Goal: Transaction & Acquisition: Book appointment/travel/reservation

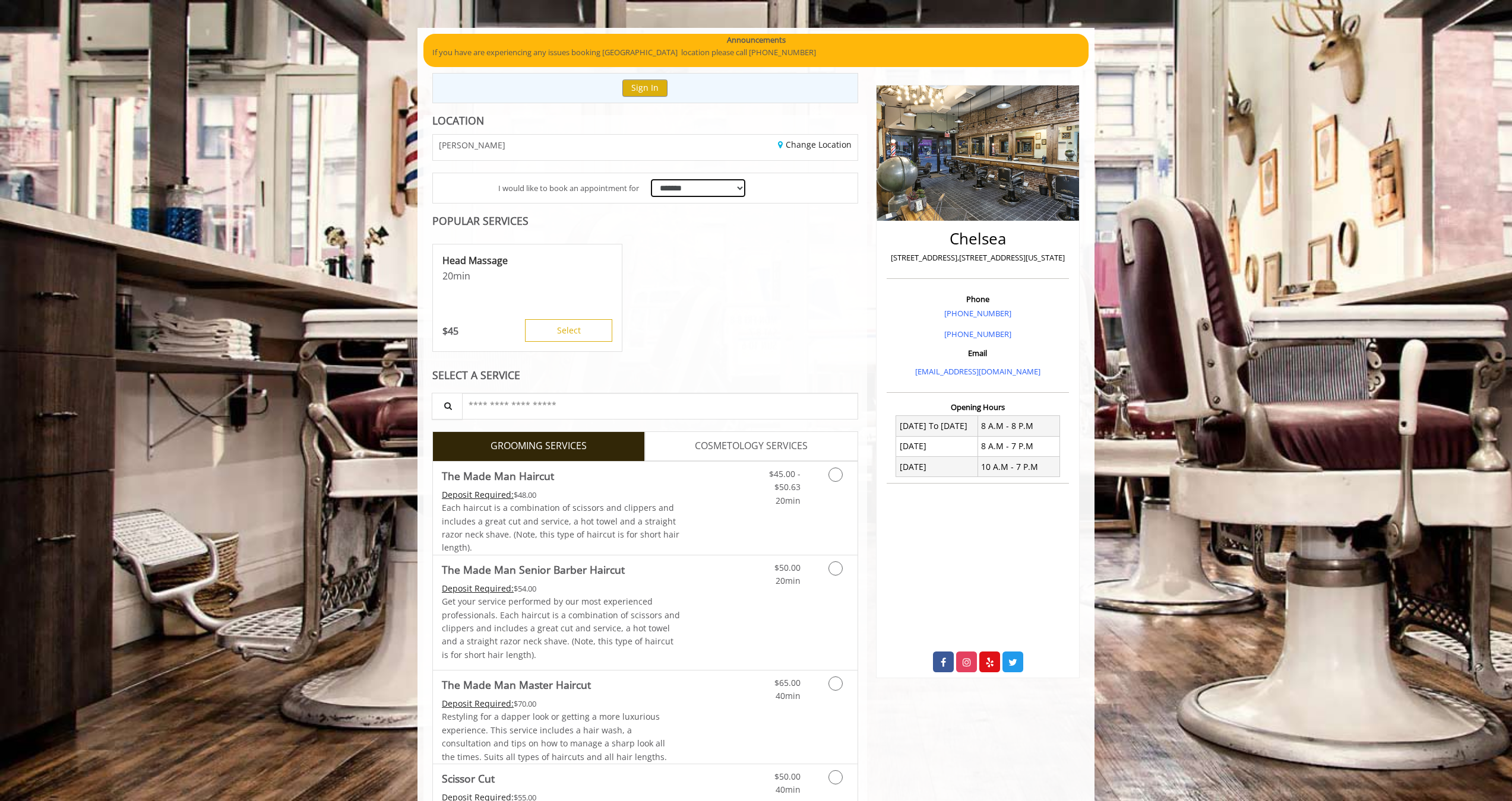
scroll to position [143, 0]
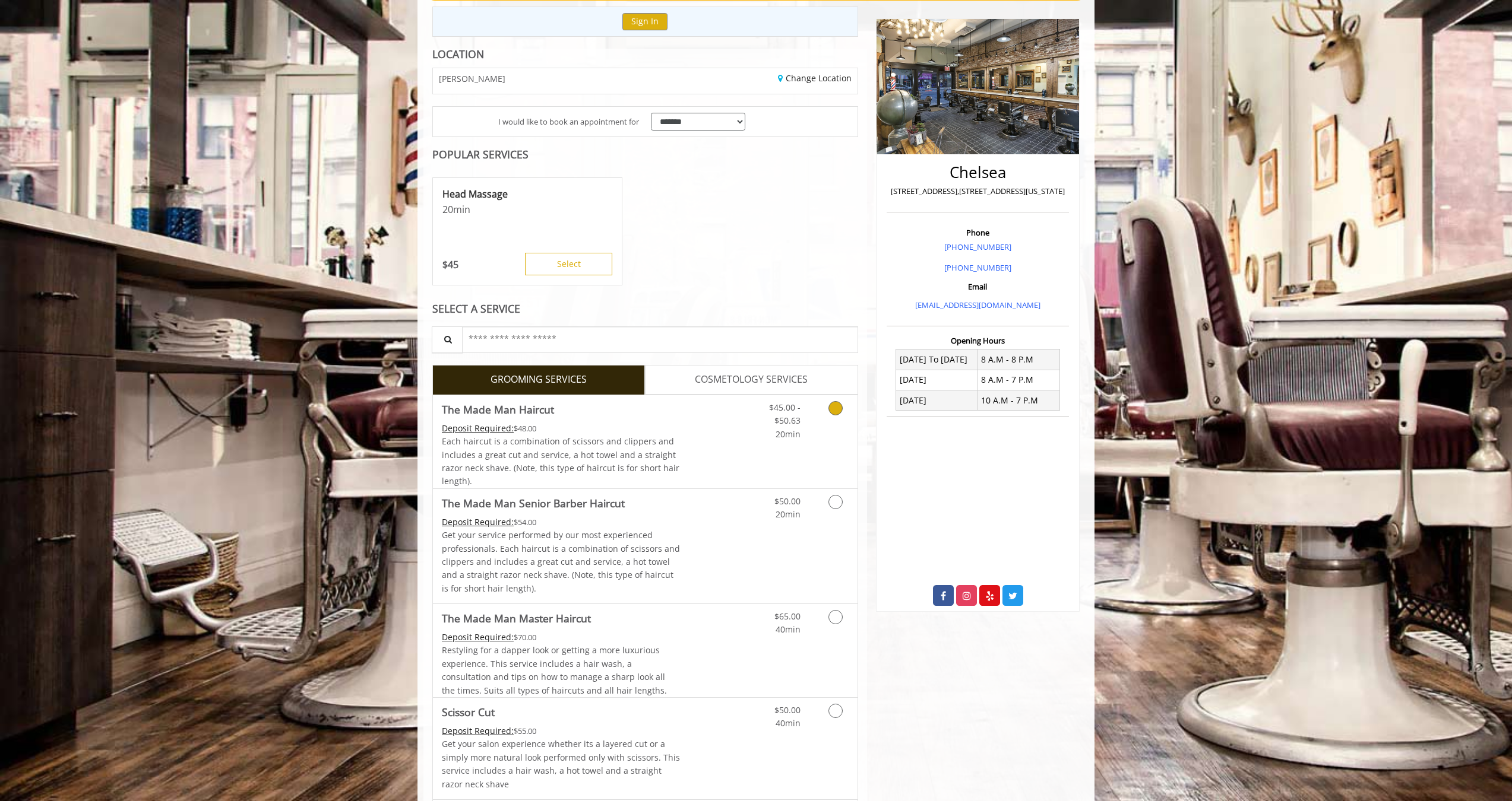
click at [828, 417] on link "Grooming services" at bounding box center [834, 418] width 30 height 46
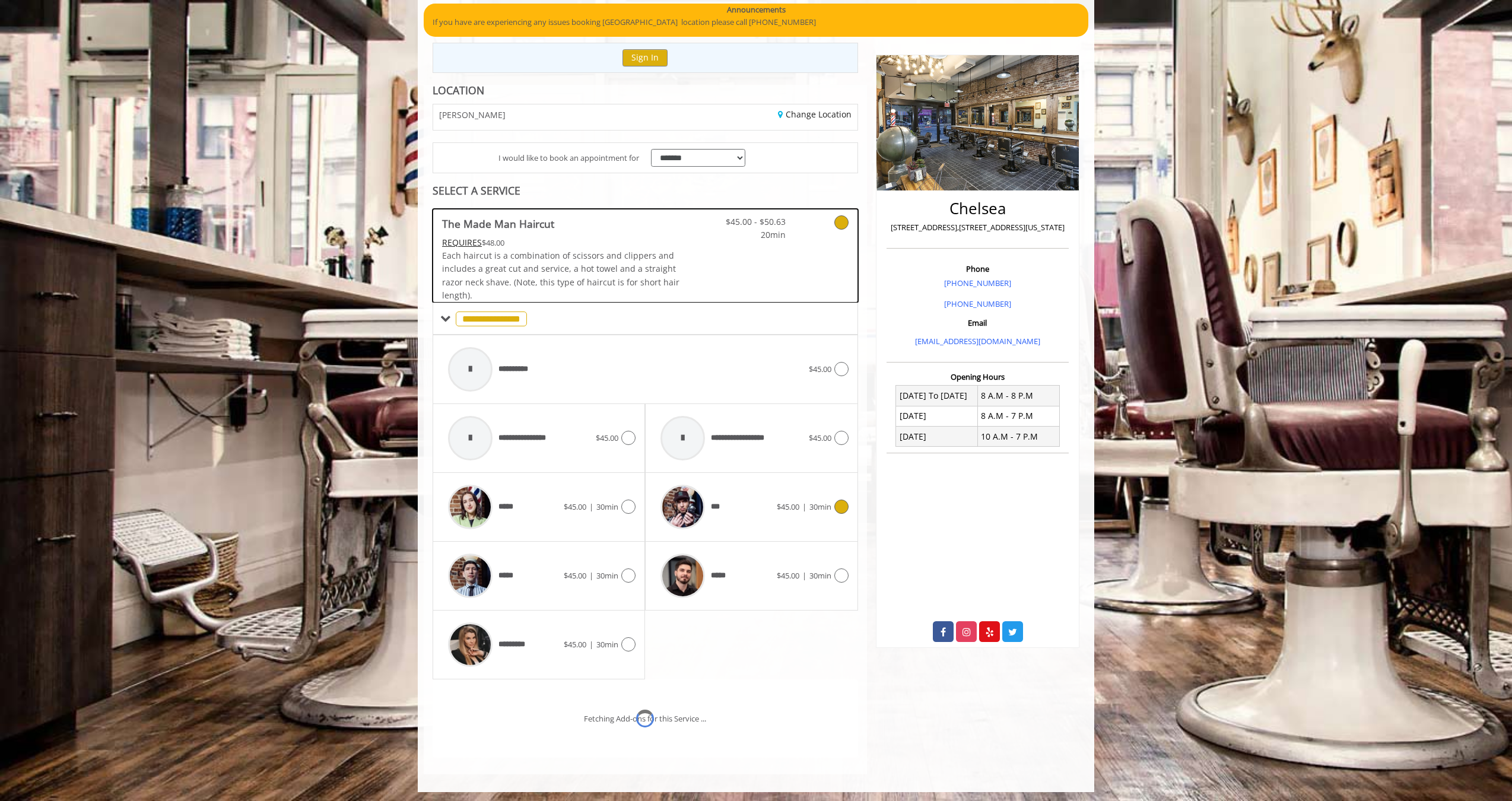
scroll to position [154, 0]
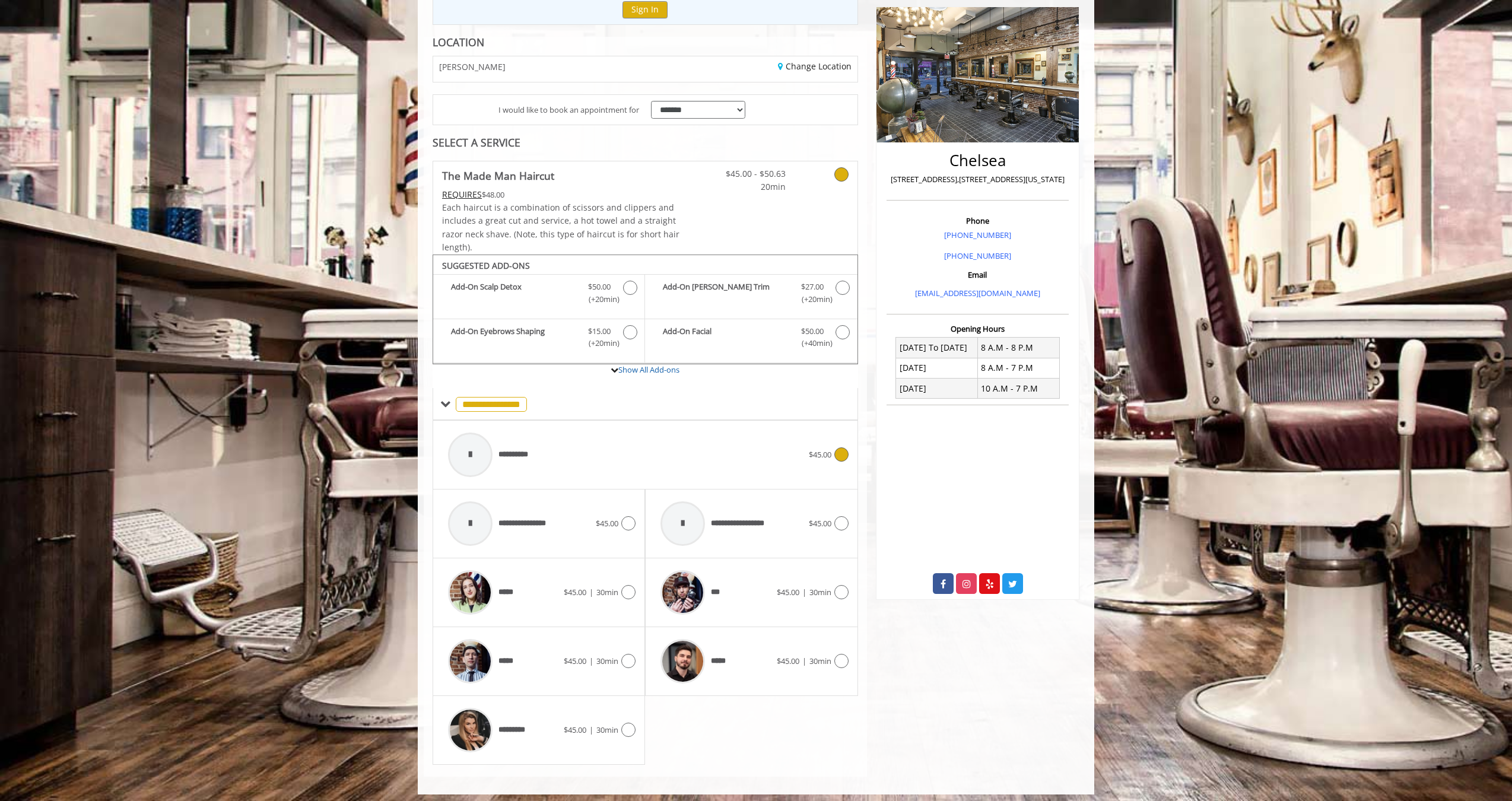
click at [570, 470] on div "**********" at bounding box center [625, 455] width 366 height 56
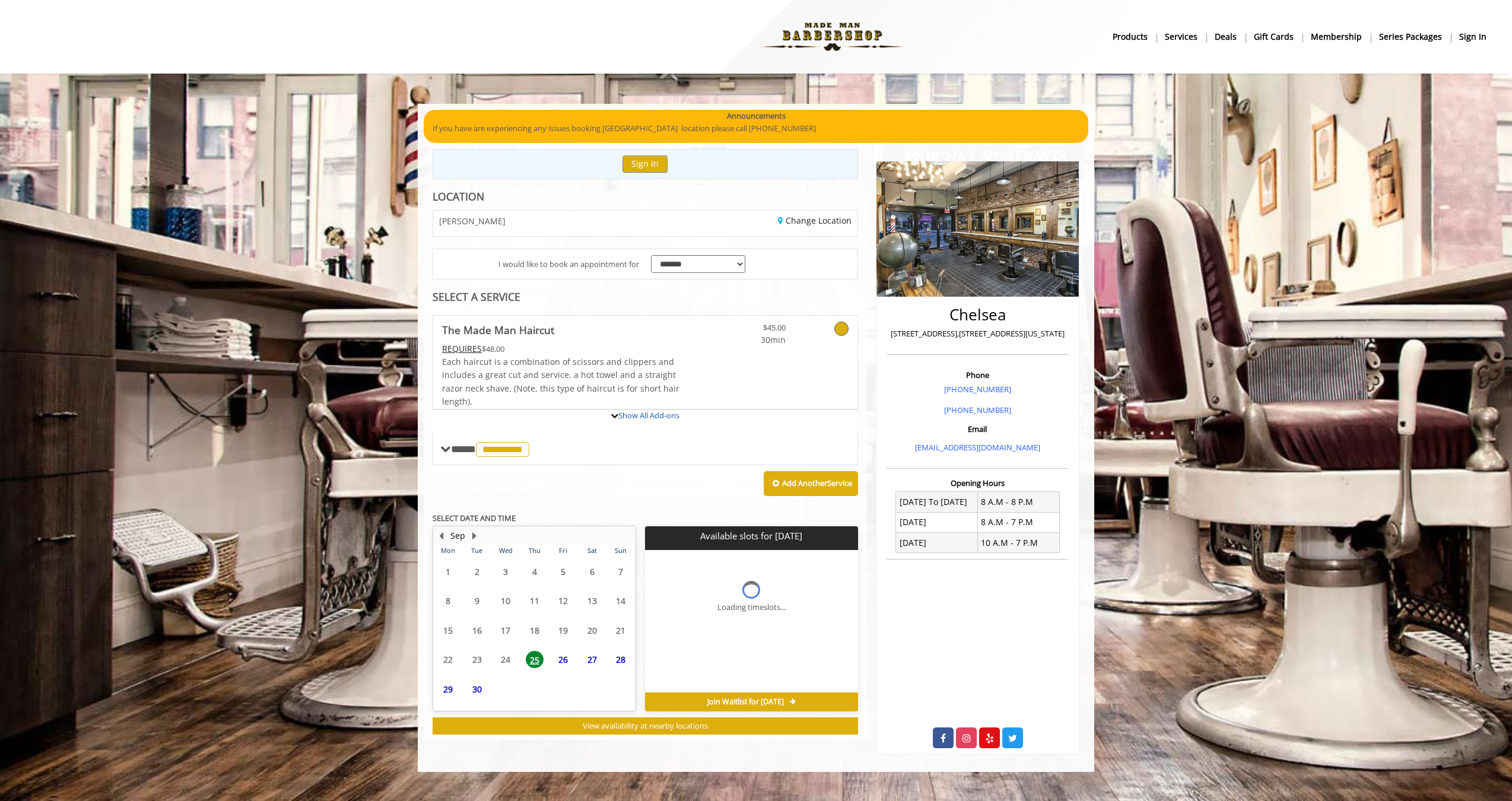
scroll to position [0, 0]
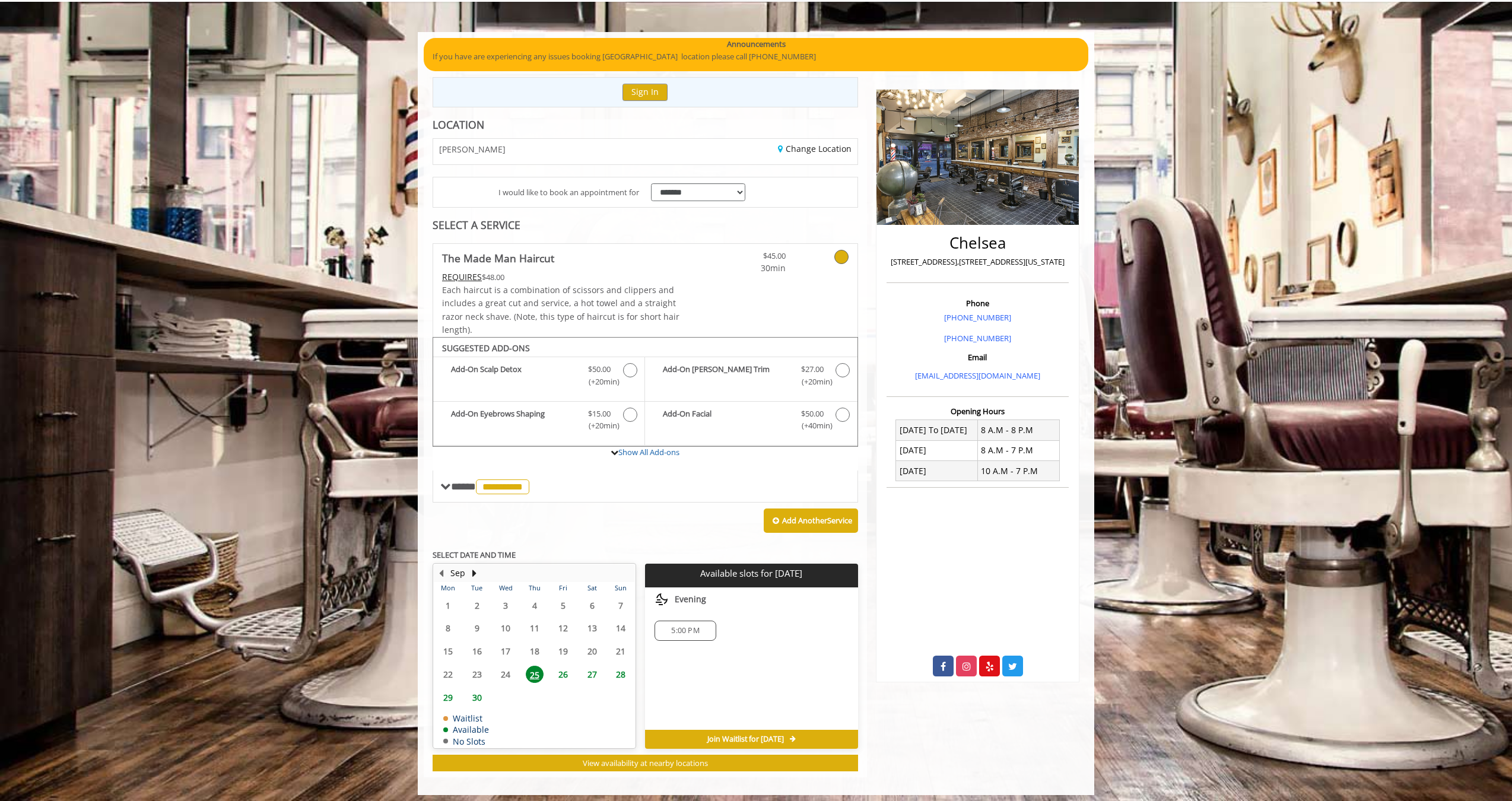
click at [695, 626] on span "5:00 PM" at bounding box center [685, 630] width 28 height 10
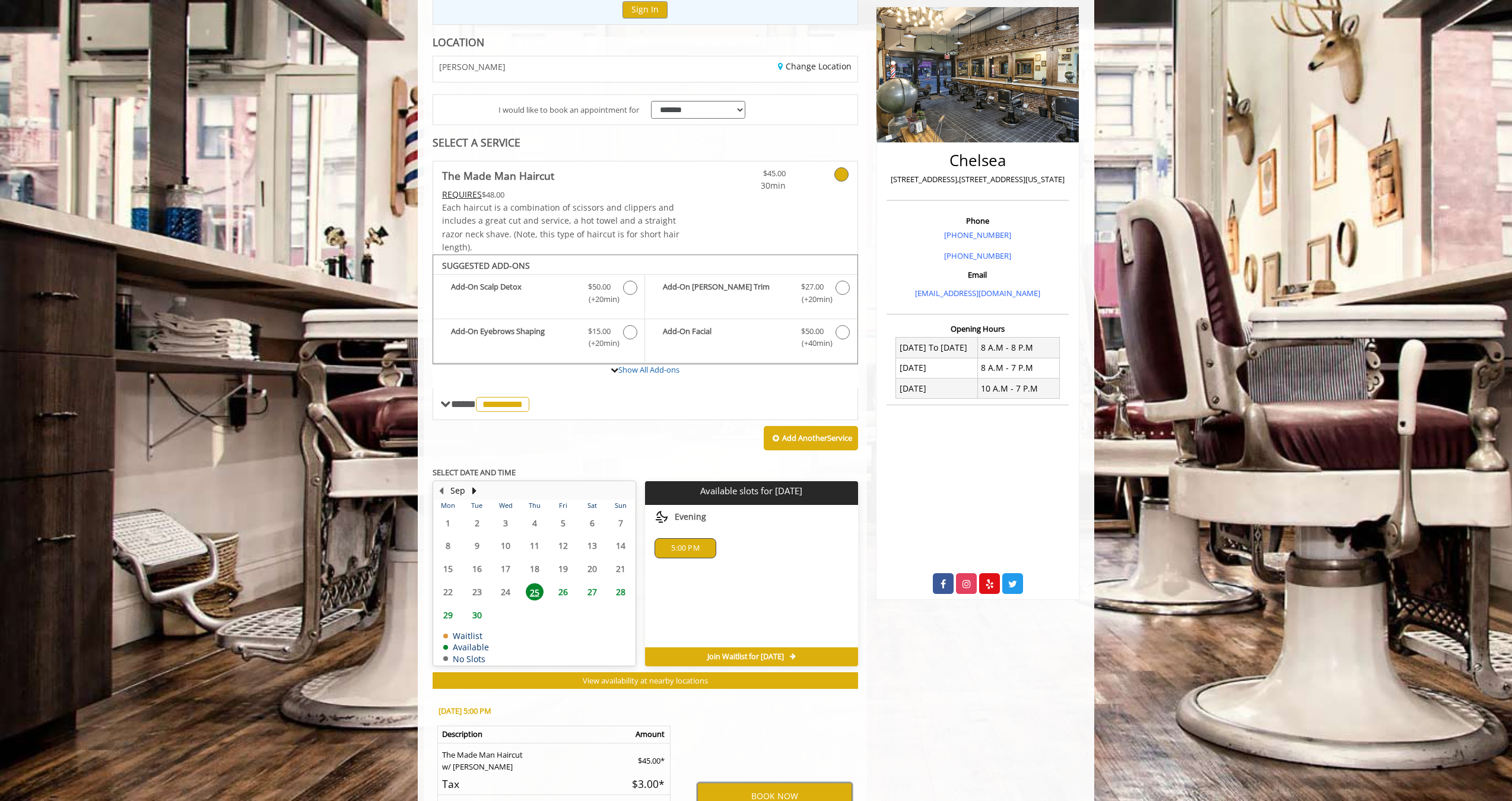
scroll to position [283, 0]
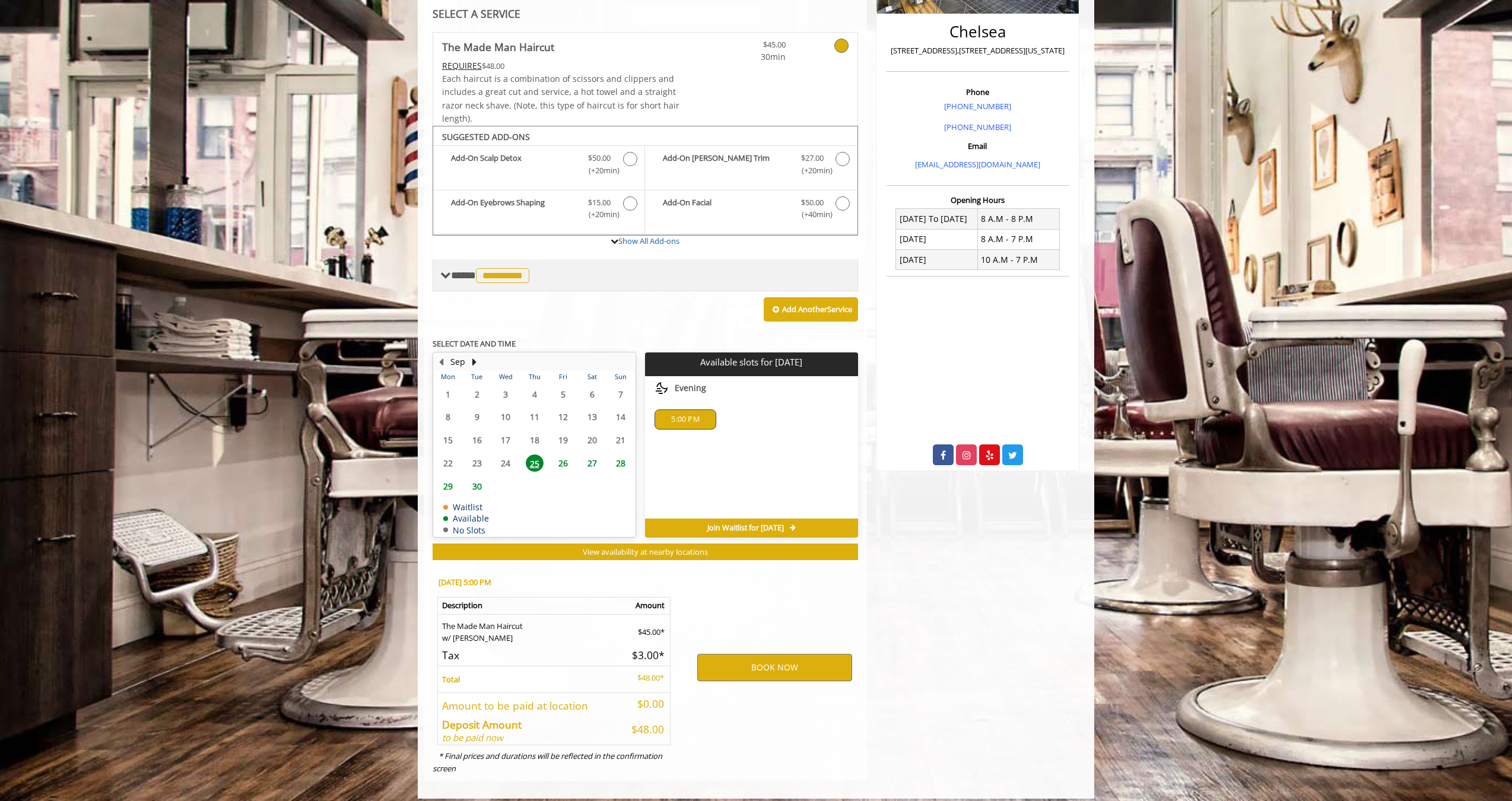
click at [467, 275] on span "**********" at bounding box center [491, 275] width 81 height 11
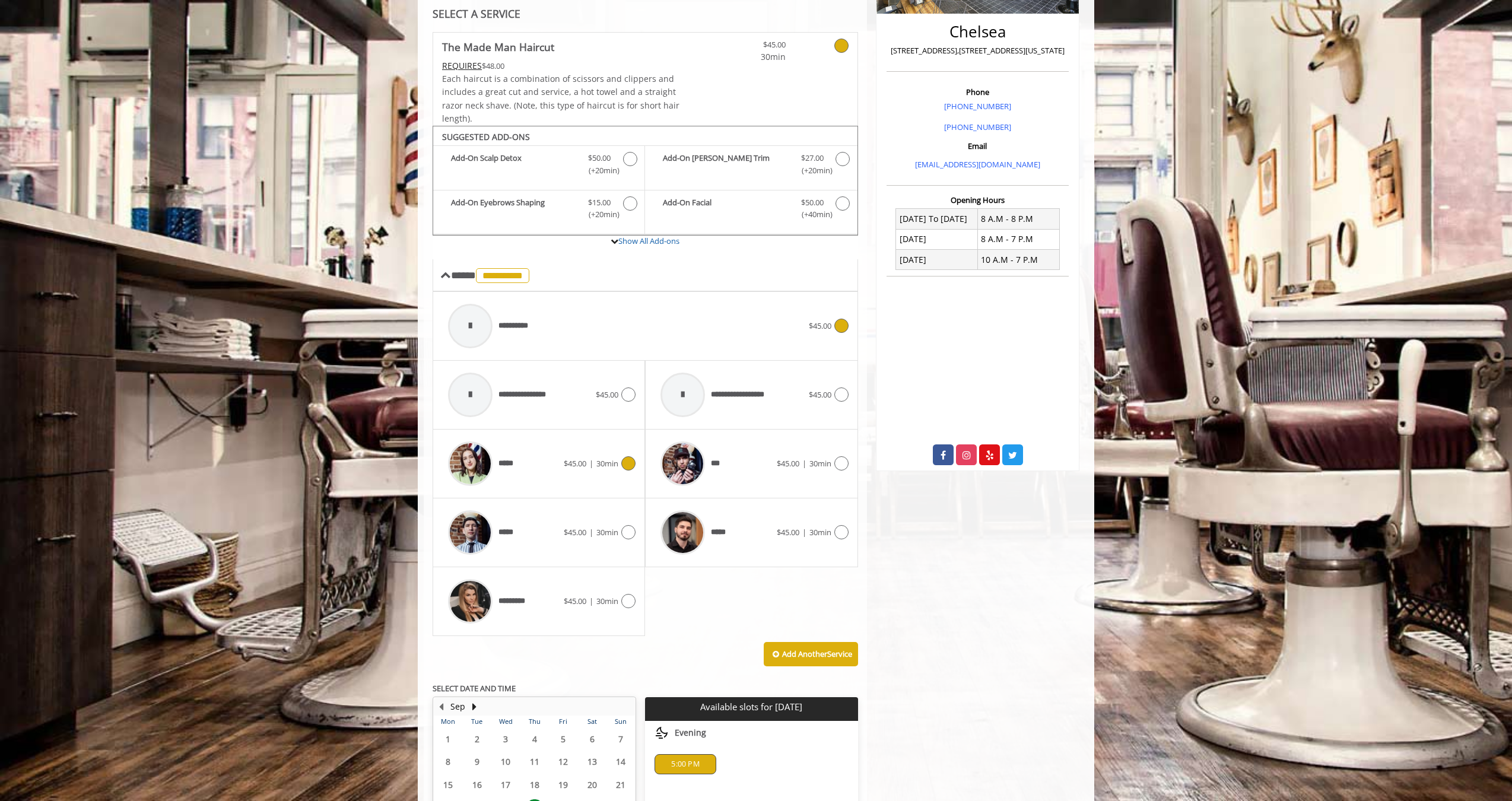
click at [553, 436] on div "*****" at bounding box center [503, 464] width 122 height 56
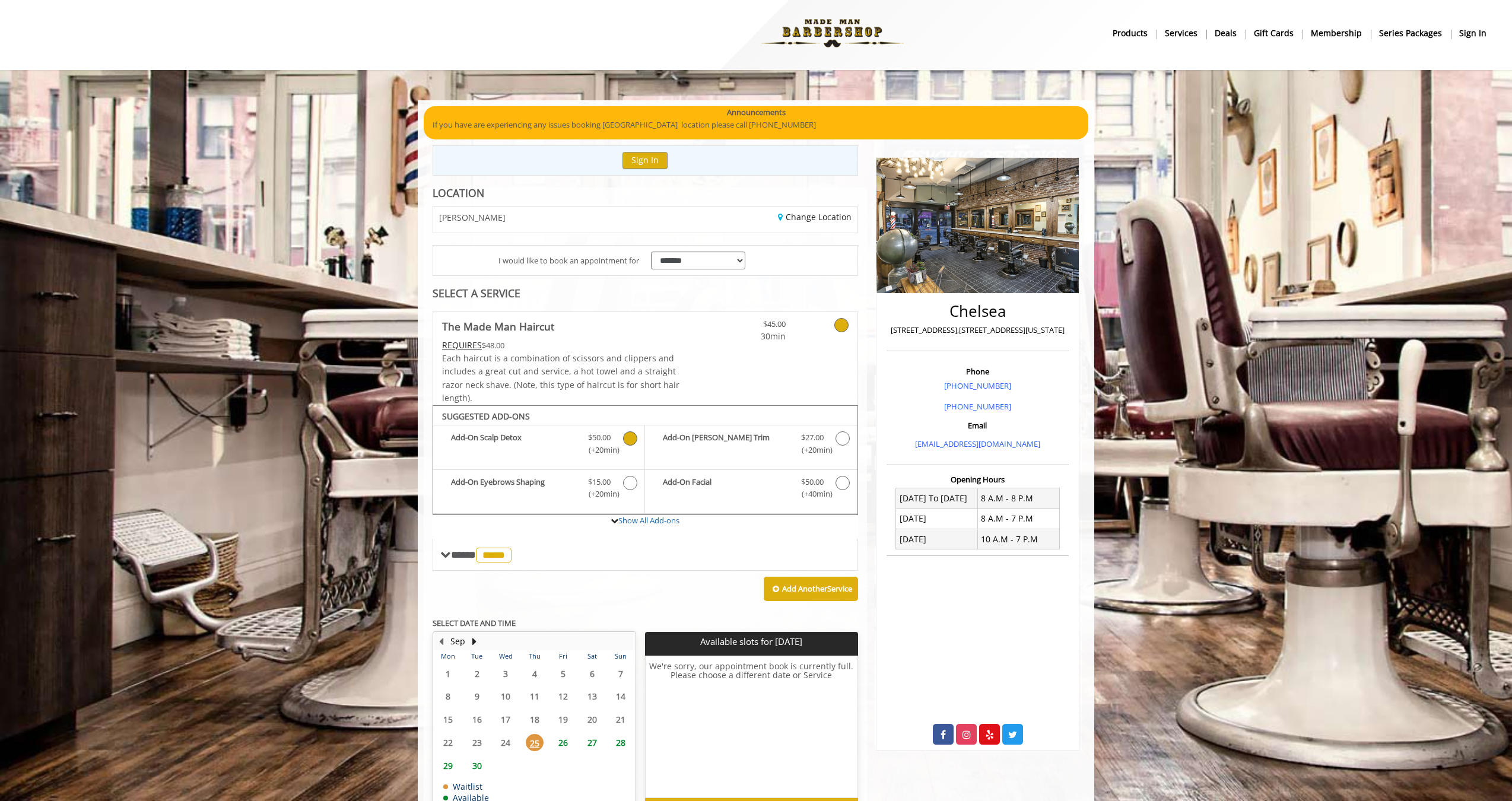
scroll to position [5, 0]
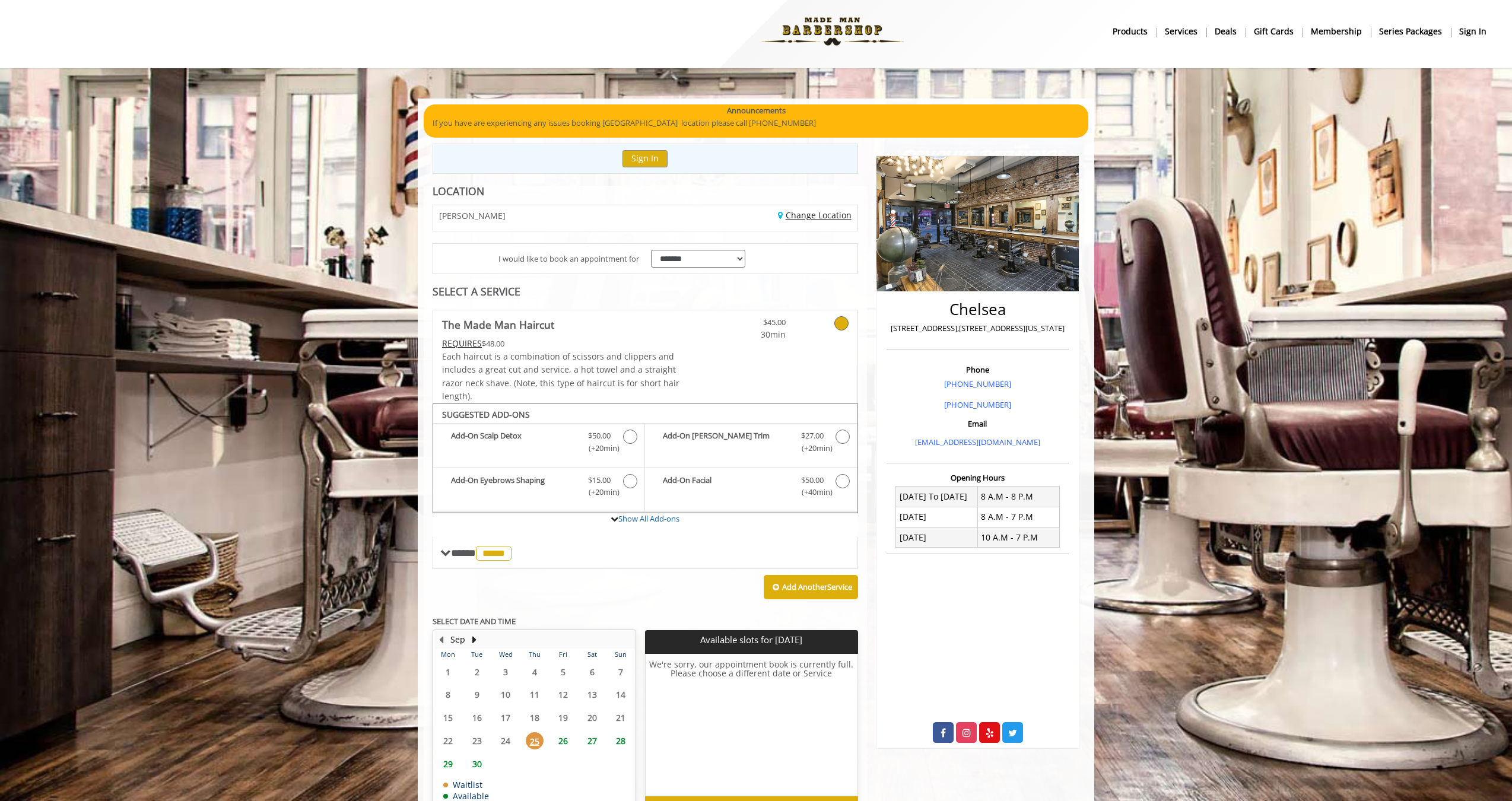
click at [830, 213] on link "Change Location" at bounding box center [815, 215] width 74 height 11
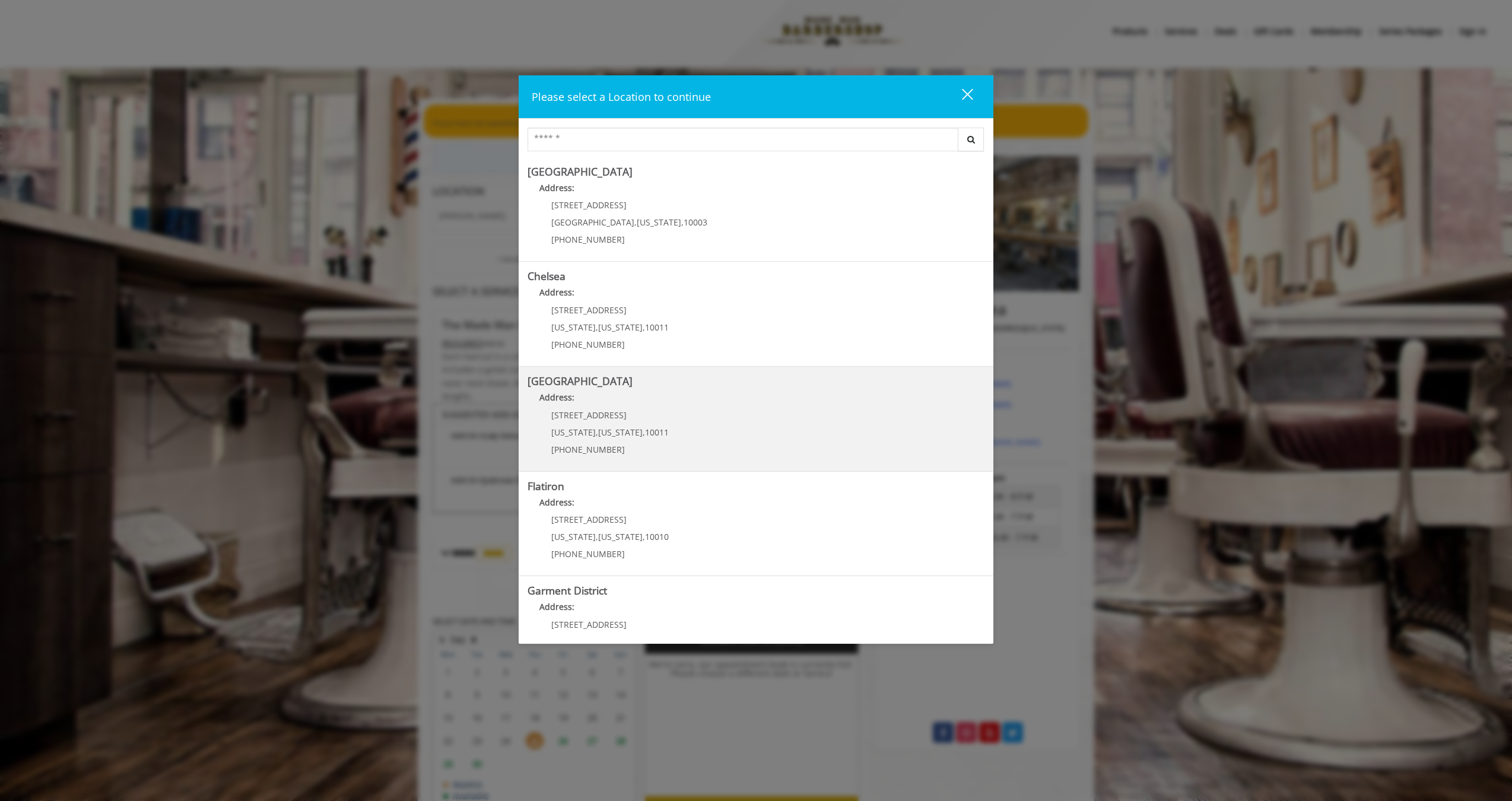
click at [650, 431] on span "10011" at bounding box center [656, 433] width 23 height 11
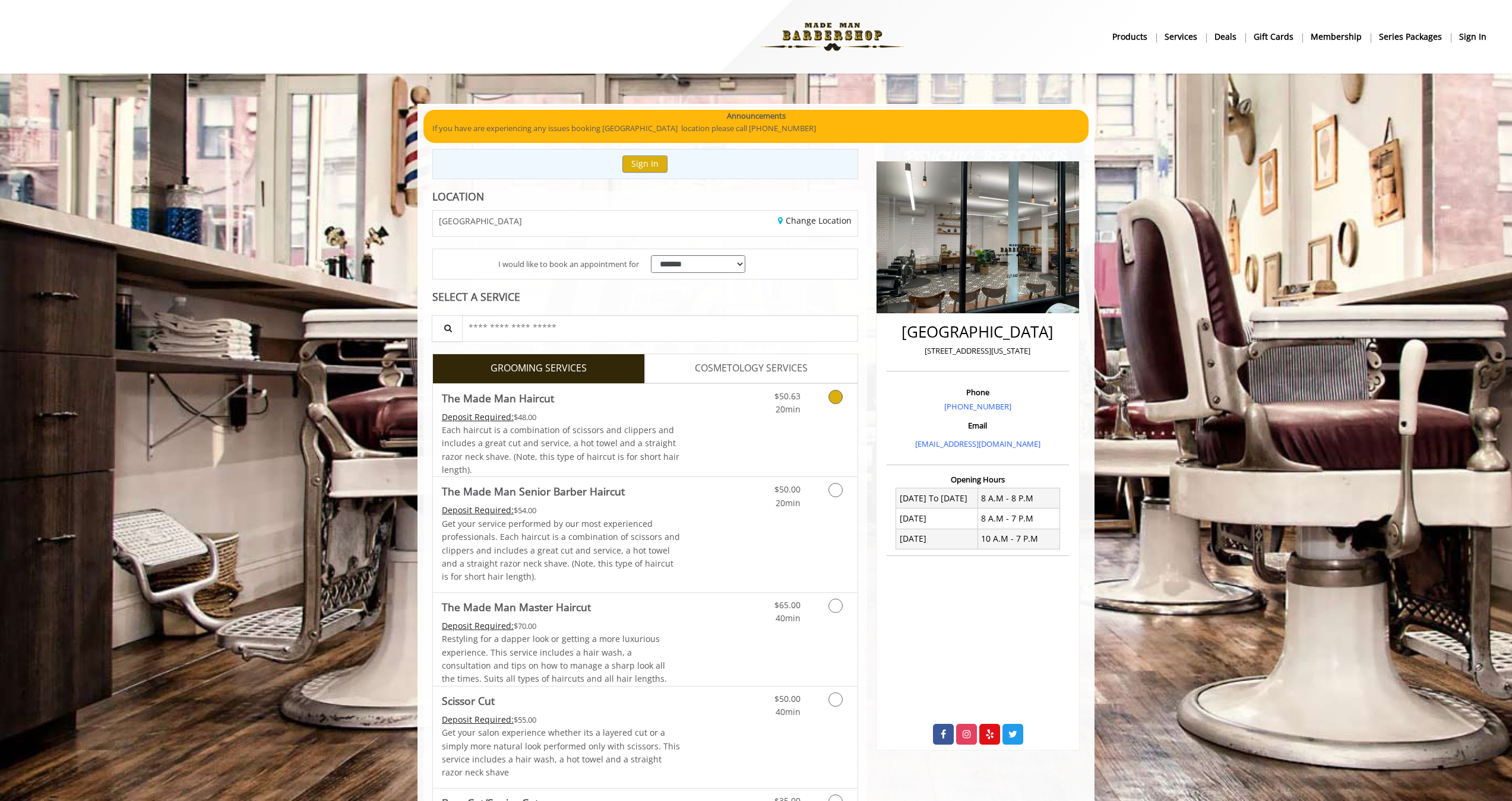
click at [838, 437] on div "$50.63 20min" at bounding box center [805, 430] width 107 height 93
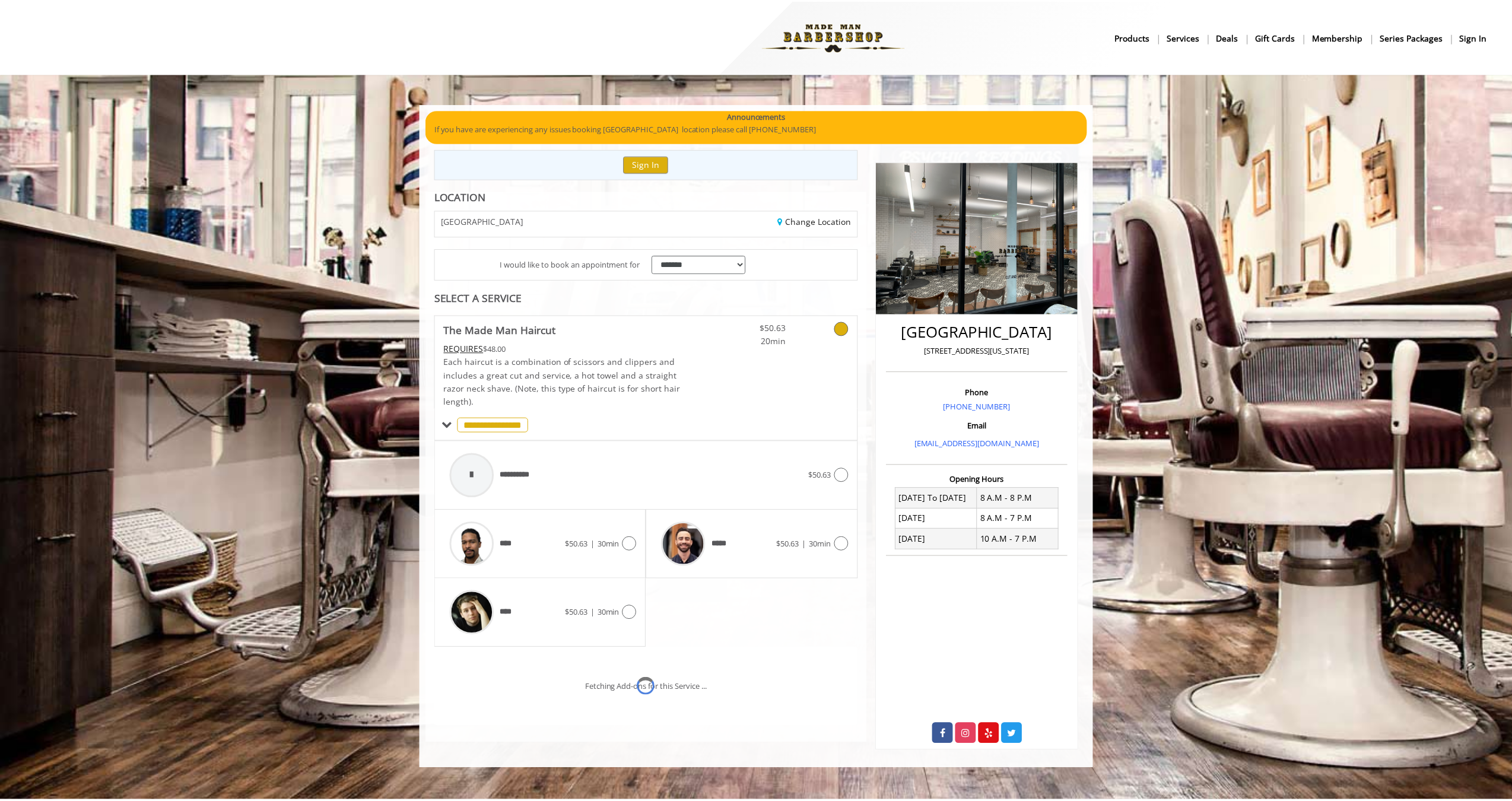
scroll to position [16, 0]
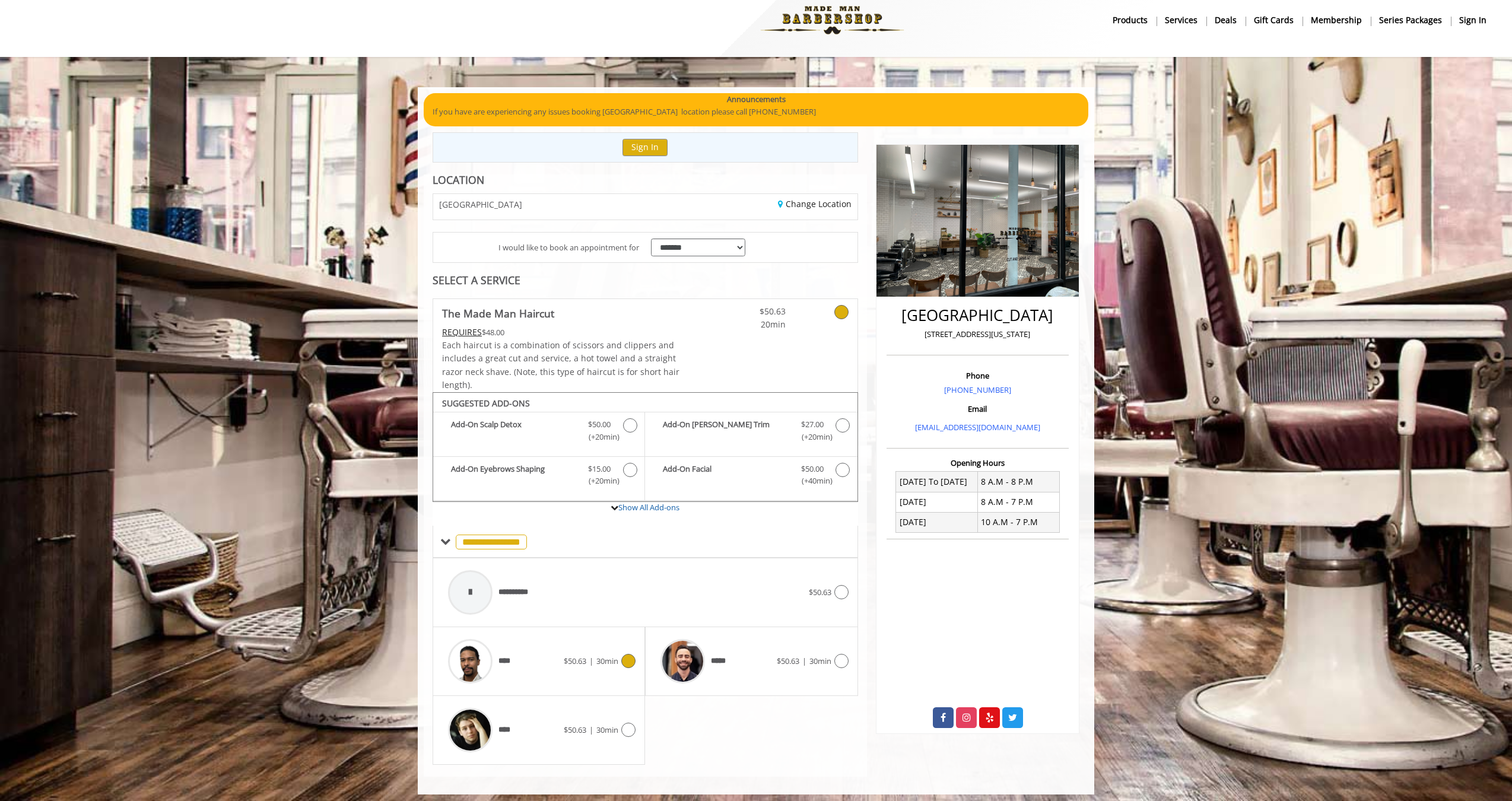
click at [605, 667] on div "**** $50.63 | 30min" at bounding box center [538, 661] width 193 height 56
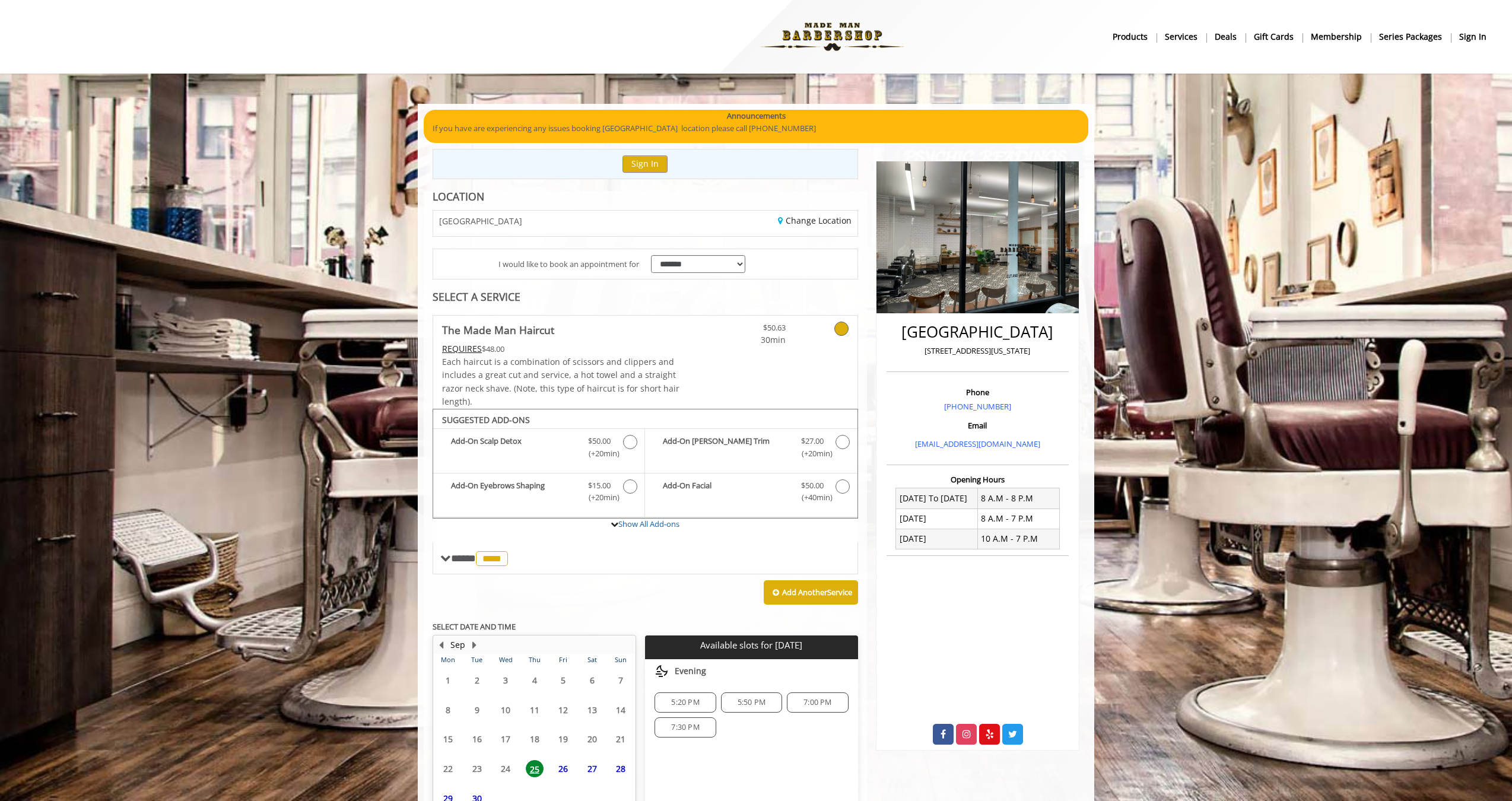
scroll to position [72, 0]
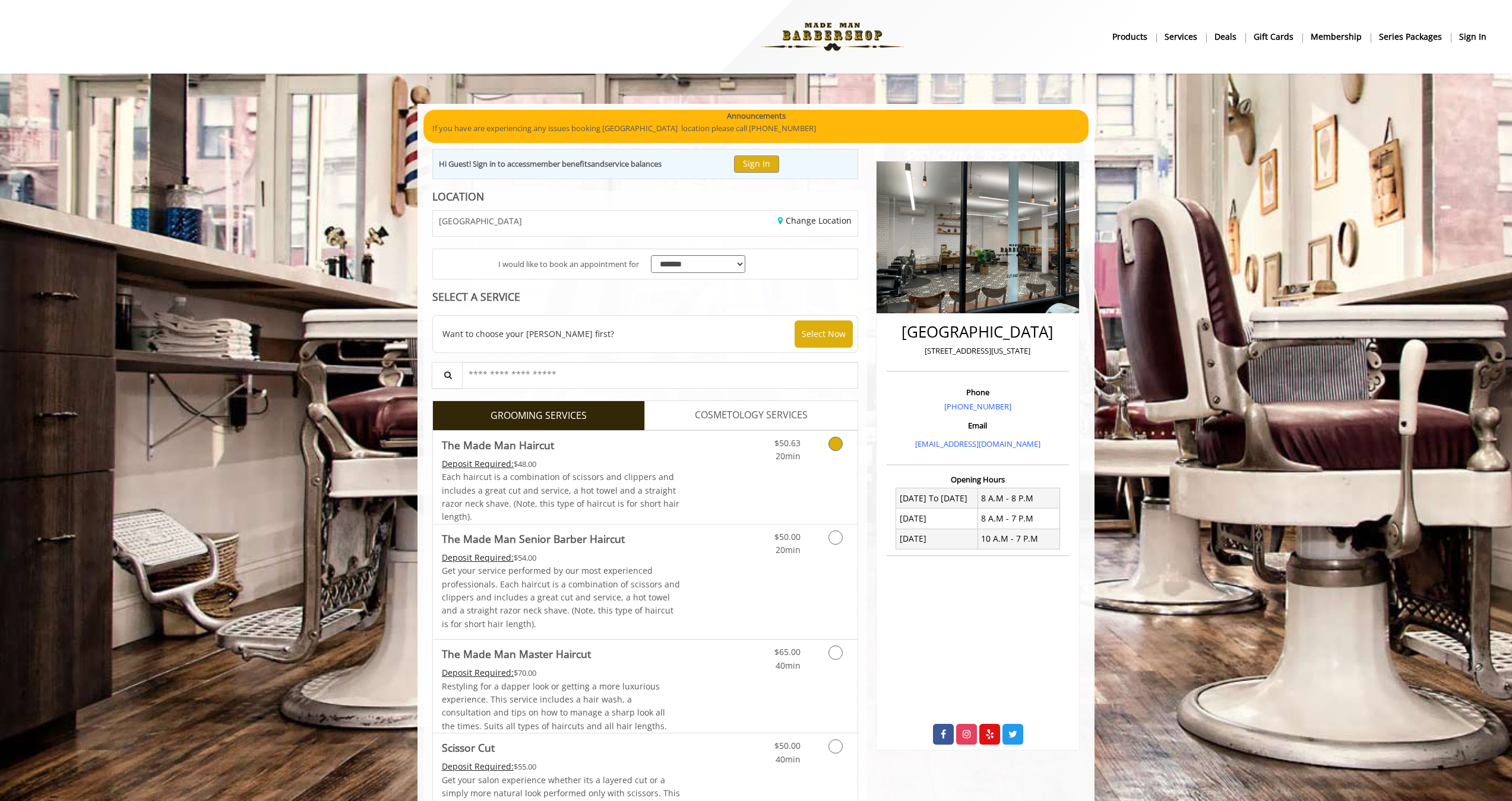
click at [818, 448] on link "Grooming services" at bounding box center [834, 446] width 30 height 32
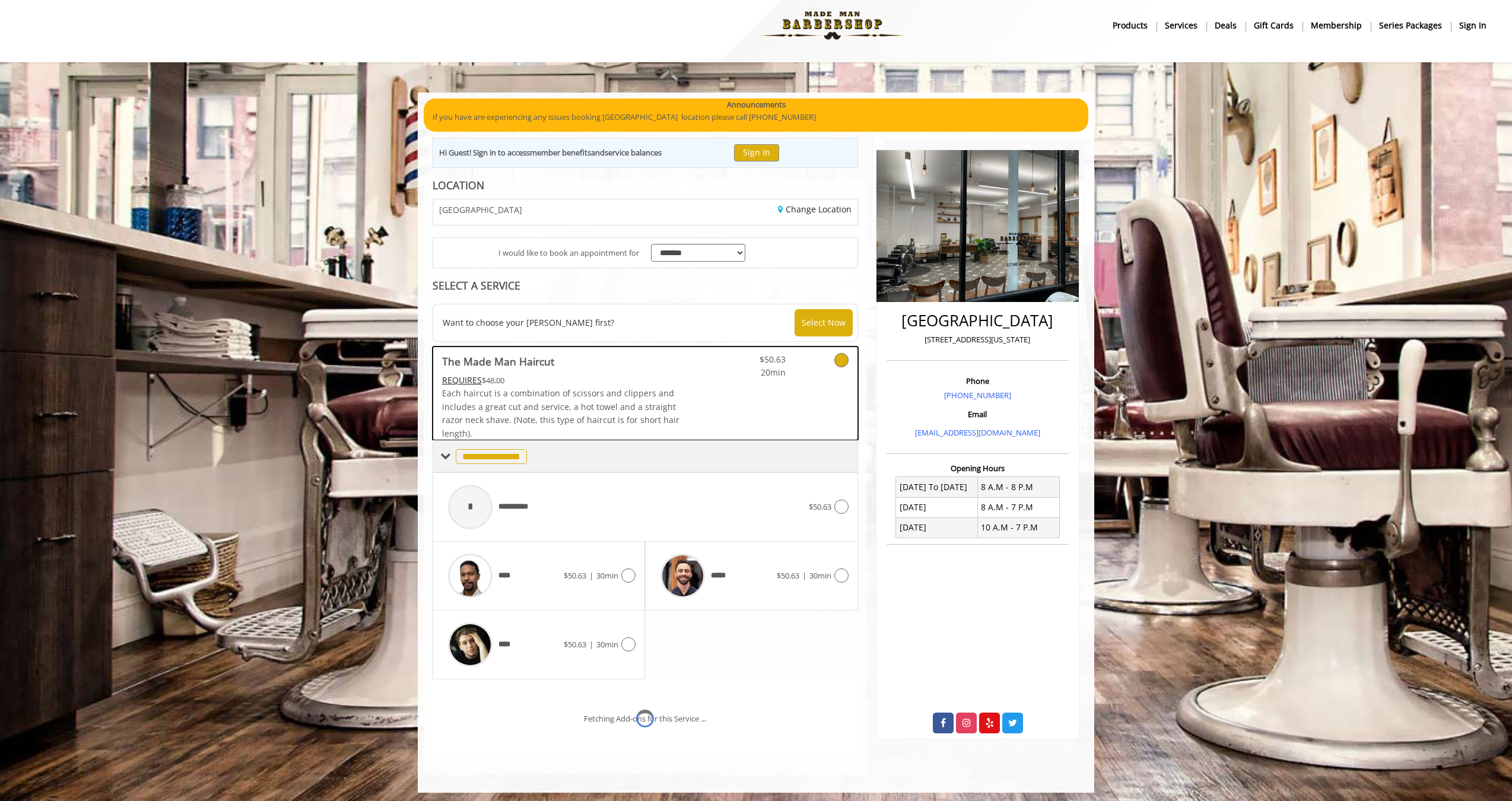
scroll to position [60, 0]
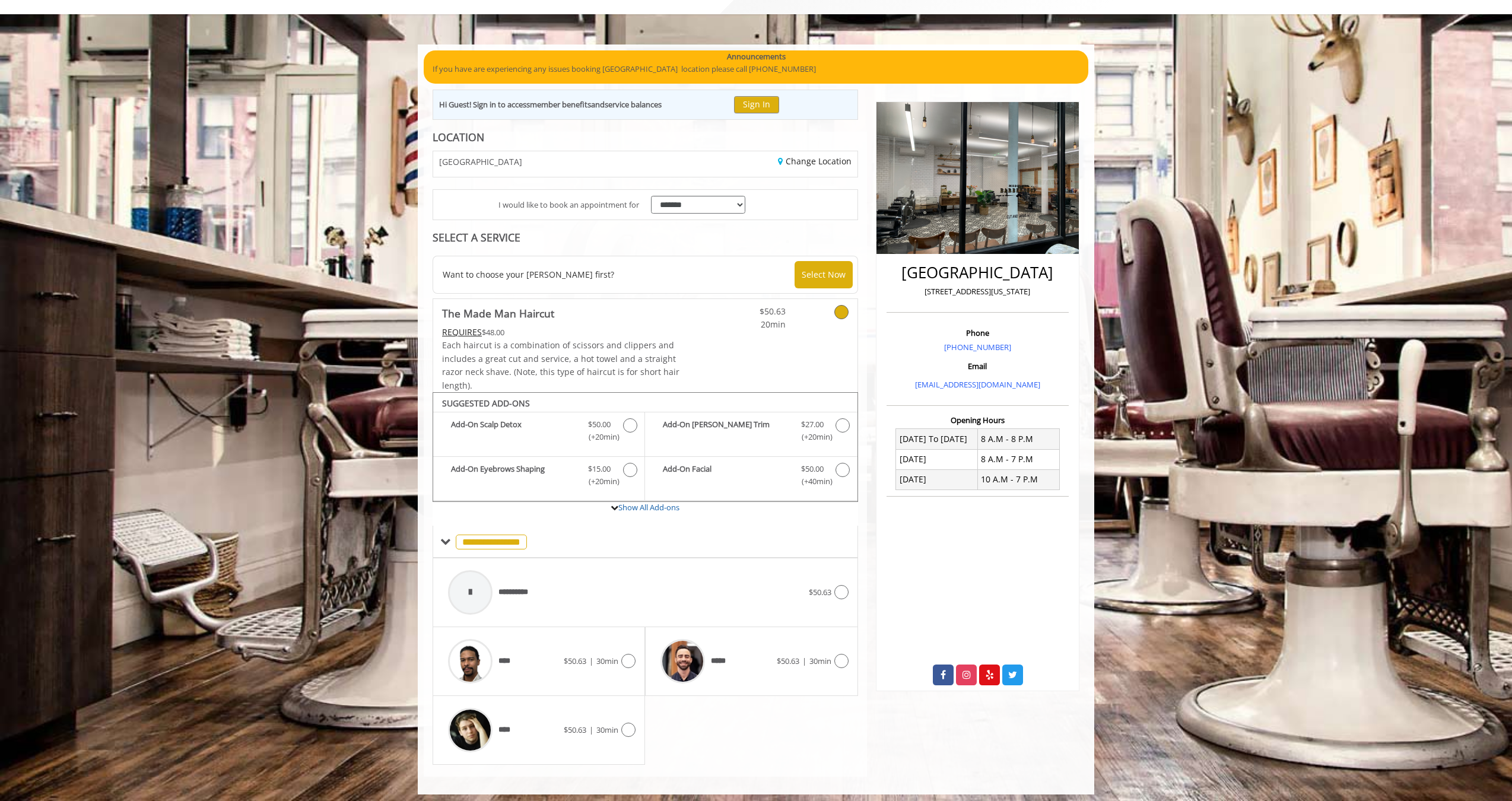
click at [827, 166] on div "Change Location" at bounding box center [755, 164] width 221 height 25
click at [827, 162] on link "Change Location" at bounding box center [815, 161] width 74 height 11
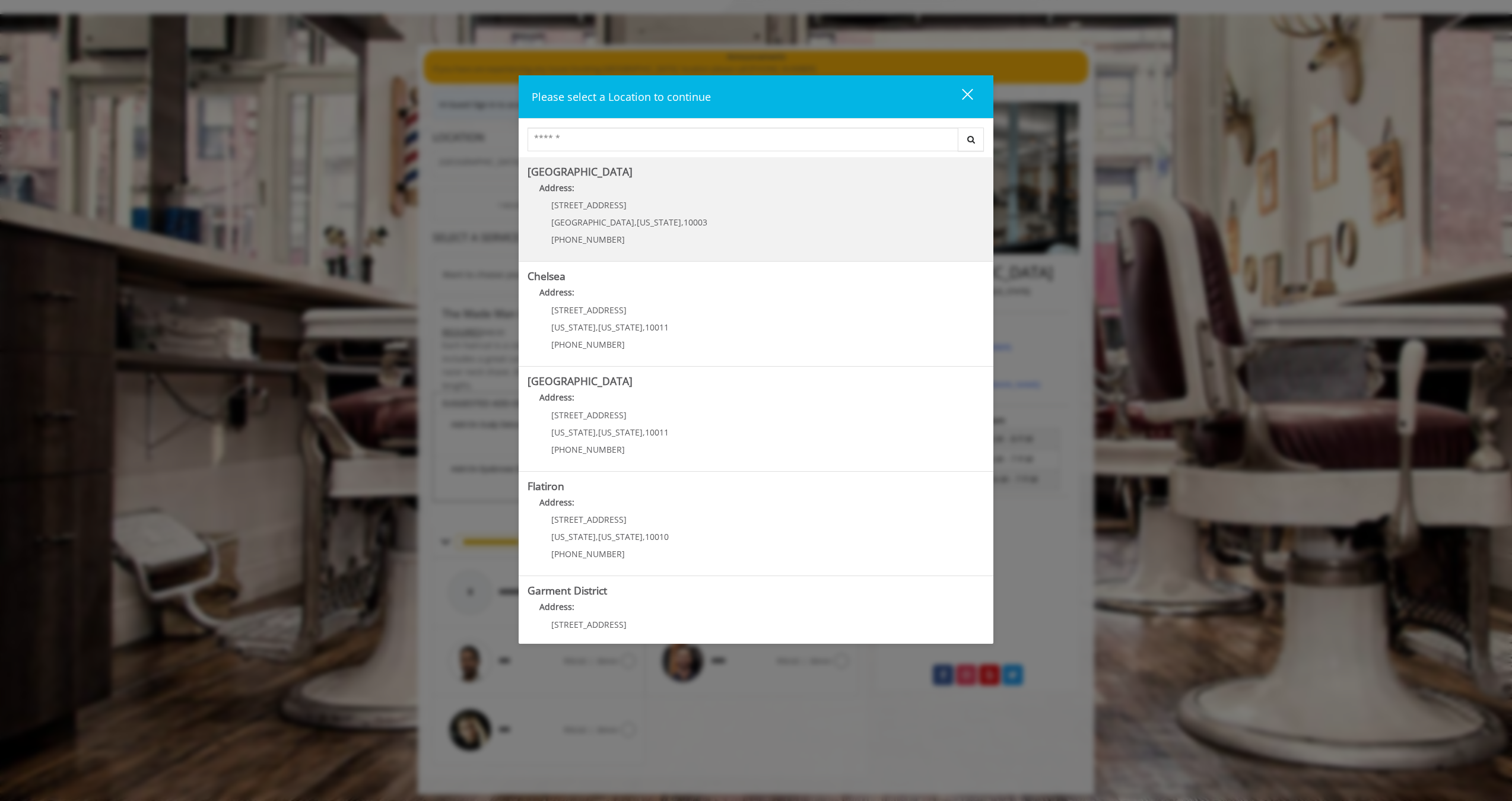
click at [664, 205] on div "60 E 8th St Manhattan , New York , 10003 (212) 598-1840" at bounding box center [620, 226] width 186 height 51
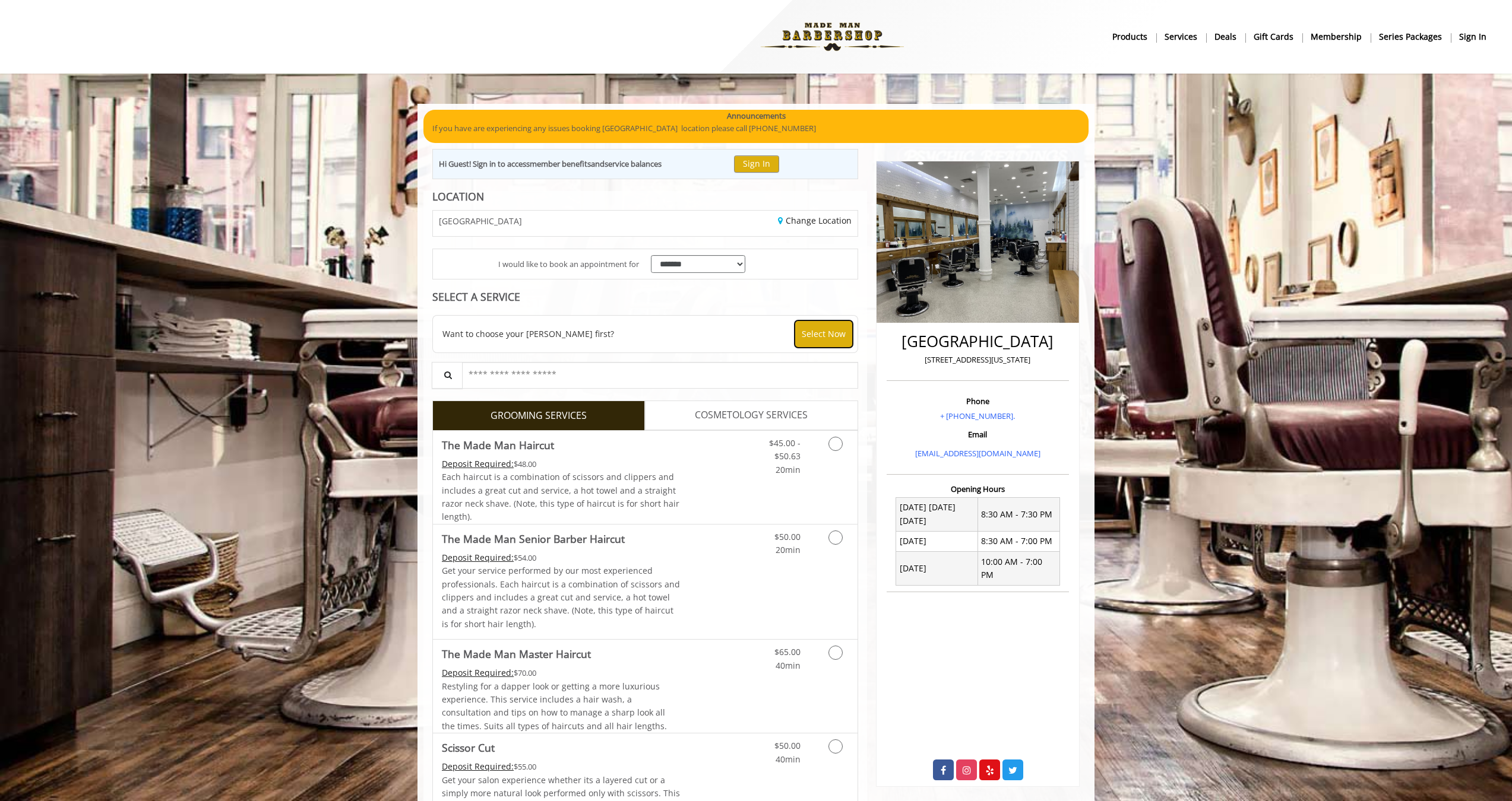
click at [821, 326] on button "Select Now" at bounding box center [824, 334] width 58 height 27
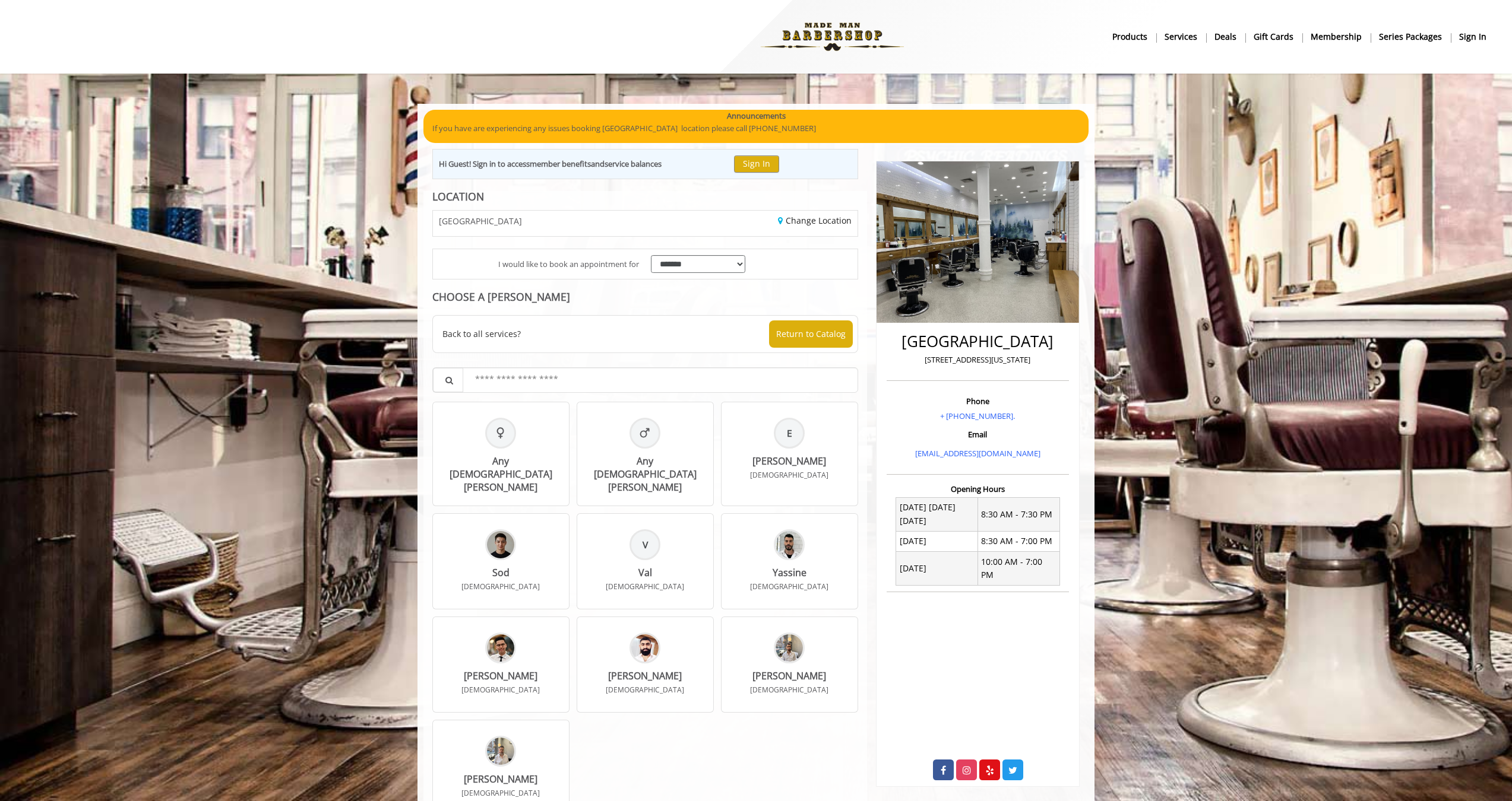
scroll to position [36, 0]
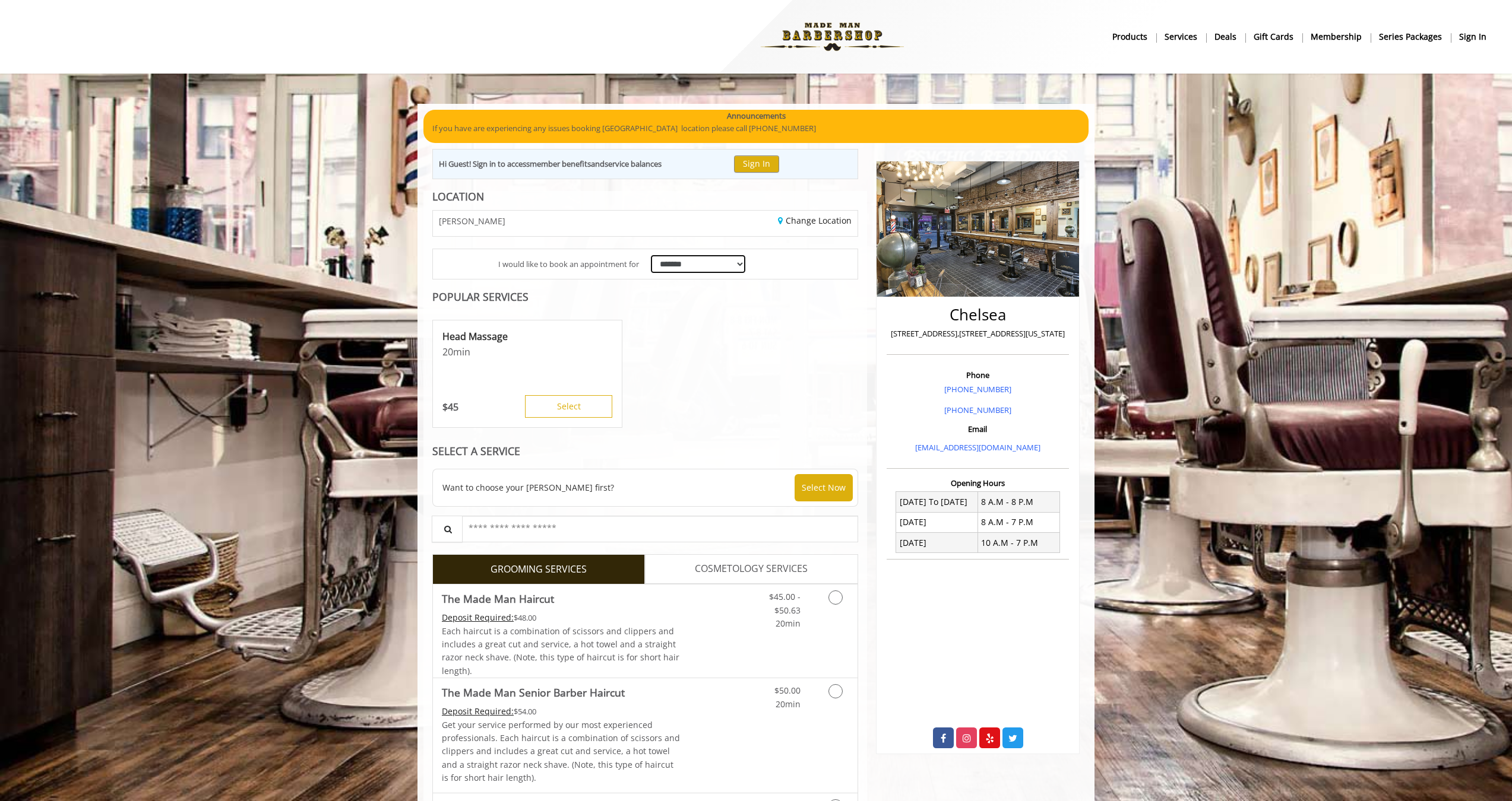
select select "*********"
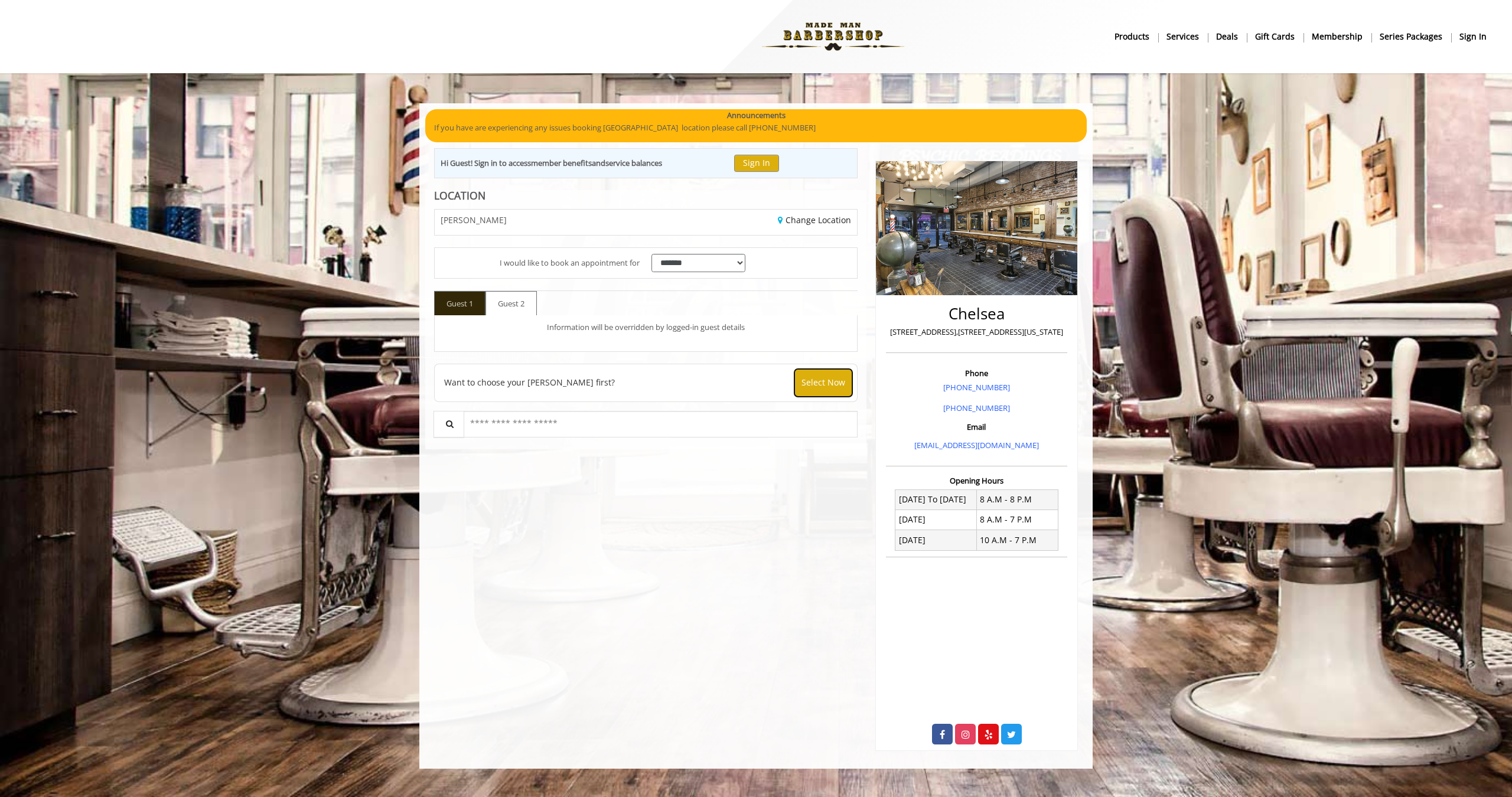
click at [806, 388] on button "Select Now" at bounding box center [824, 382] width 58 height 27
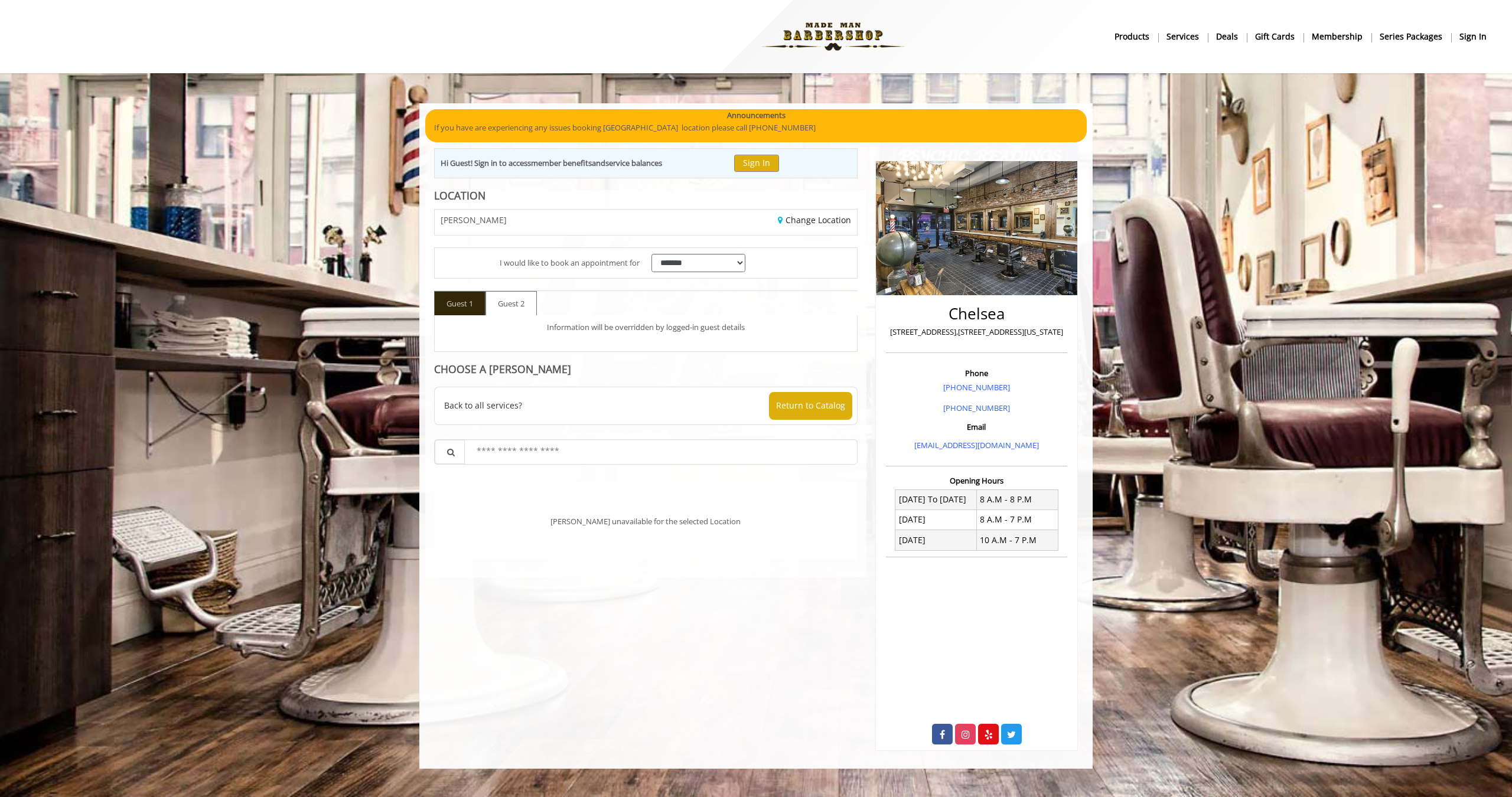
click at [812, 227] on div "Change Location" at bounding box center [755, 222] width 220 height 25
click at [814, 222] on link "Change Location" at bounding box center [815, 220] width 73 height 11
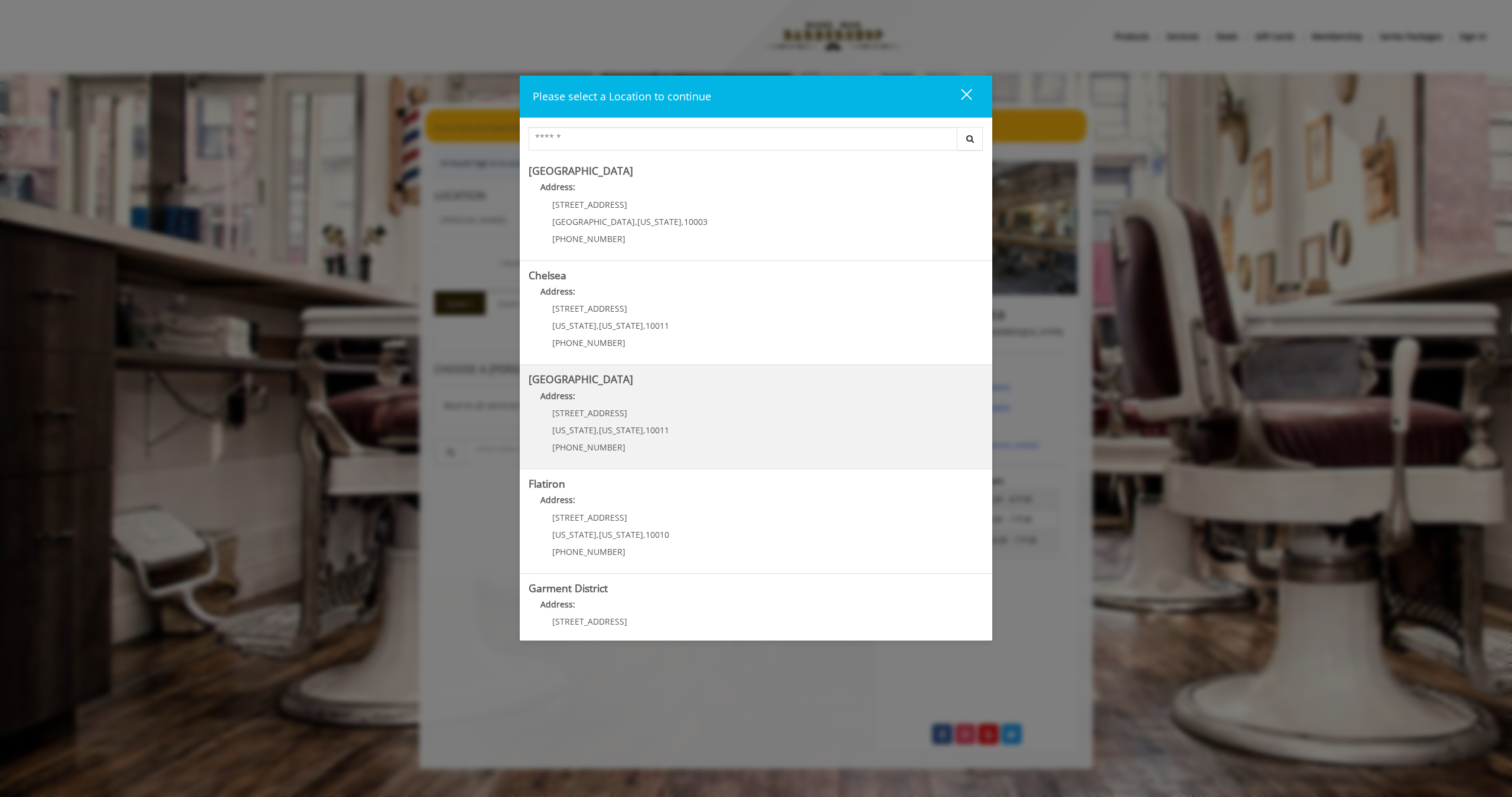
click at [759, 391] on Street "Address:" at bounding box center [756, 399] width 455 height 19
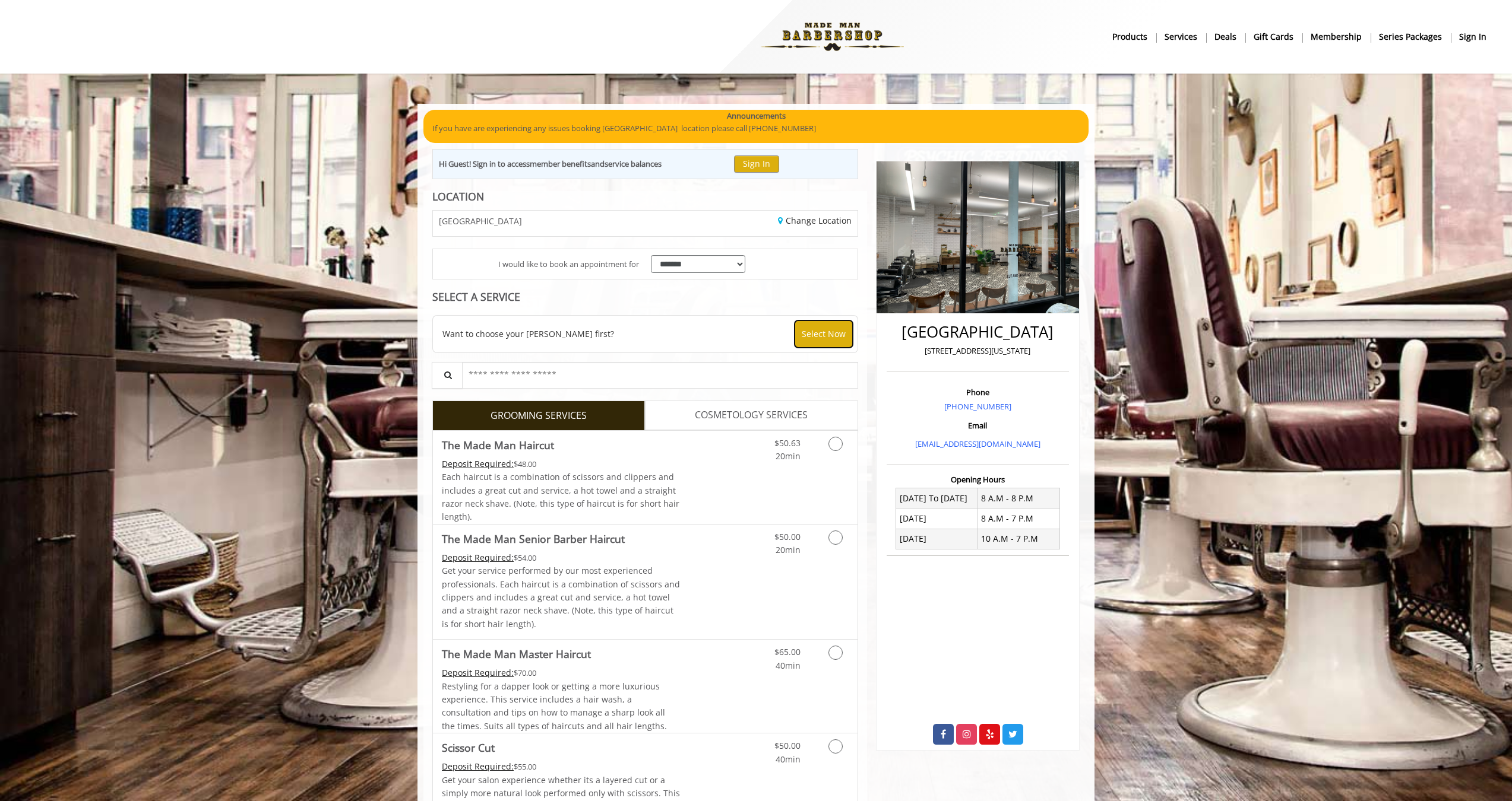
click at [831, 341] on button "Select Now" at bounding box center [824, 334] width 58 height 27
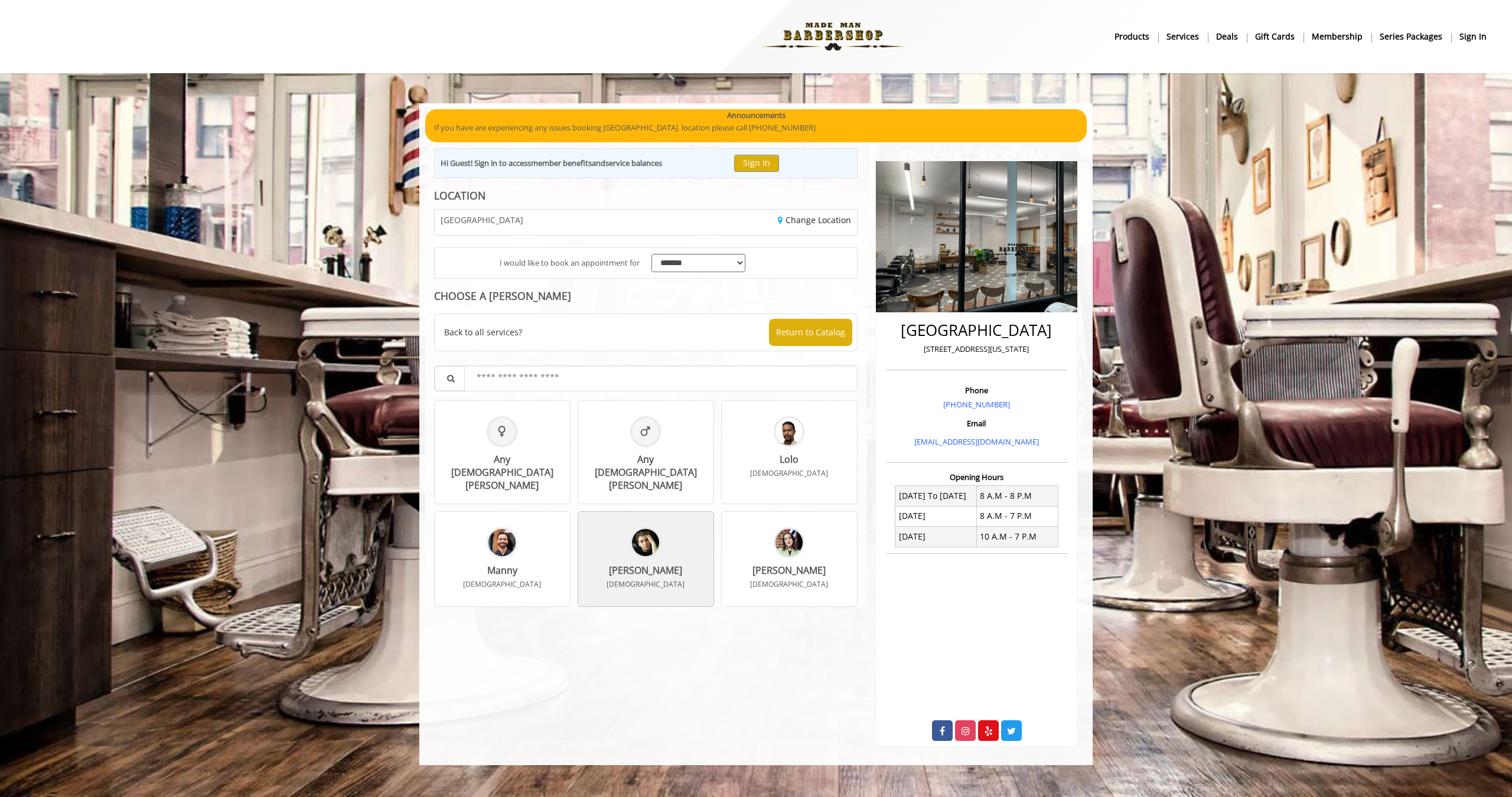
click at [669, 557] on div "Vlad Male" at bounding box center [646, 559] width 136 height 96
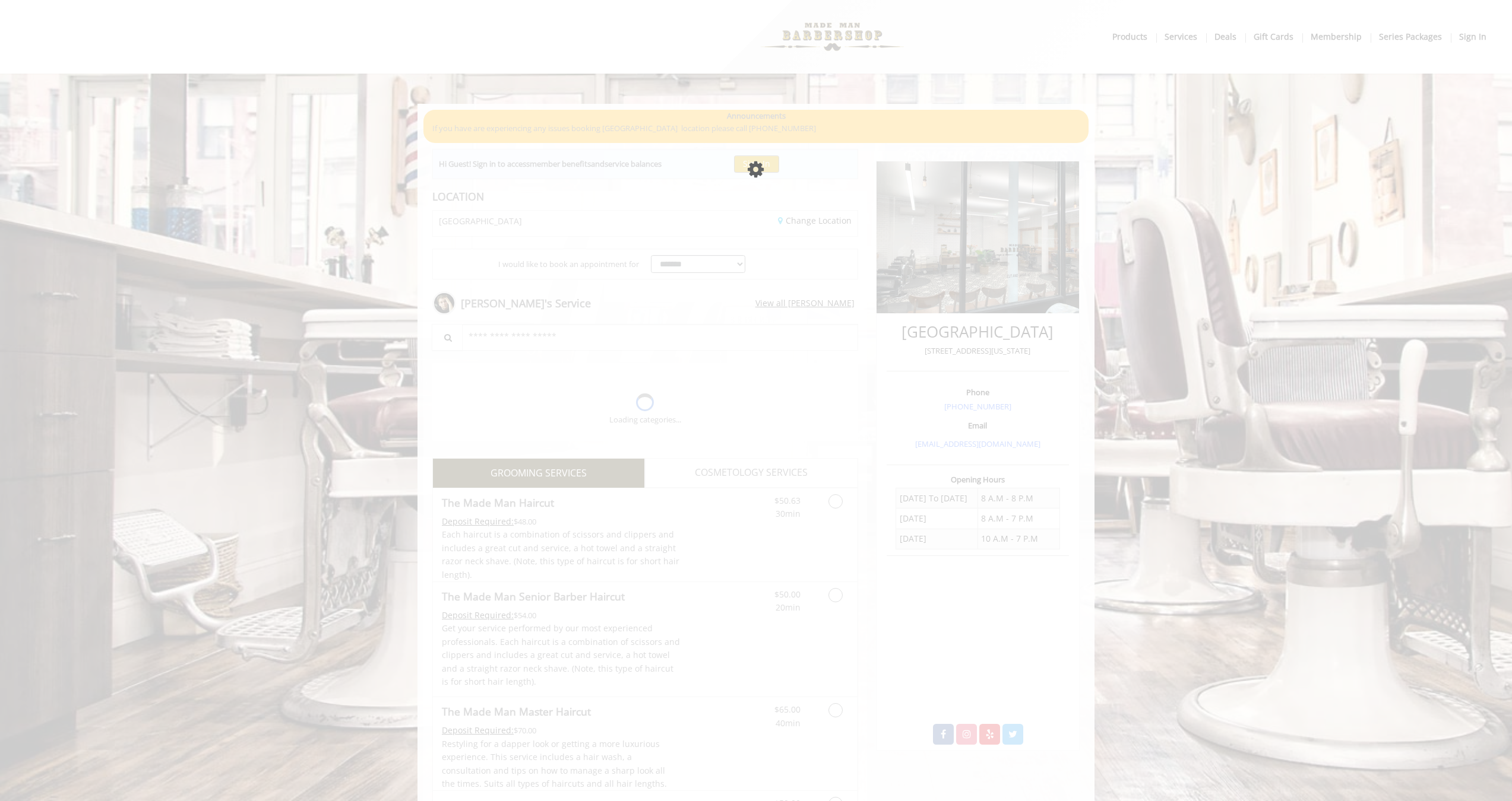
click at [817, 496] on div "Please wait page is Loading" at bounding box center [756, 400] width 1512 height 801
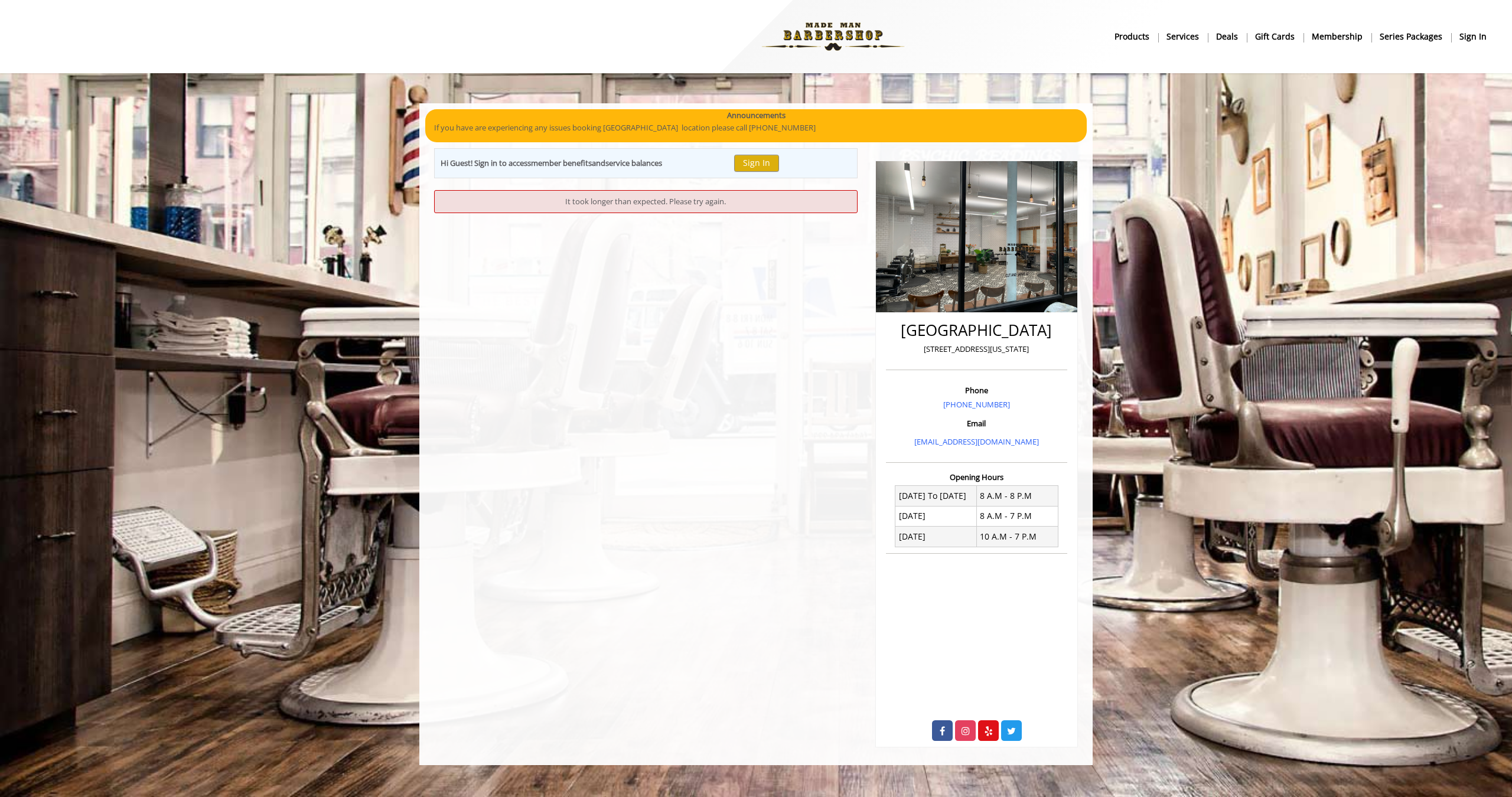
click at [700, 221] on div "Show Center Details Hi Guest! Sign in to access member benefits and service bal…" at bounding box center [646, 448] width 441 height 599
click at [769, 167] on button "Sign In" at bounding box center [756, 163] width 45 height 17
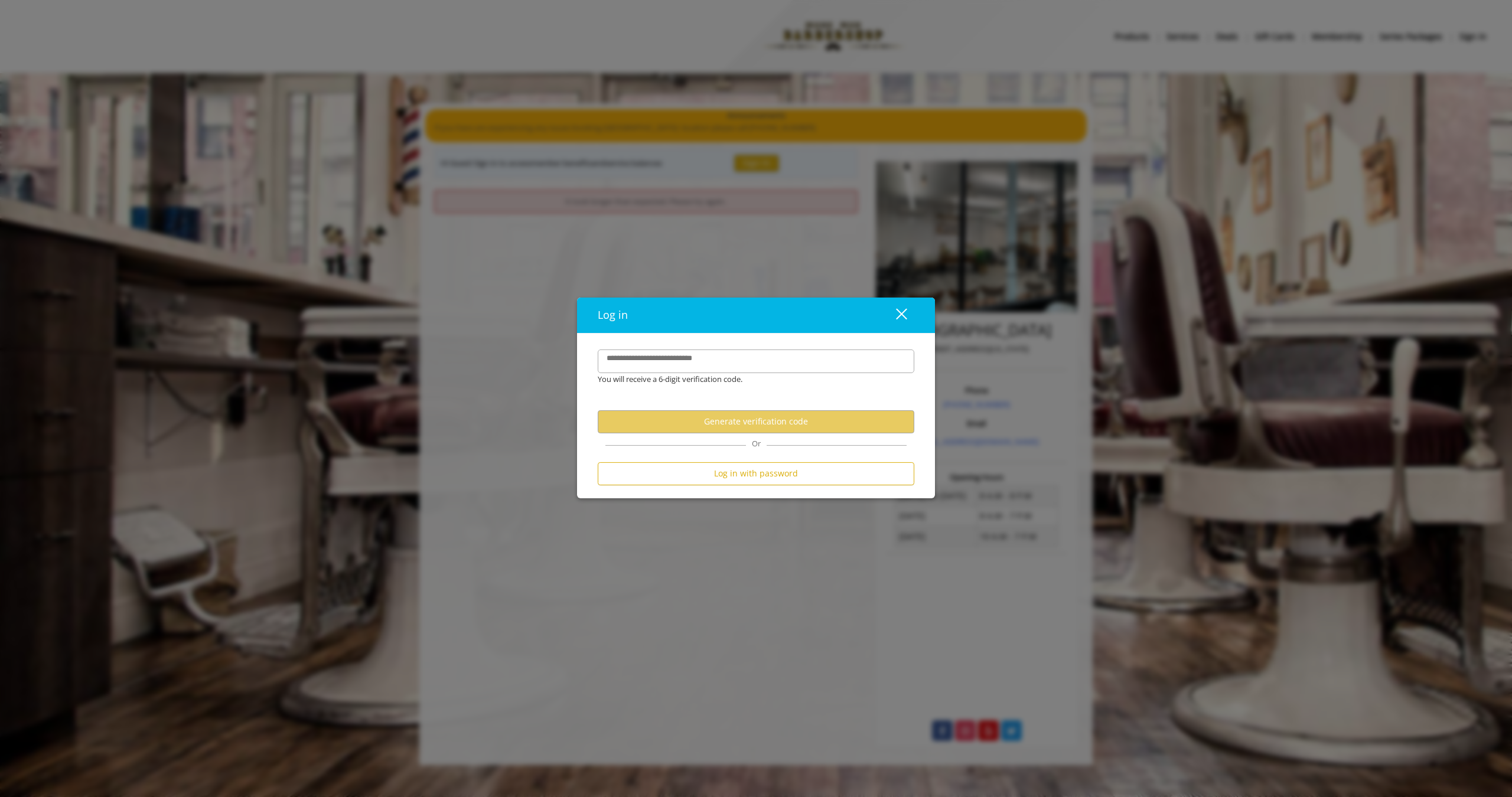
click at [909, 313] on button "close" at bounding box center [894, 316] width 40 height 21
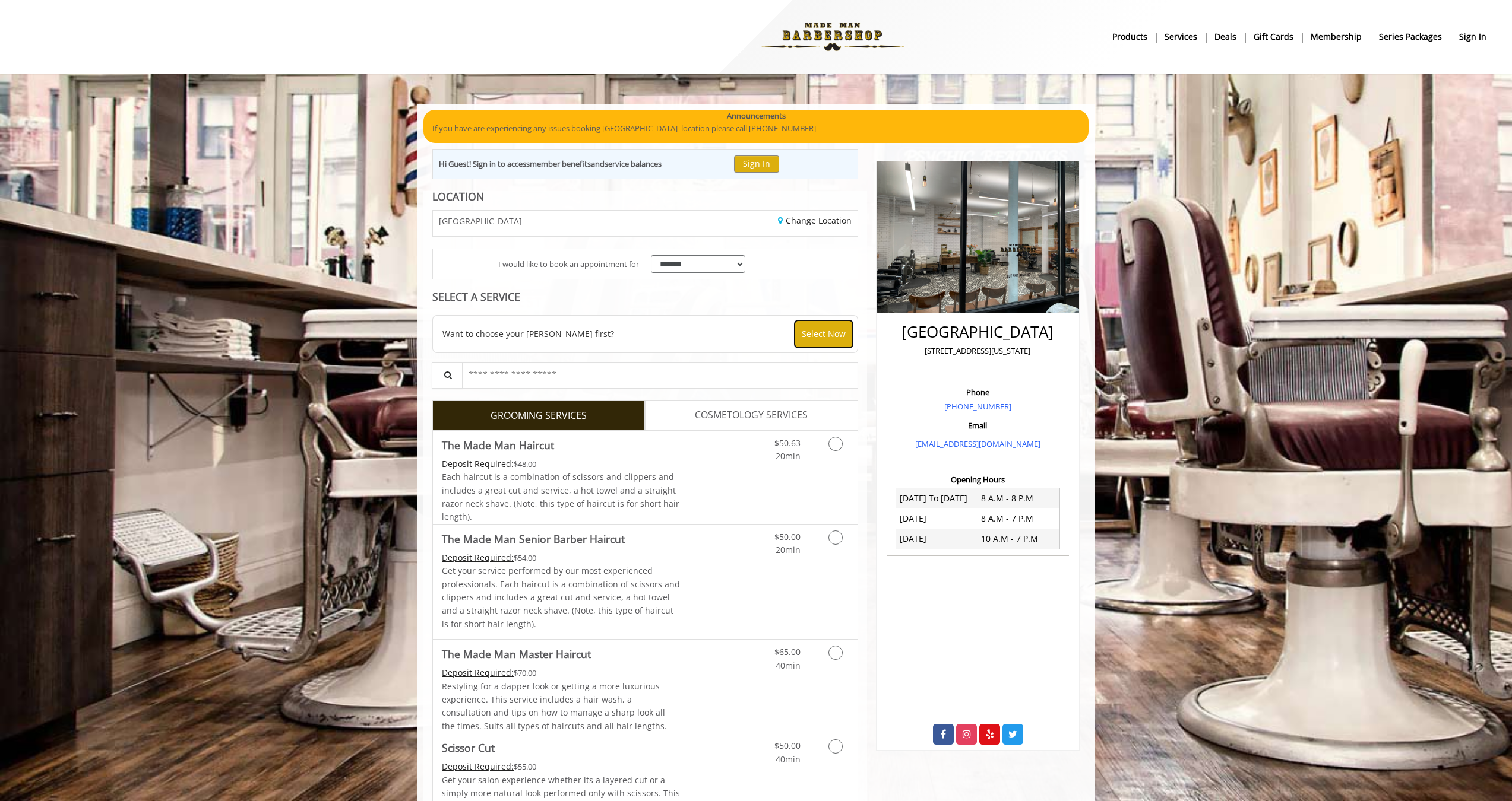
click button "Select Now"
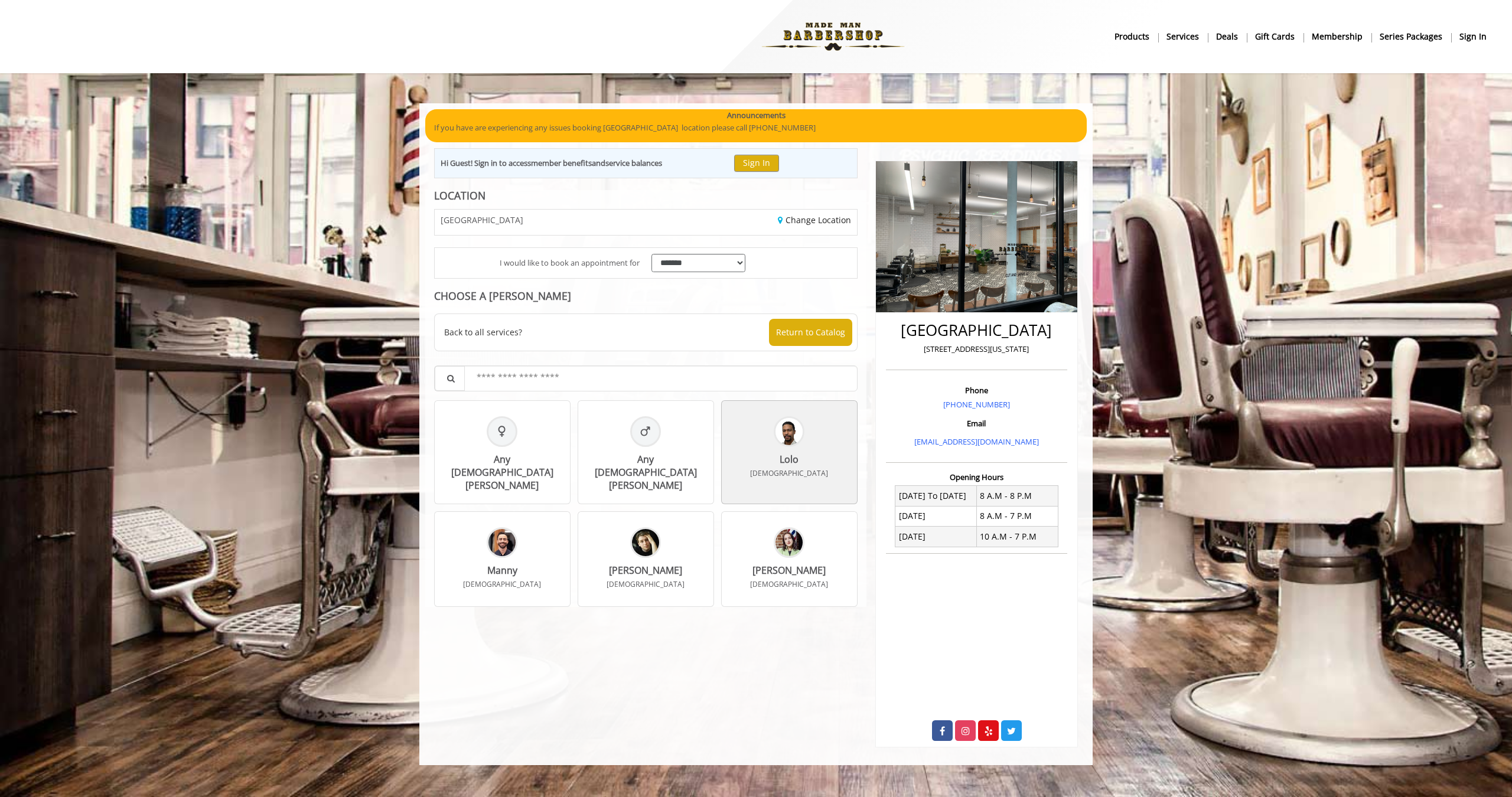
click div "Lolo [DEMOGRAPHIC_DATA]"
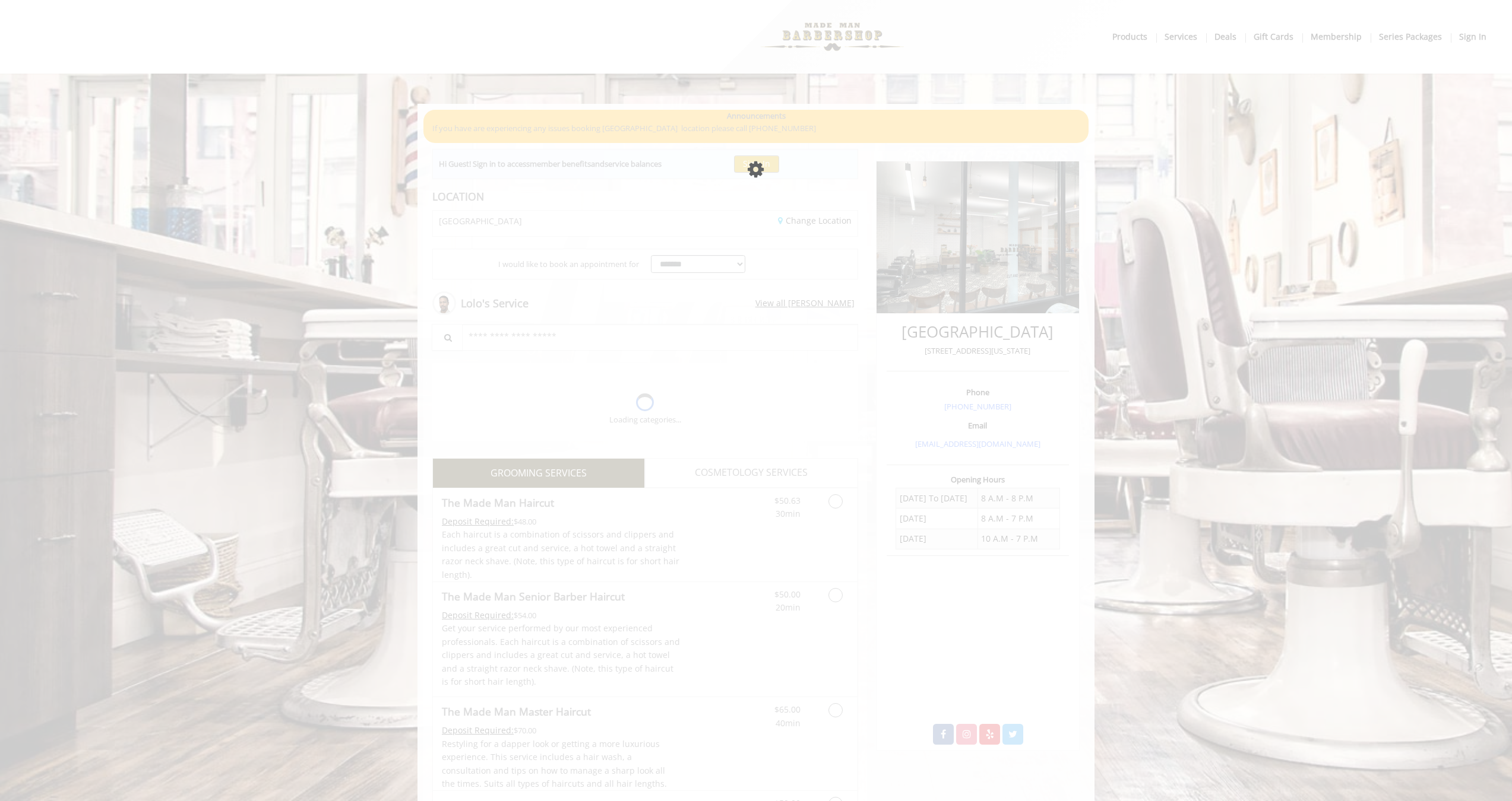
click div "Please wait page is Loading"
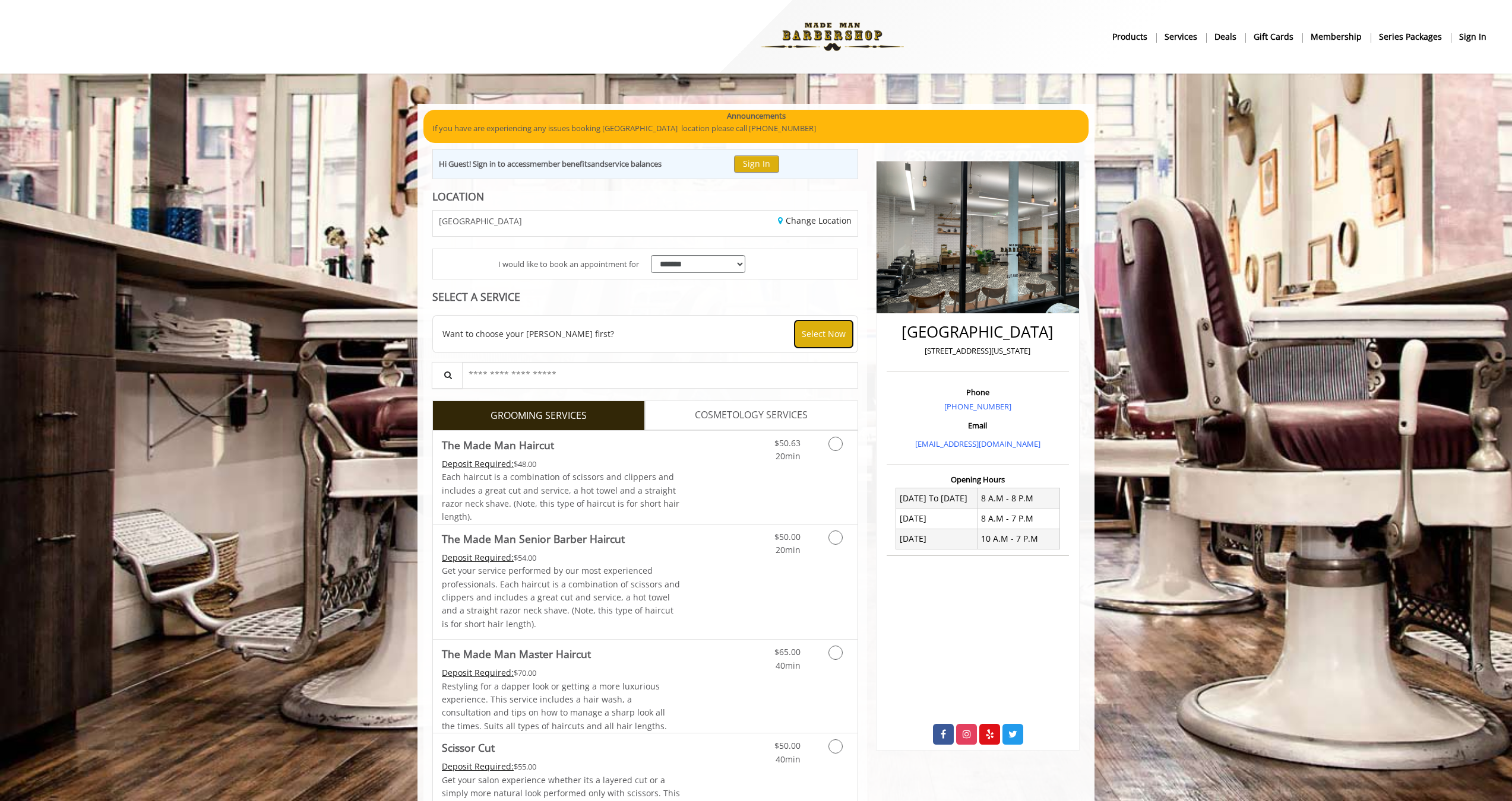
click at [833, 329] on button "Select Now" at bounding box center [824, 334] width 58 height 27
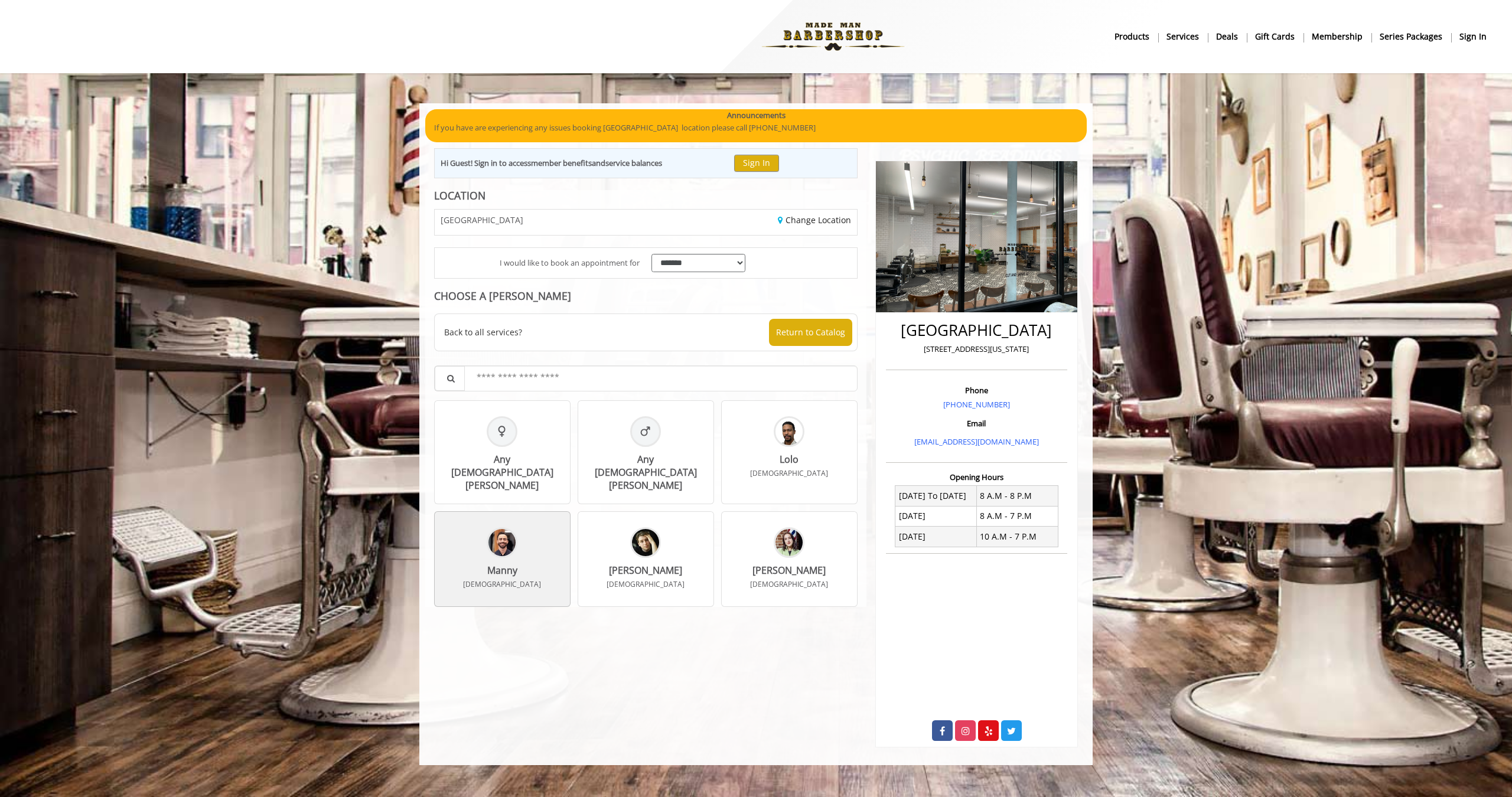
click at [540, 546] on div "Manny Male" at bounding box center [502, 559] width 136 height 96
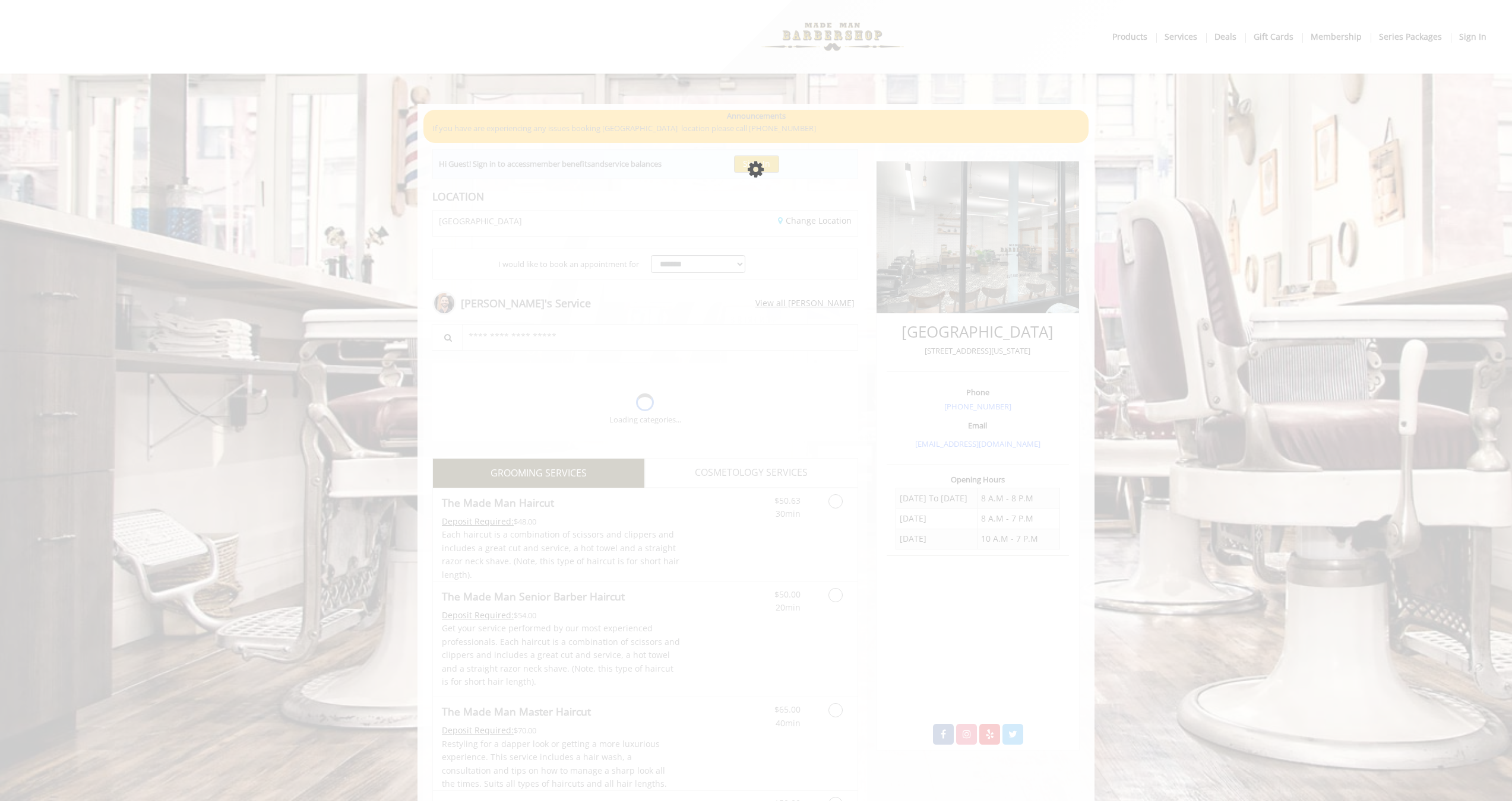
click at [450, 184] on div "Please wait page is Loading" at bounding box center [756, 400] width 1512 height 801
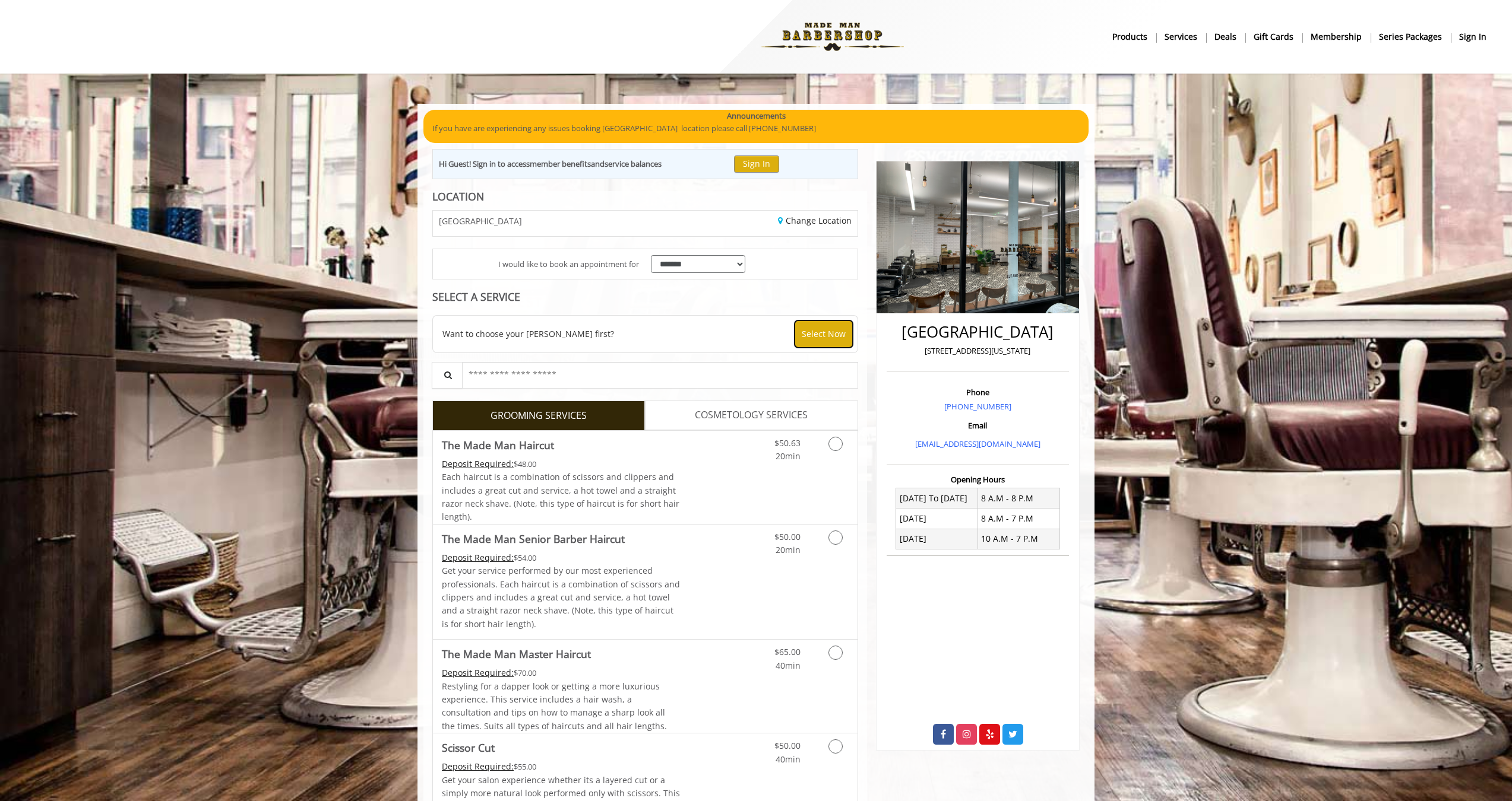
click at [829, 329] on button "Select Now" at bounding box center [824, 334] width 58 height 27
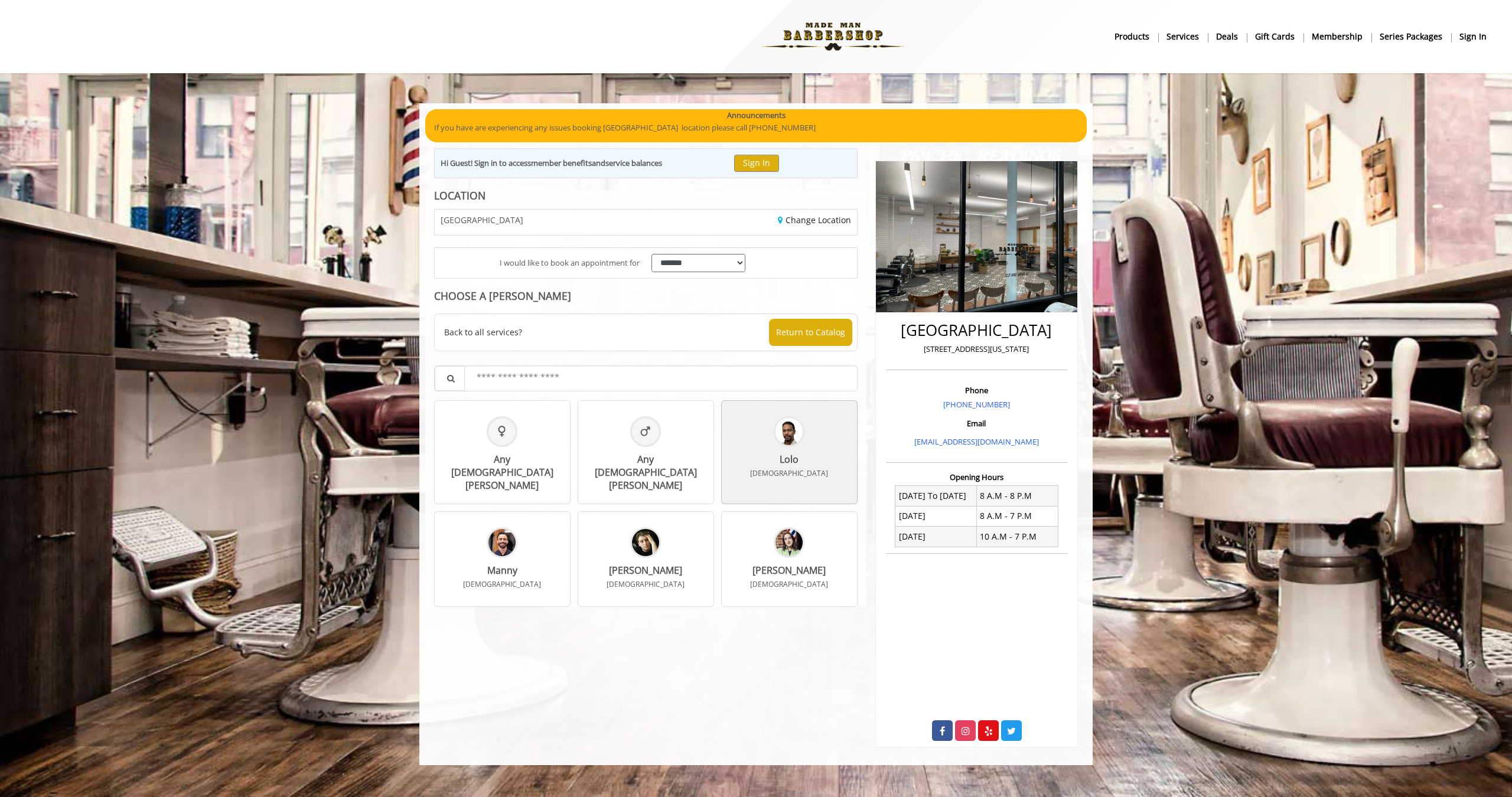
click at [813, 468] on div "Lolo [DEMOGRAPHIC_DATA]" at bounding box center [789, 452] width 136 height 104
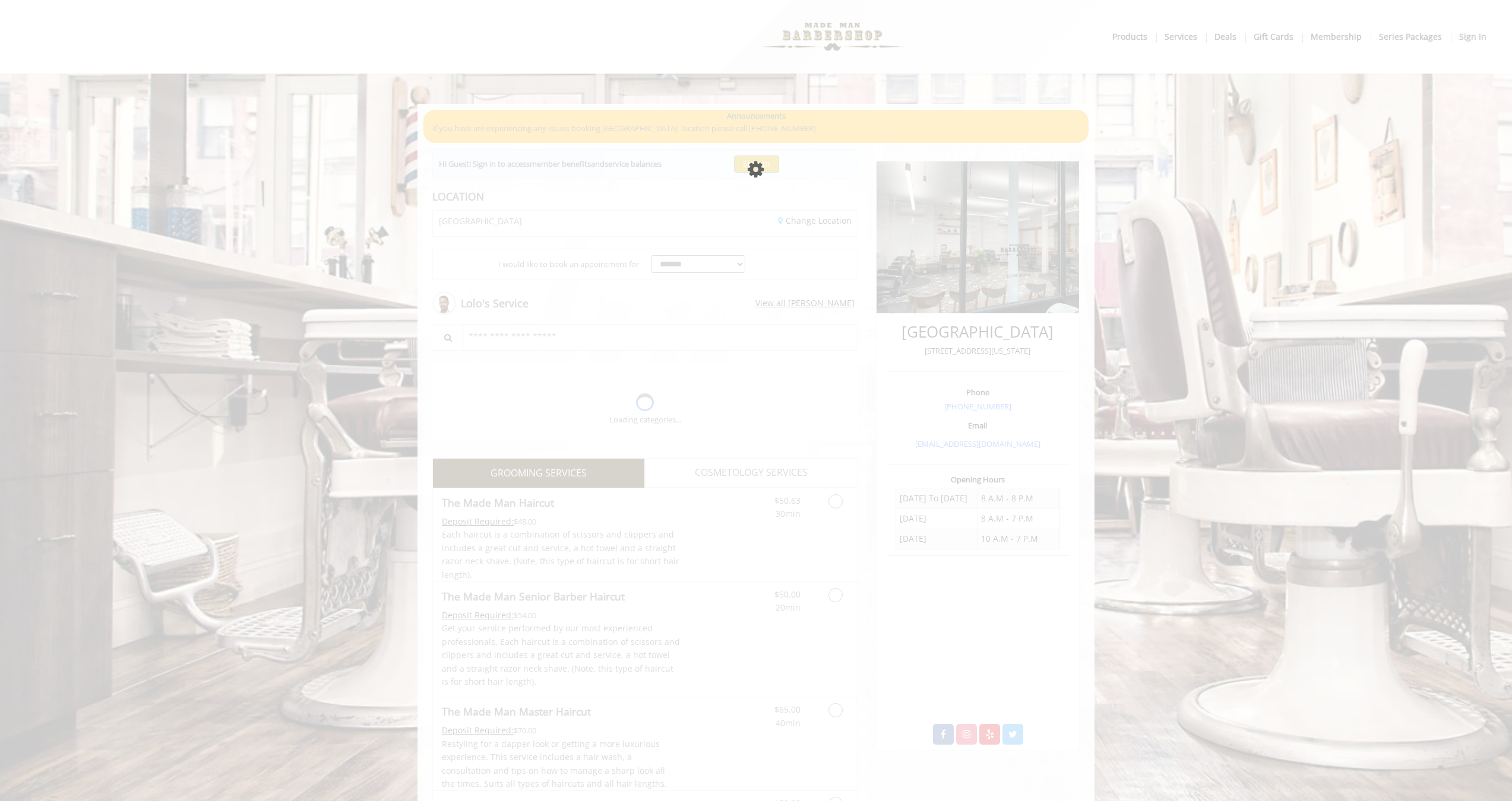
drag, startPoint x: 739, startPoint y: 289, endPoint x: 888, endPoint y: 106, distance: 236.0
click at [740, 289] on div "Please wait page is Loading" at bounding box center [756, 400] width 1512 height 801
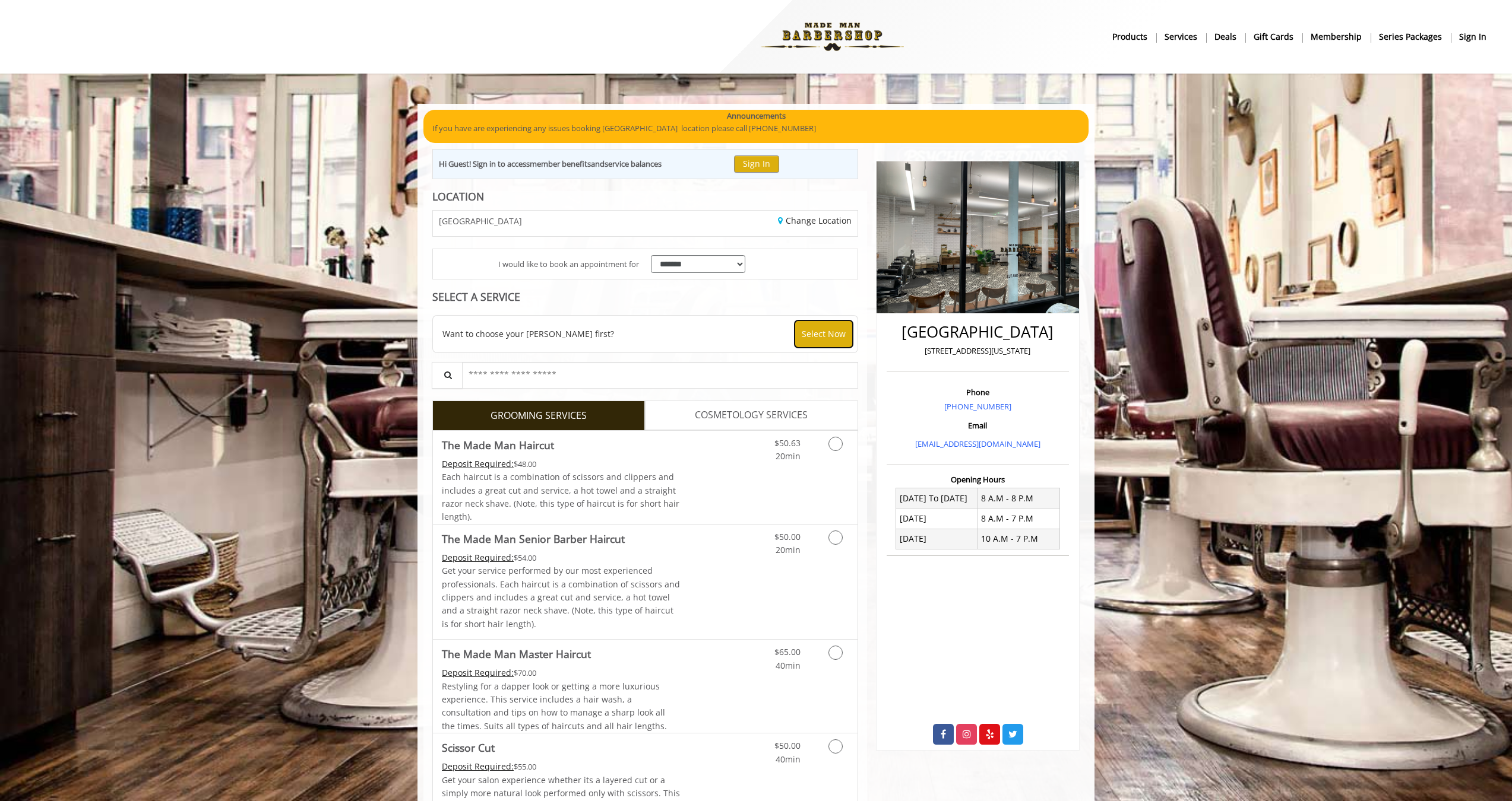
click at [812, 323] on button "Select Now" at bounding box center [824, 334] width 58 height 27
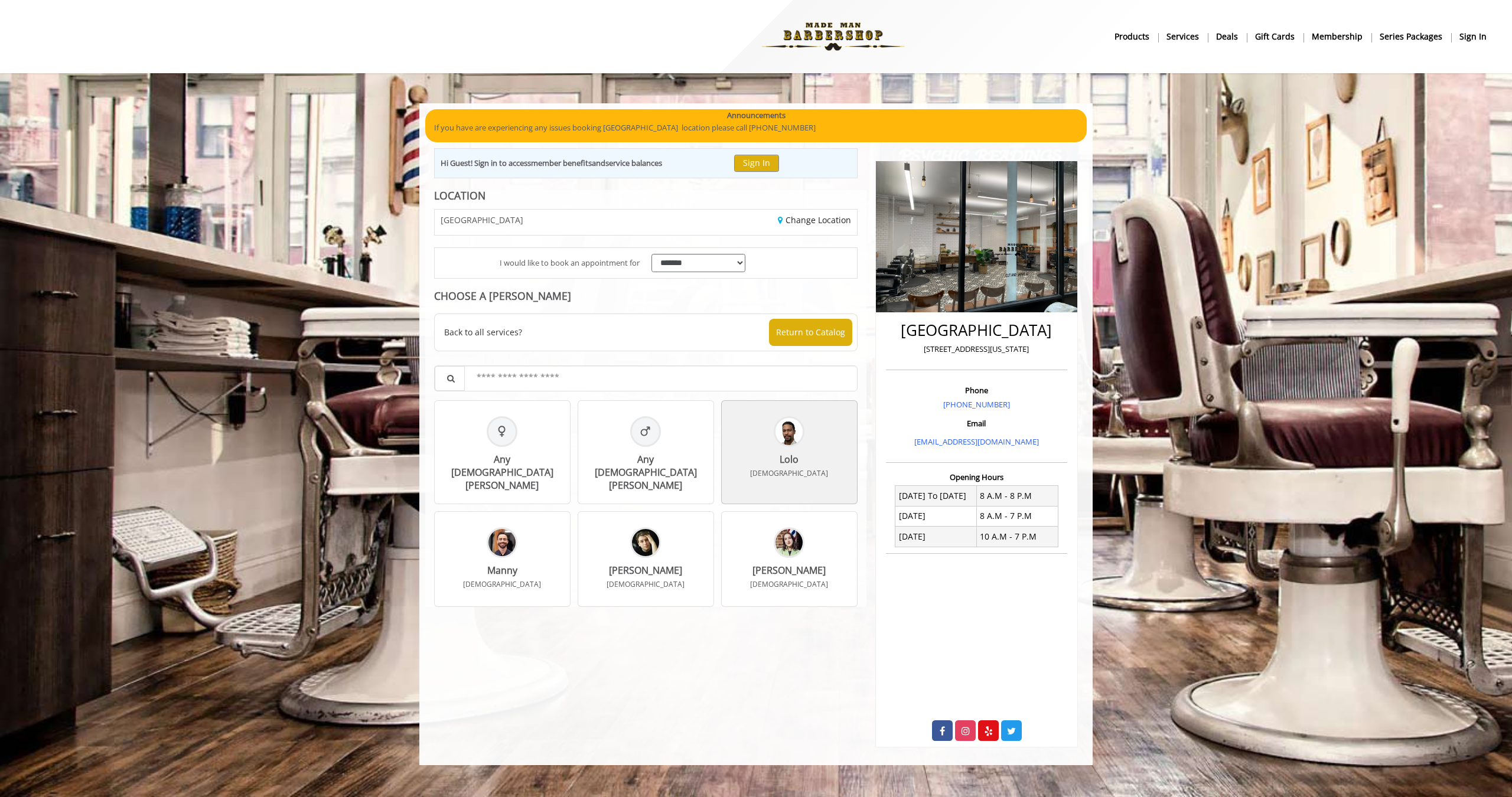
click at [803, 434] on div at bounding box center [789, 432] width 31 height 31
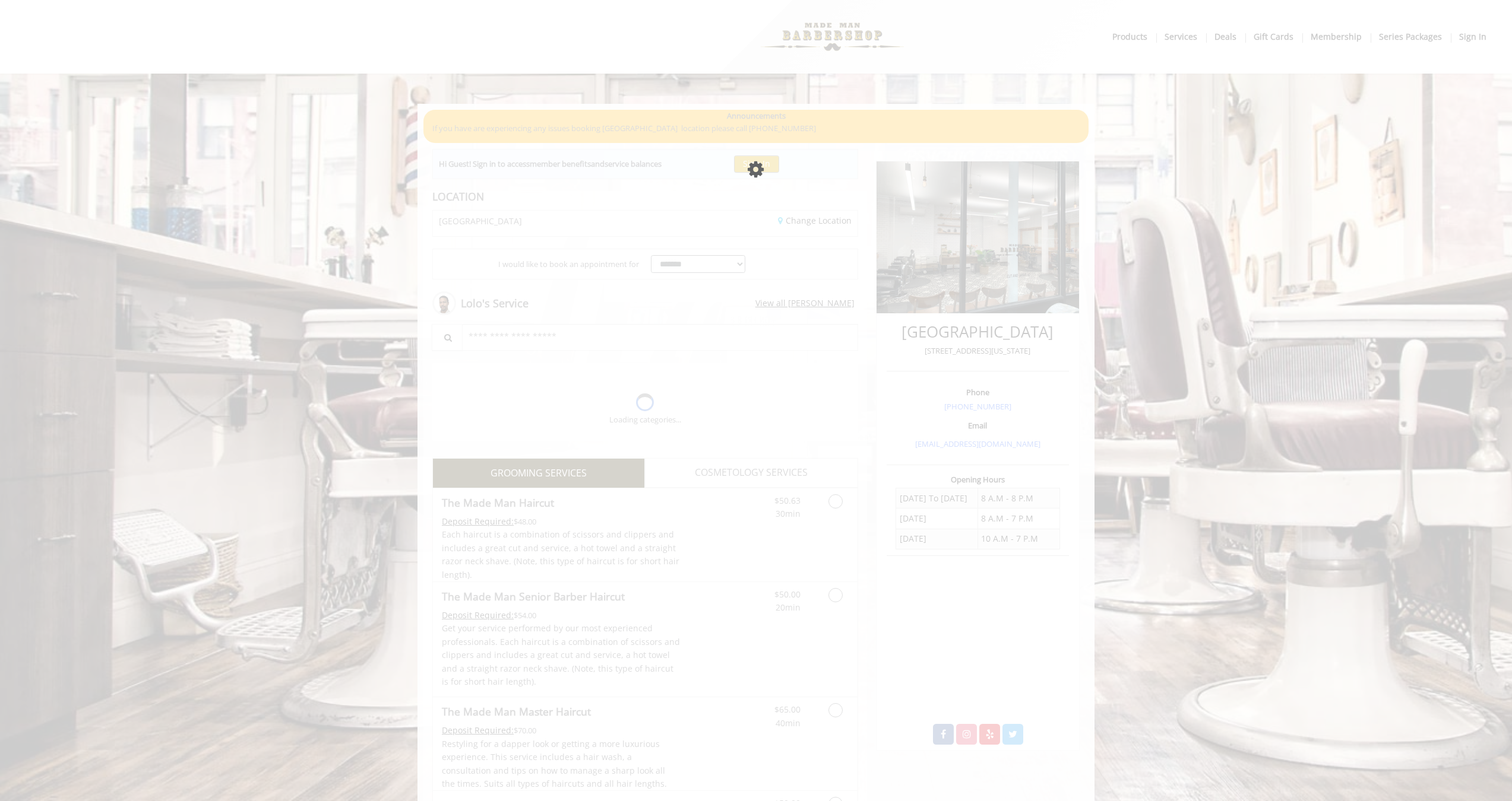
click at [760, 177] on icon "Please wait page is Loading" at bounding box center [768, 170] width 24 height 19
click at [771, 167] on icon "Please wait page is Loading" at bounding box center [768, 170] width 25 height 20
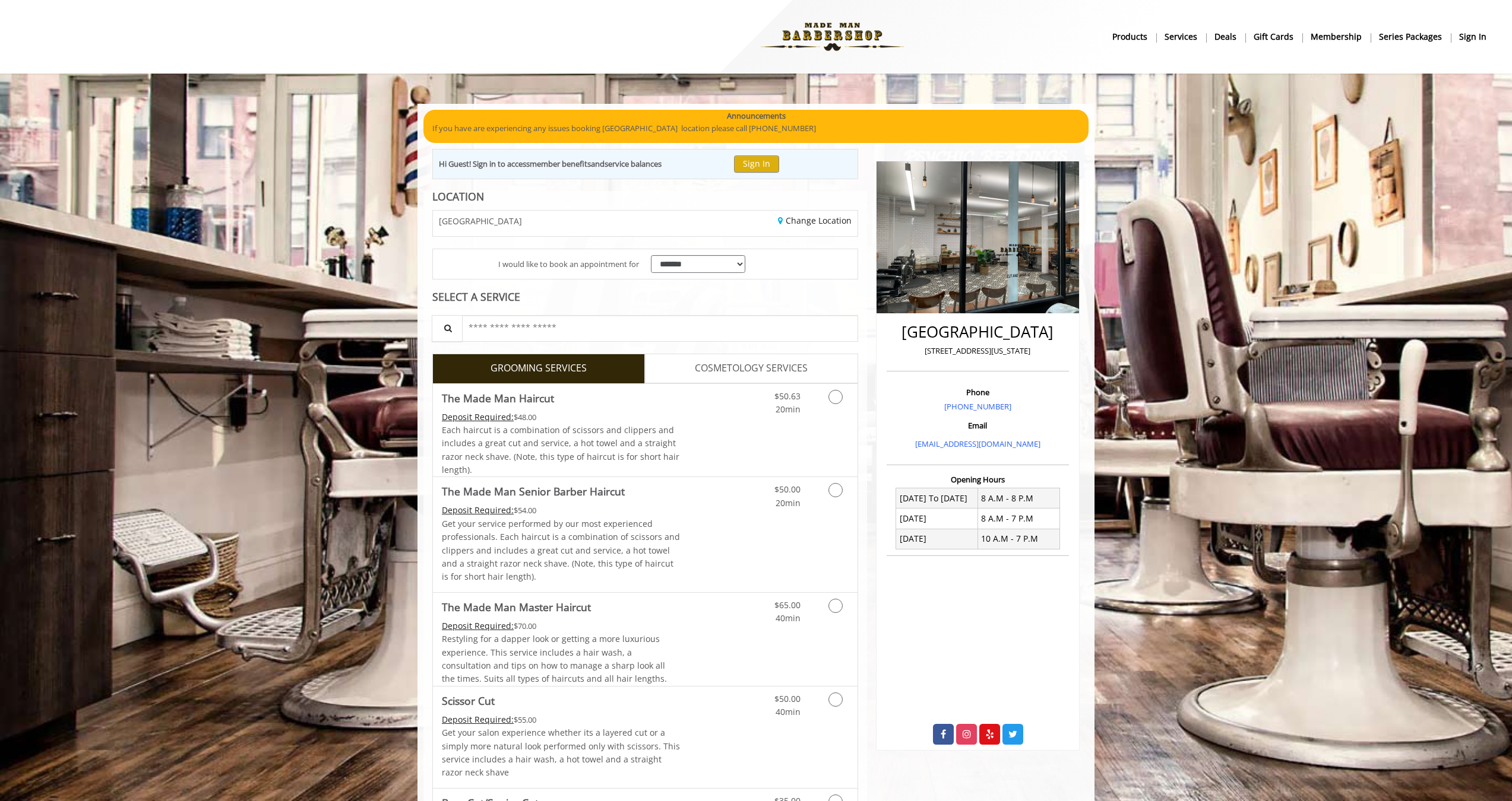
click at [721, 252] on div "**********" at bounding box center [698, 264] width 107 height 30
select select "*********"
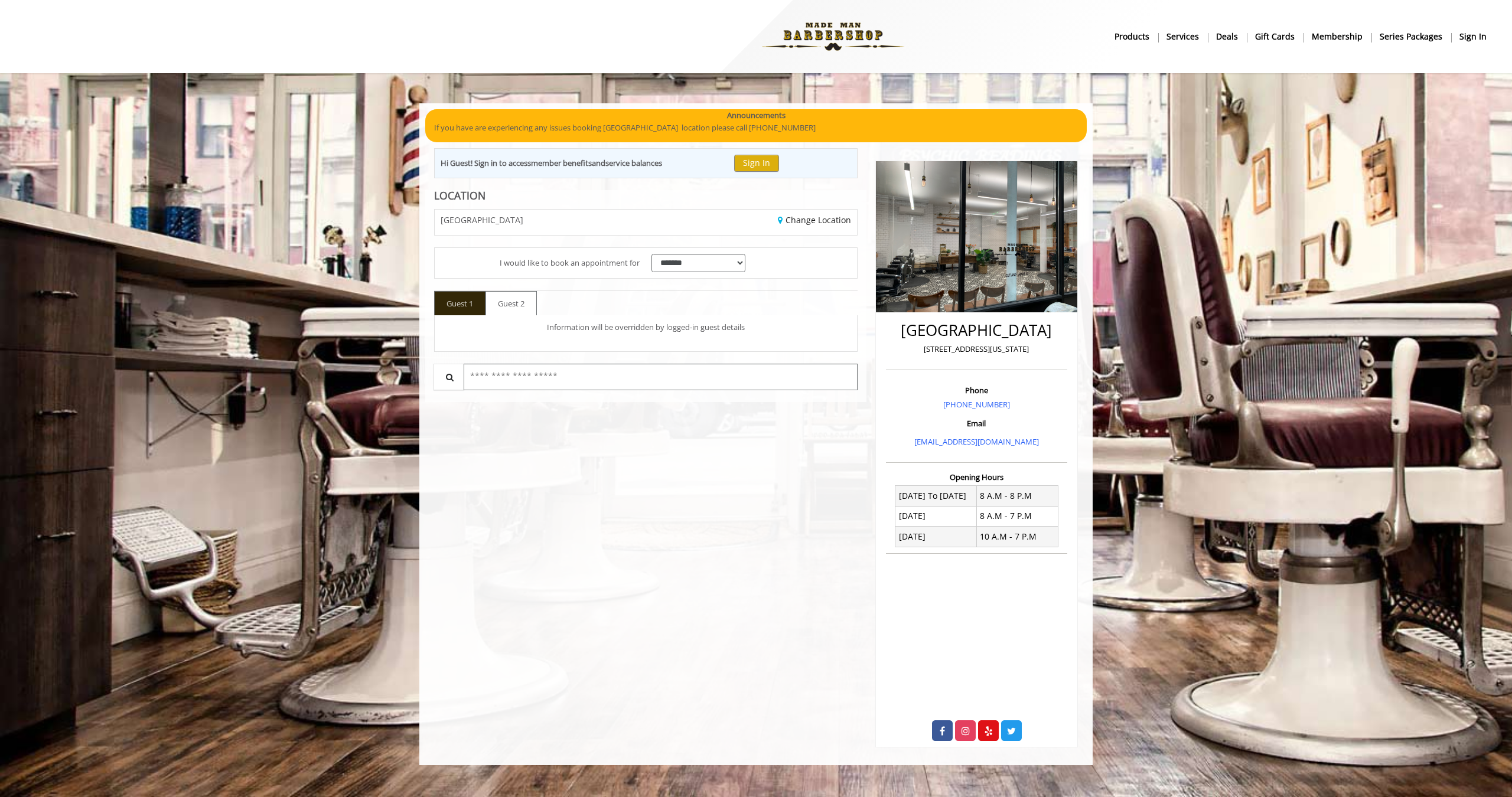
click at [526, 363] on input "text" at bounding box center [661, 377] width 394 height 27
click at [462, 305] on span "Guest 1" at bounding box center [459, 304] width 38 height 23
click at [511, 377] on input "text" at bounding box center [661, 377] width 394 height 27
type input "*"
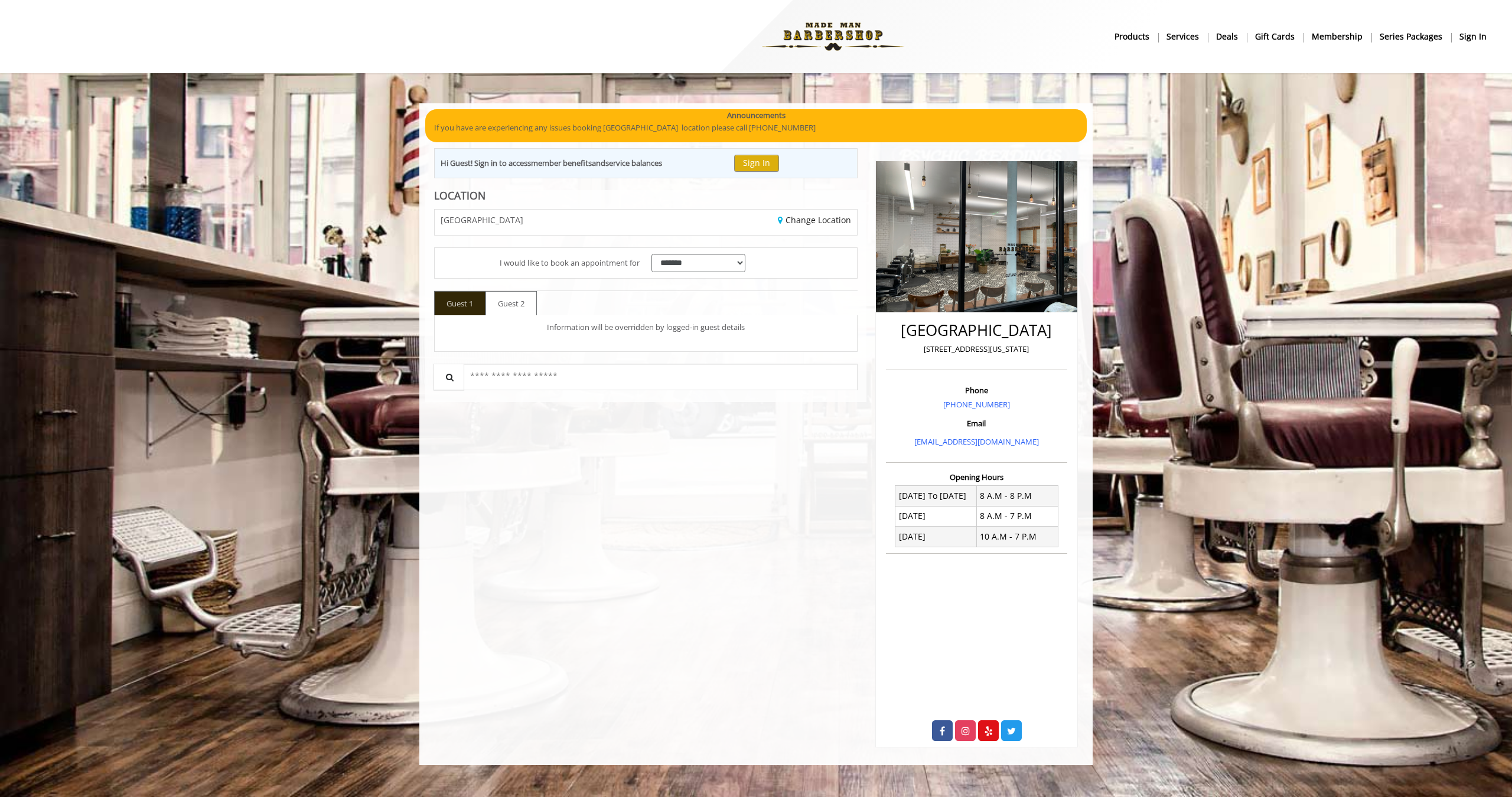
click at [447, 314] on div "Guest 1" at bounding box center [459, 303] width 51 height 25
click at [452, 305] on span "Guest 1" at bounding box center [459, 304] width 38 height 23
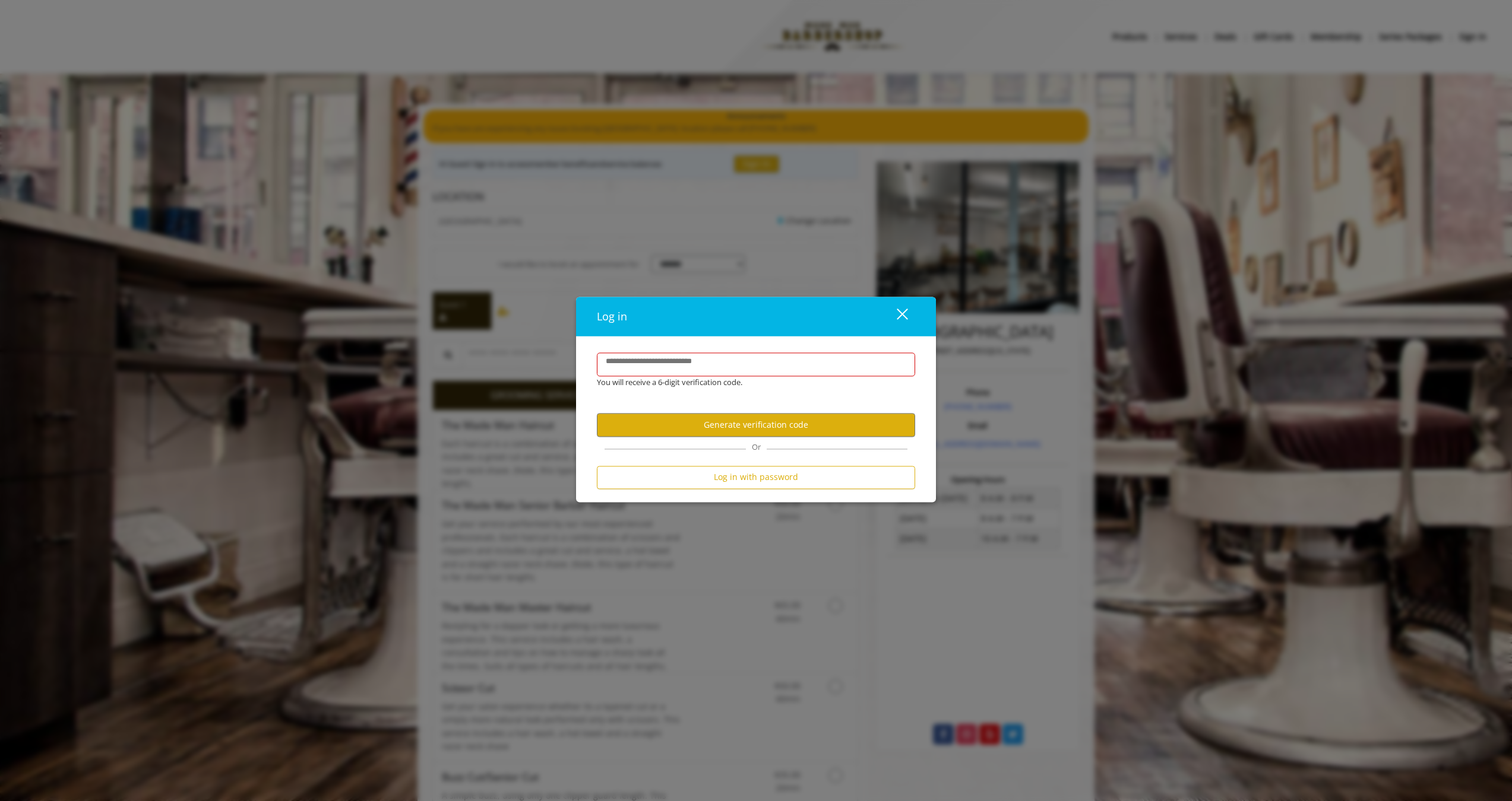
click at [909, 311] on button "close" at bounding box center [895, 316] width 41 height 24
click at [911, 313] on button "close" at bounding box center [895, 316] width 41 height 24
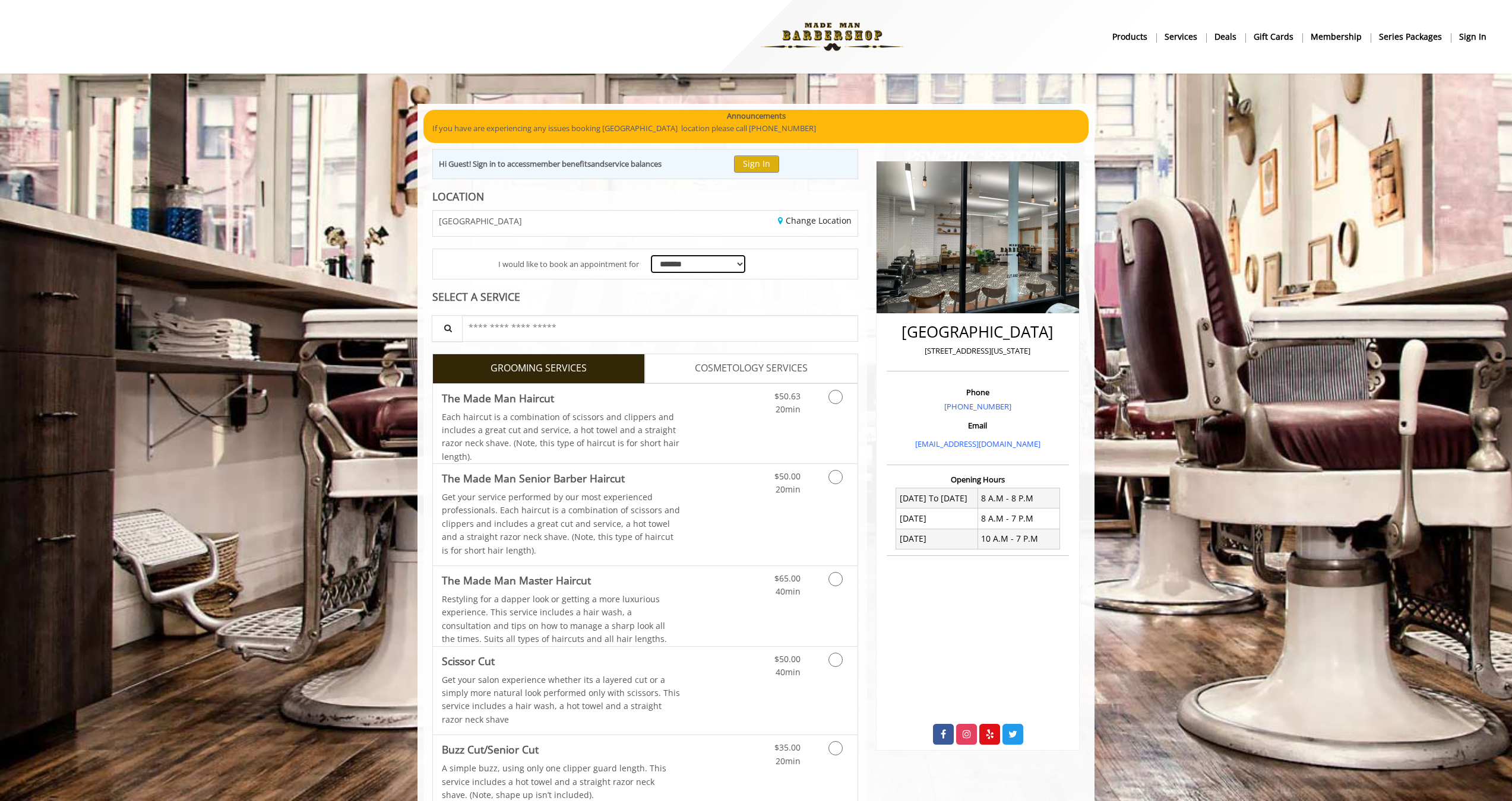
select select "*********"
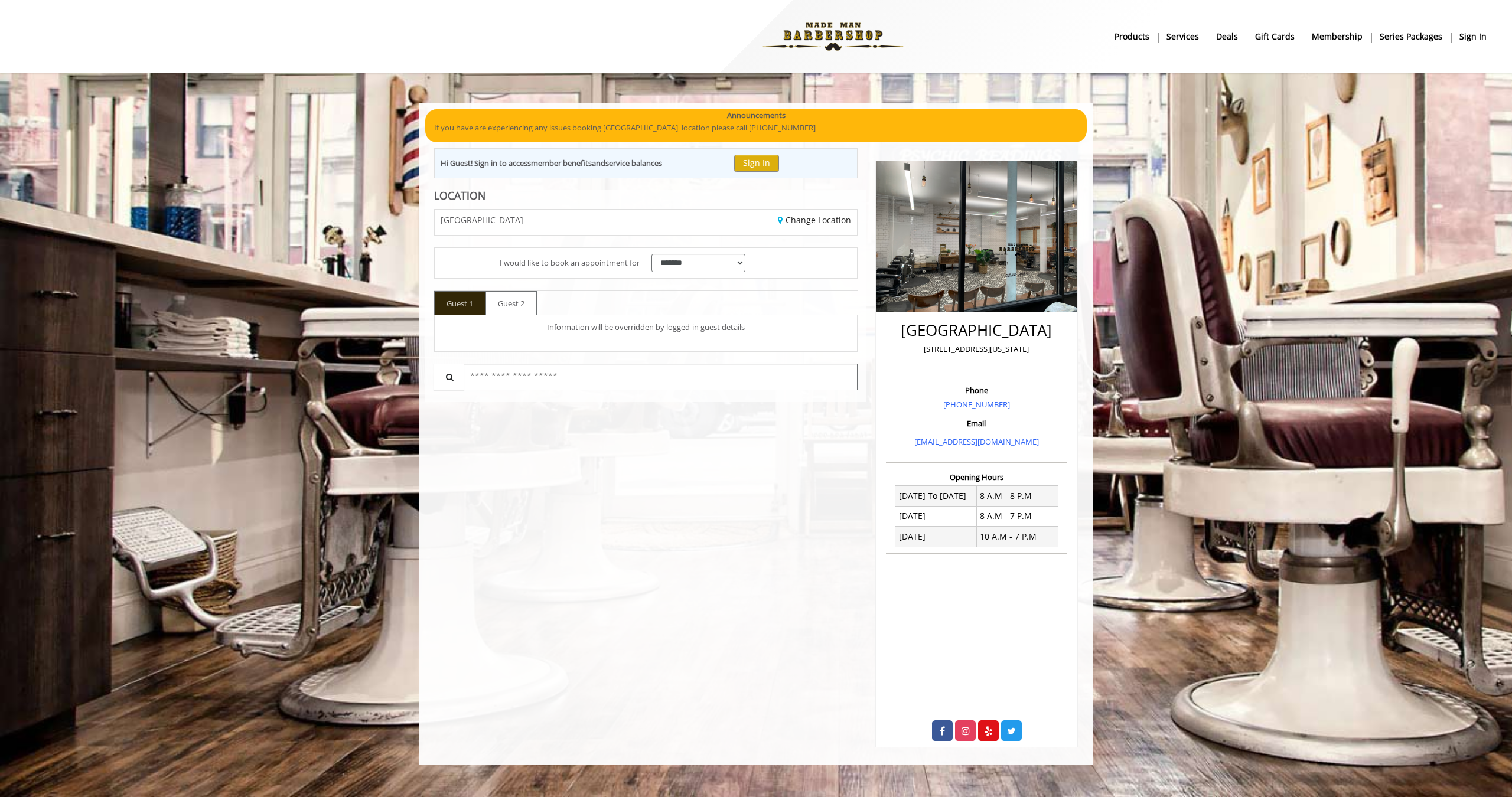
click at [553, 373] on input "text" at bounding box center [661, 377] width 394 height 27
type input "*"
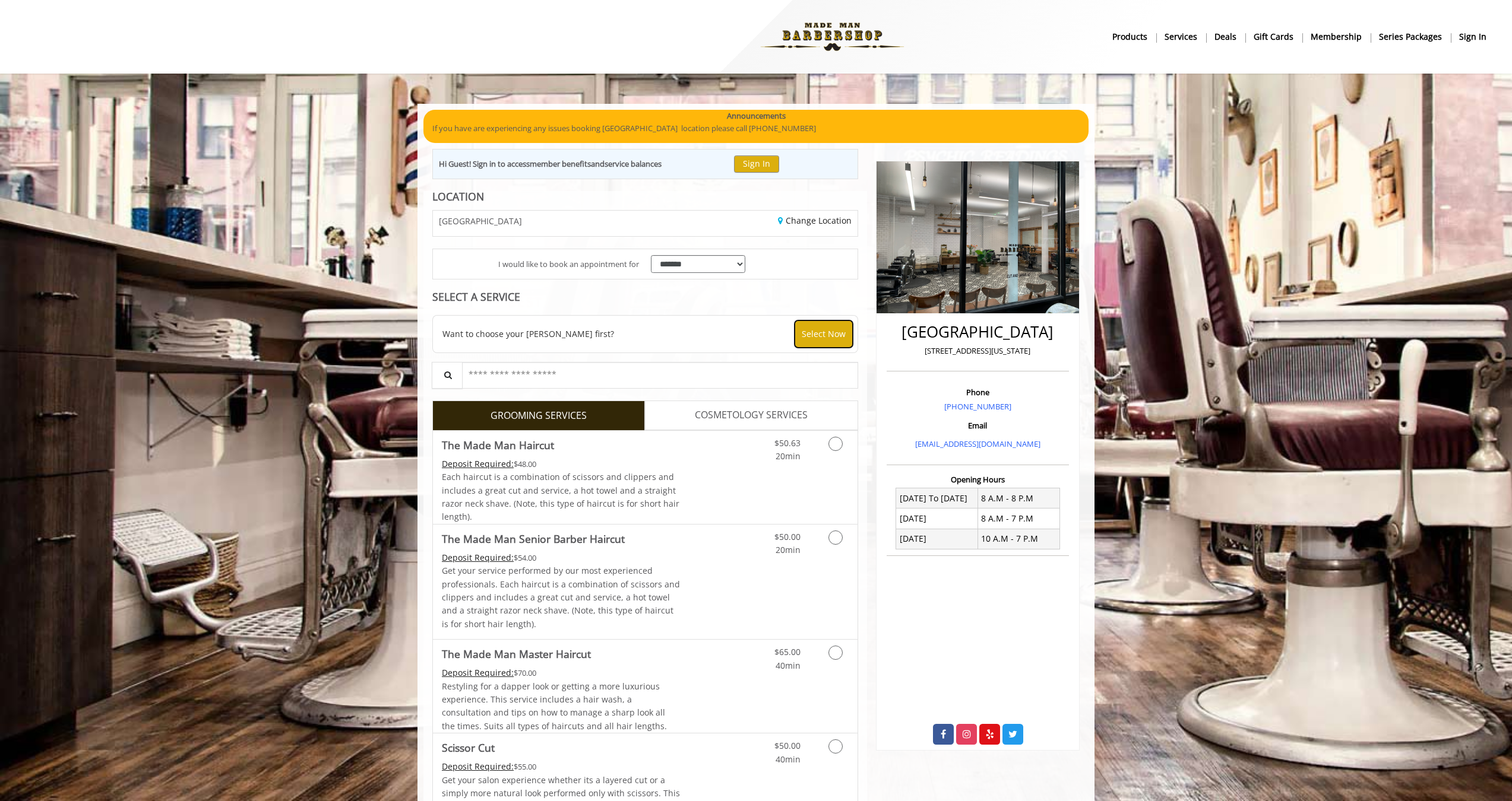
click at [818, 337] on button "Select Now" at bounding box center [824, 334] width 58 height 27
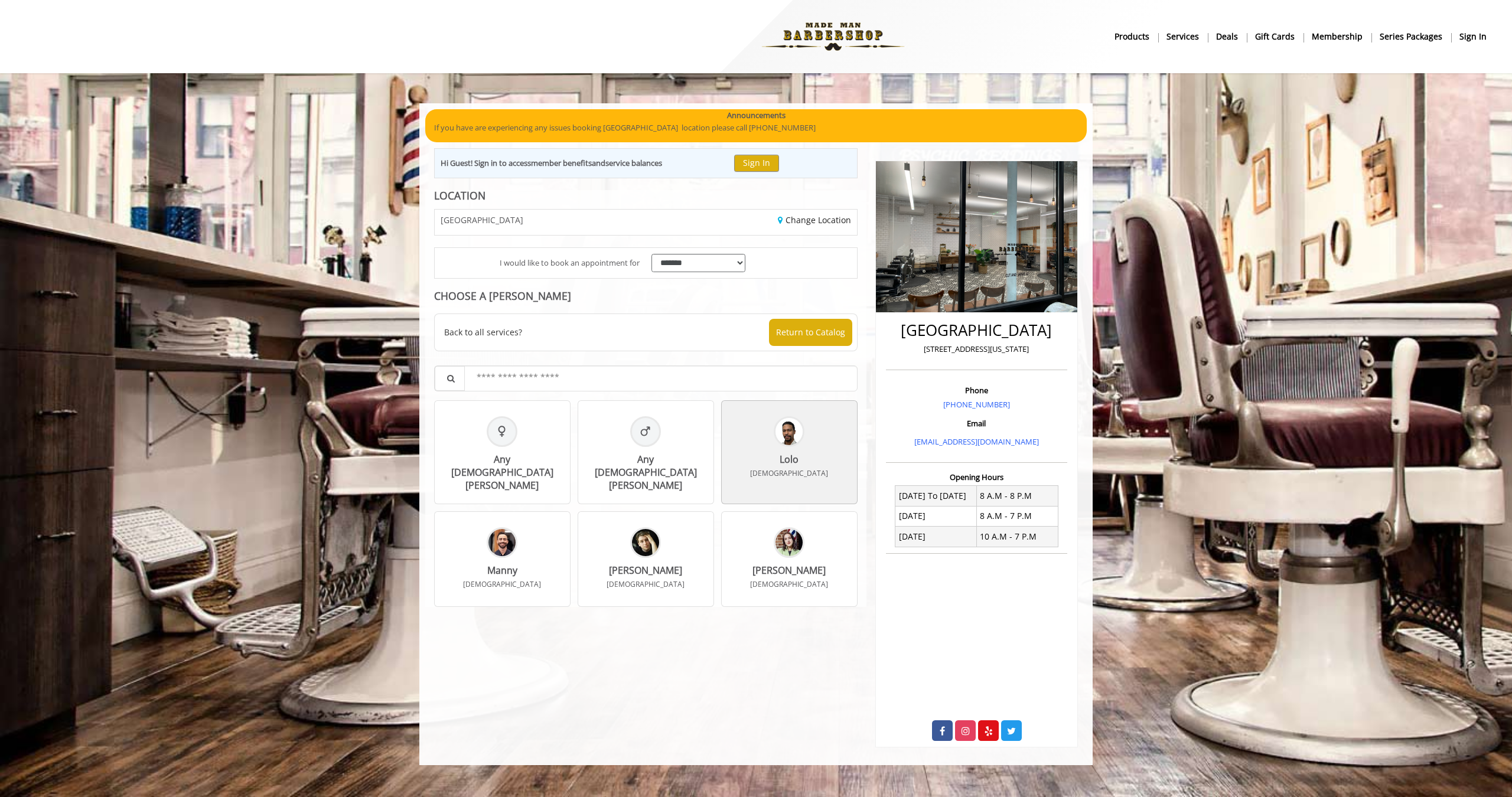
click at [824, 442] on div "Lolo [DEMOGRAPHIC_DATA]" at bounding box center [789, 452] width 136 height 104
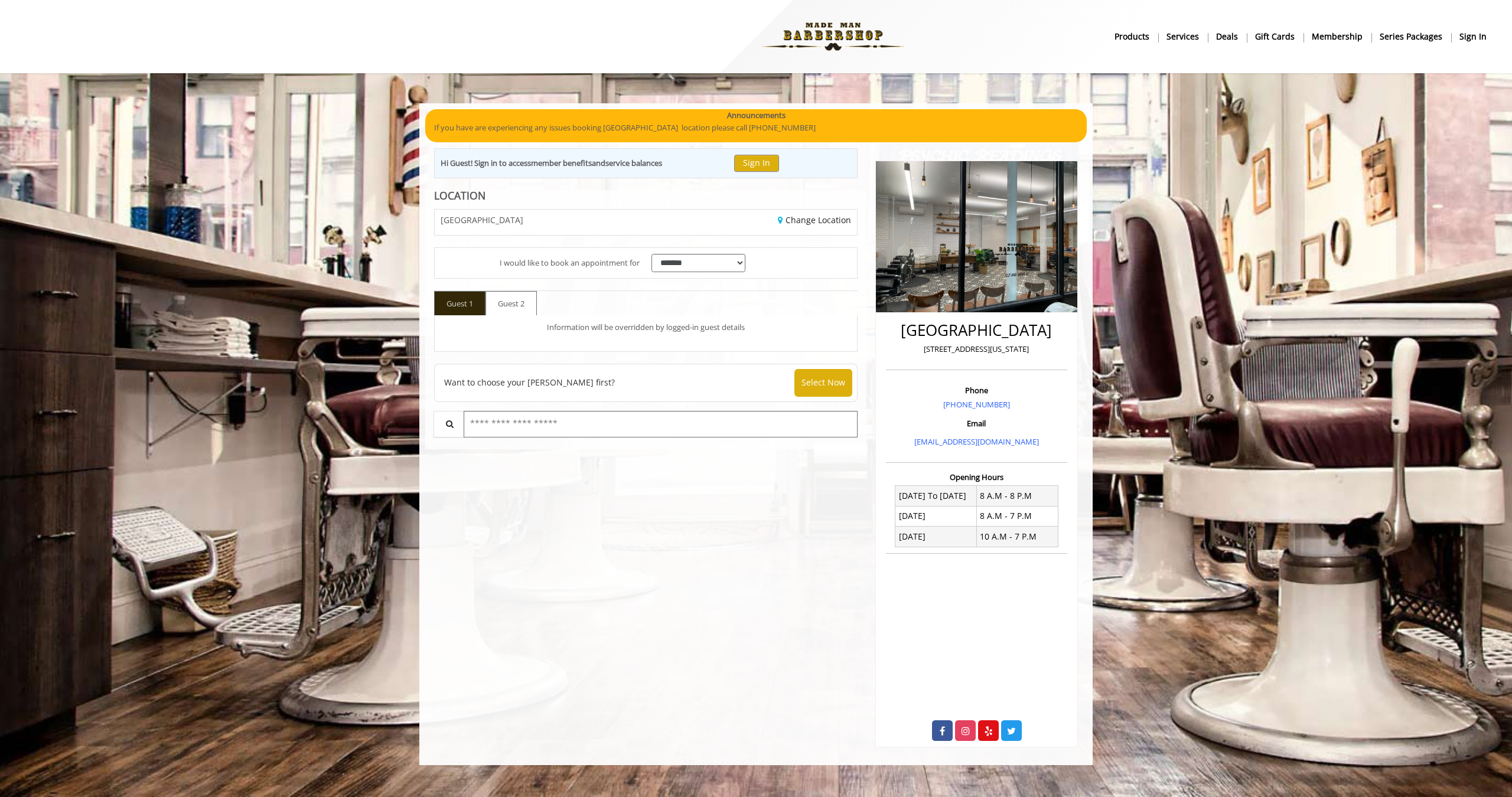
click at [582, 419] on input "text" at bounding box center [661, 424] width 394 height 27
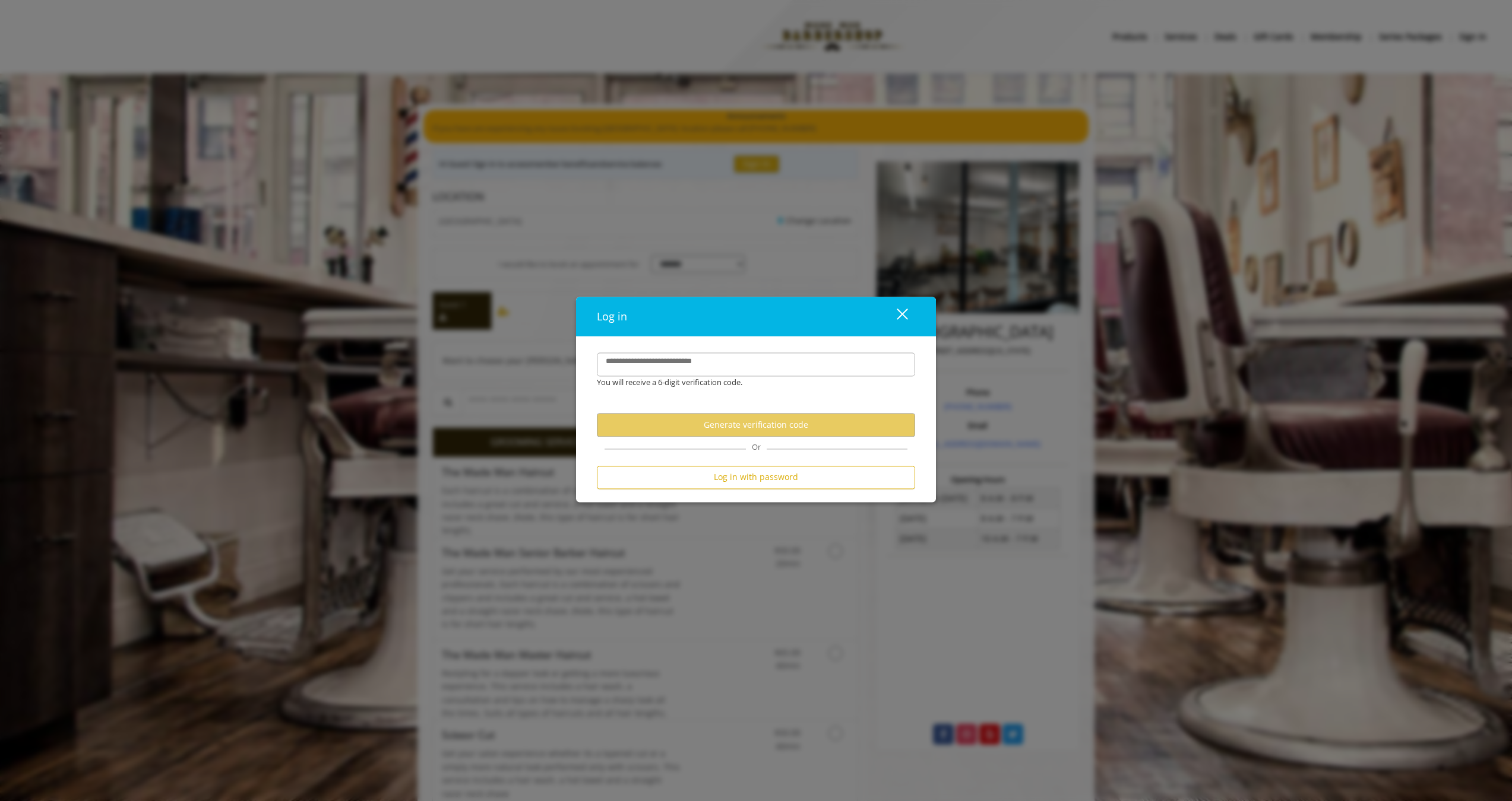
click at [906, 308] on button "close" at bounding box center [895, 316] width 41 height 24
select select "*********"
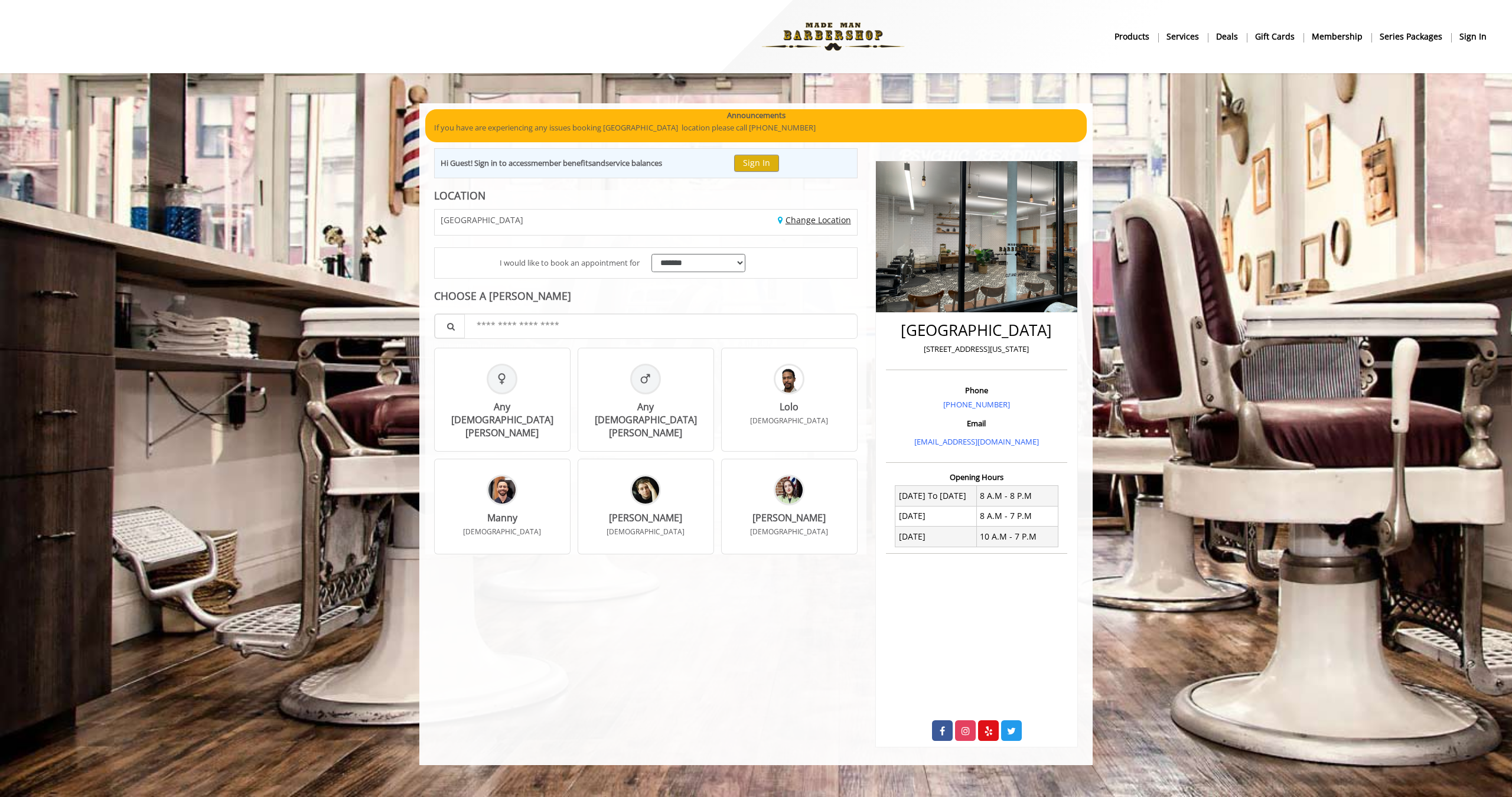
click at [820, 220] on link "Change Location" at bounding box center [815, 220] width 73 height 11
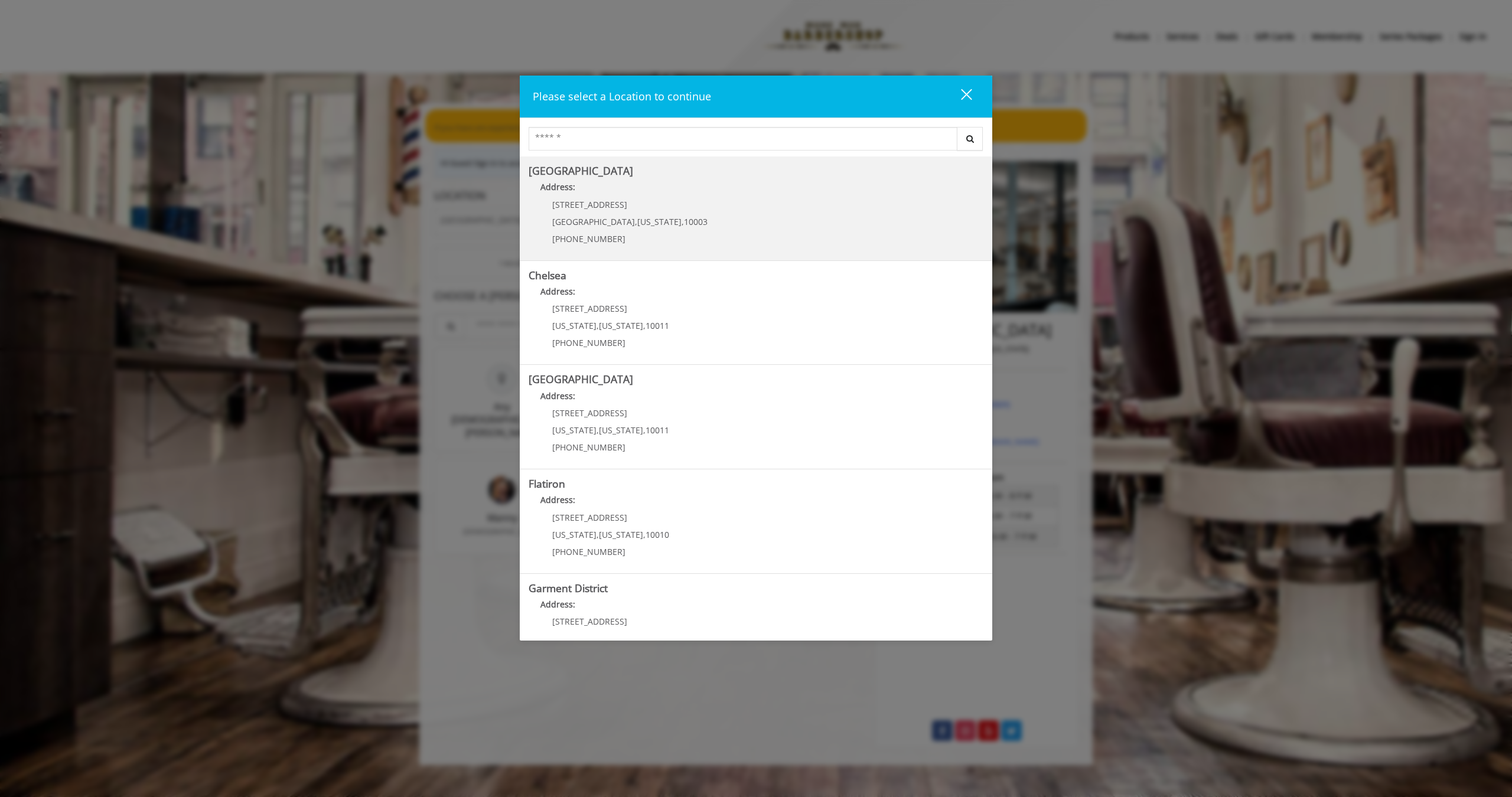
click at [718, 232] on Village "Greenwich Village Address: 60 E 8th St Manhattan , New York , 10003 (212) 598-1…" at bounding box center [756, 208] width 455 height 86
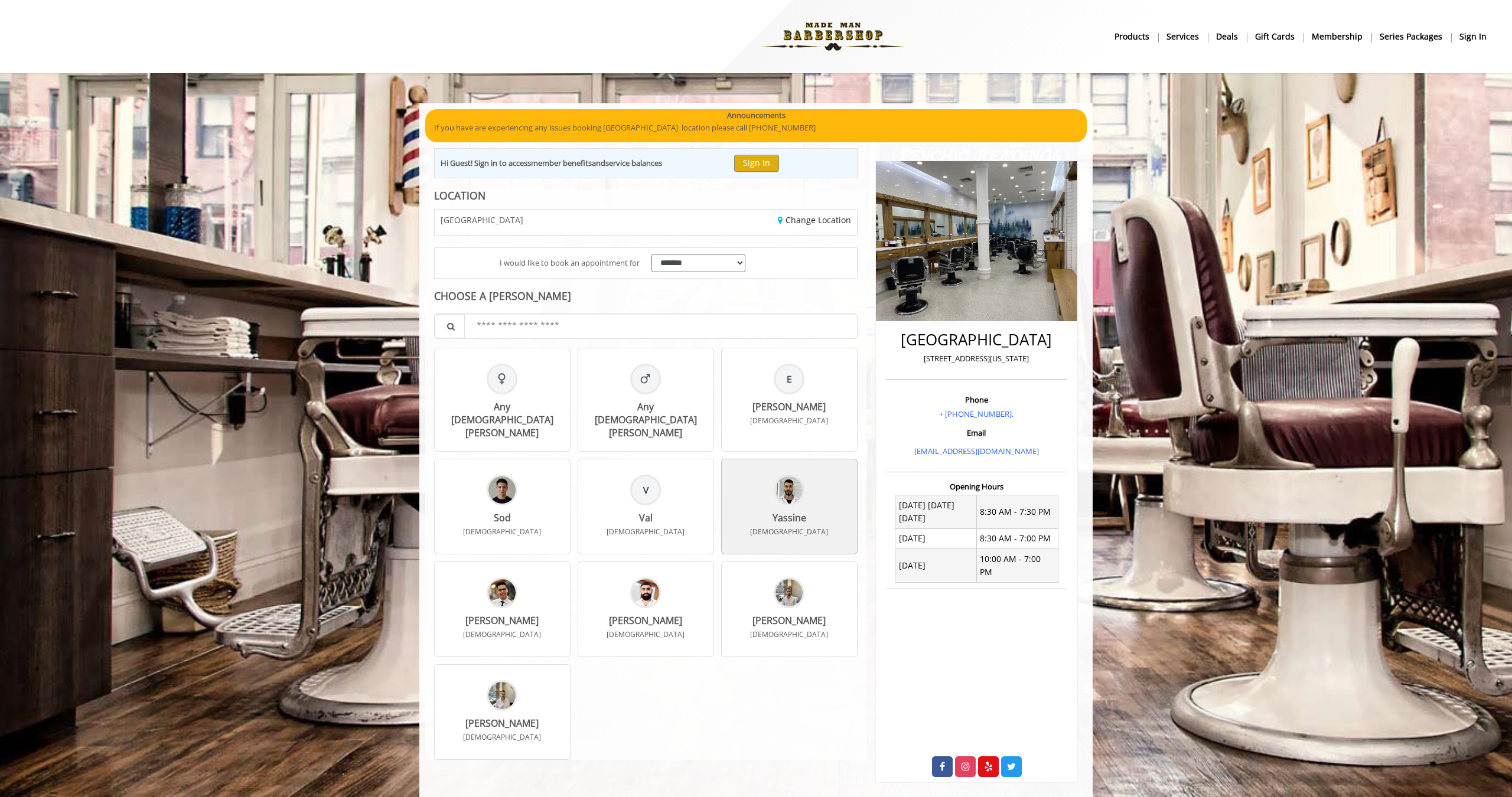
click at [788, 476] on img at bounding box center [789, 490] width 27 height 27
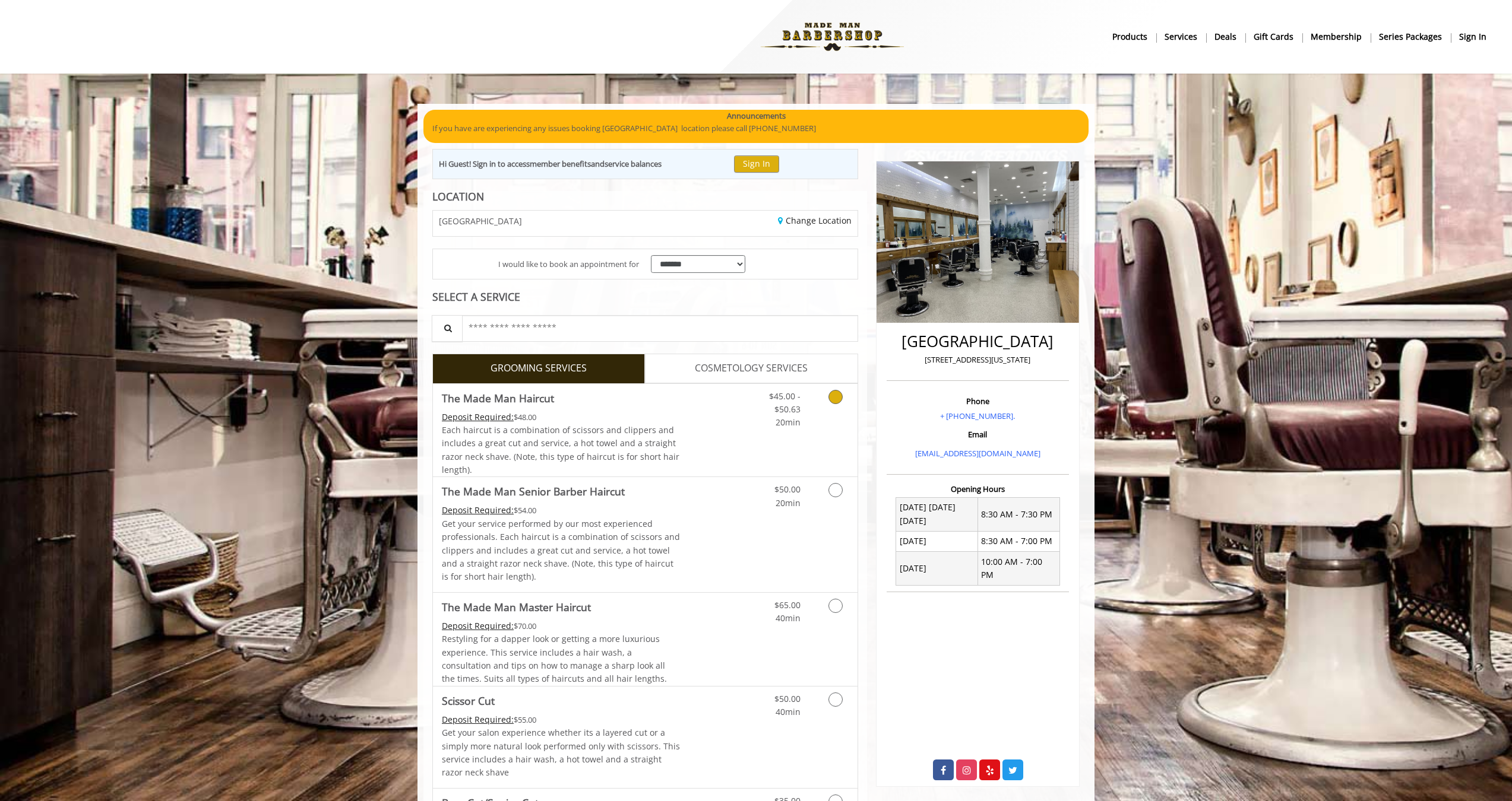
click at [827, 400] on link "Grooming services" at bounding box center [834, 407] width 30 height 46
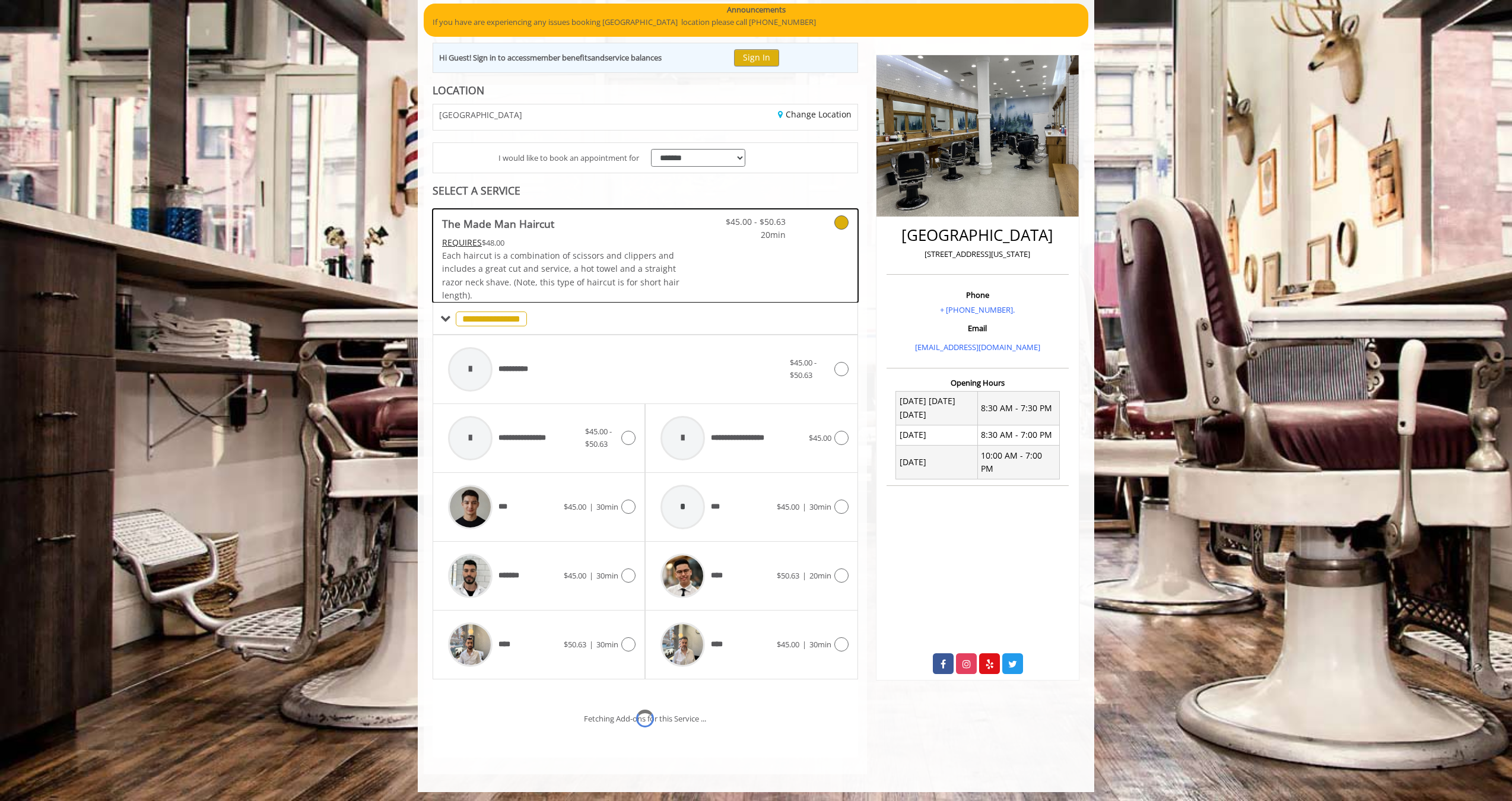
scroll to position [154, 0]
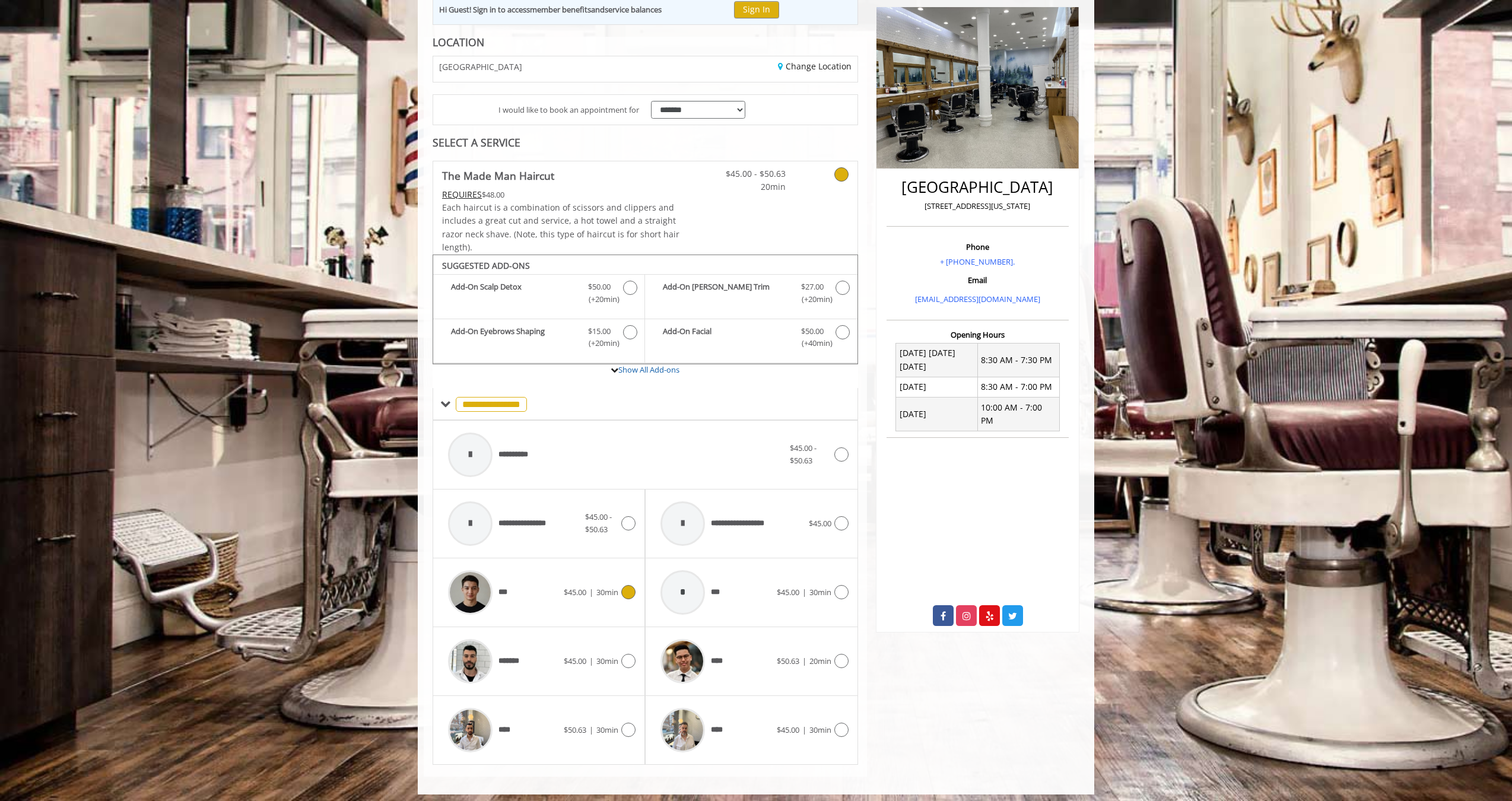
click at [589, 594] on div "$45.00 | 30min" at bounding box center [599, 592] width 72 height 14
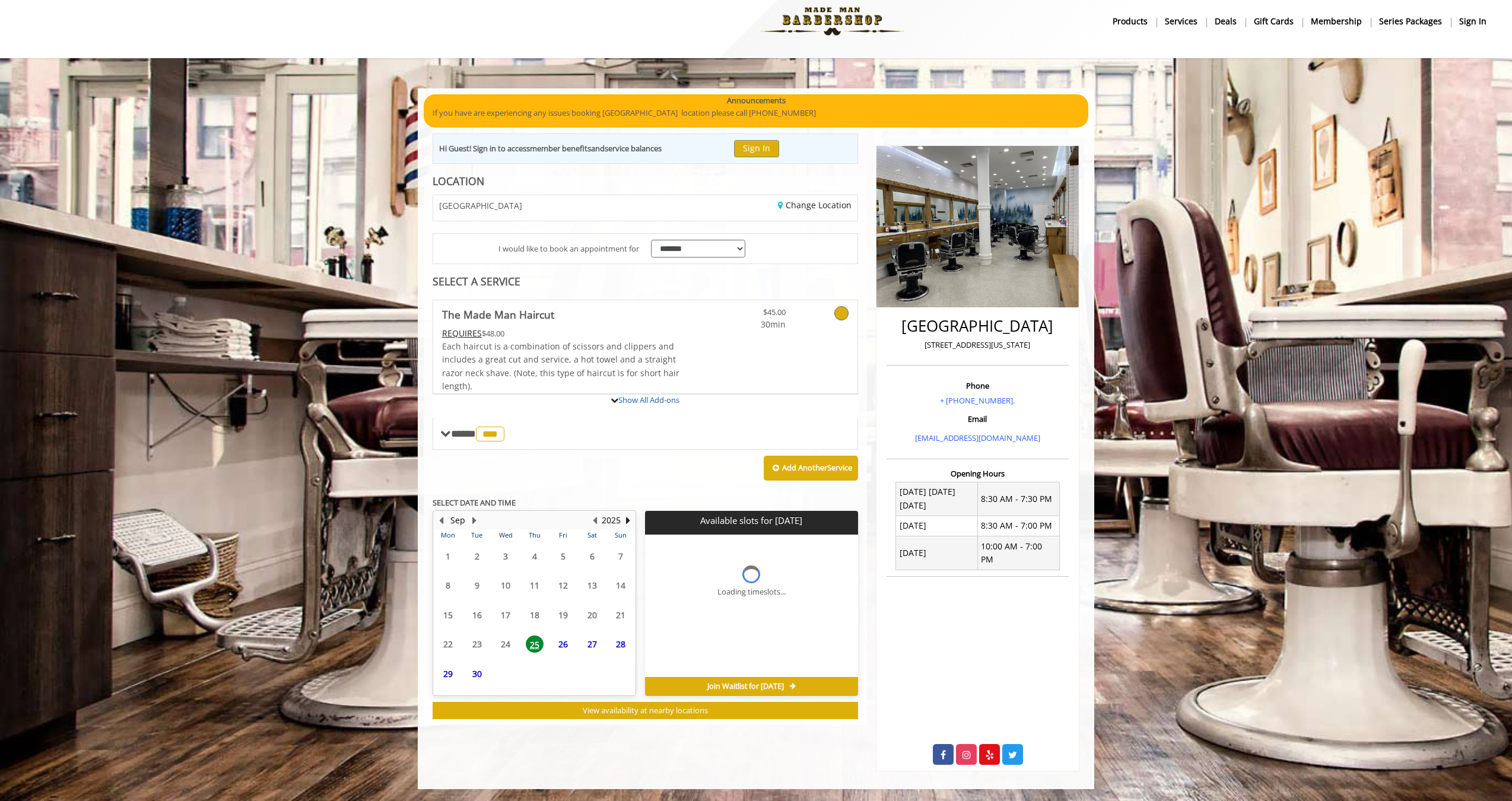
scroll to position [0, 0]
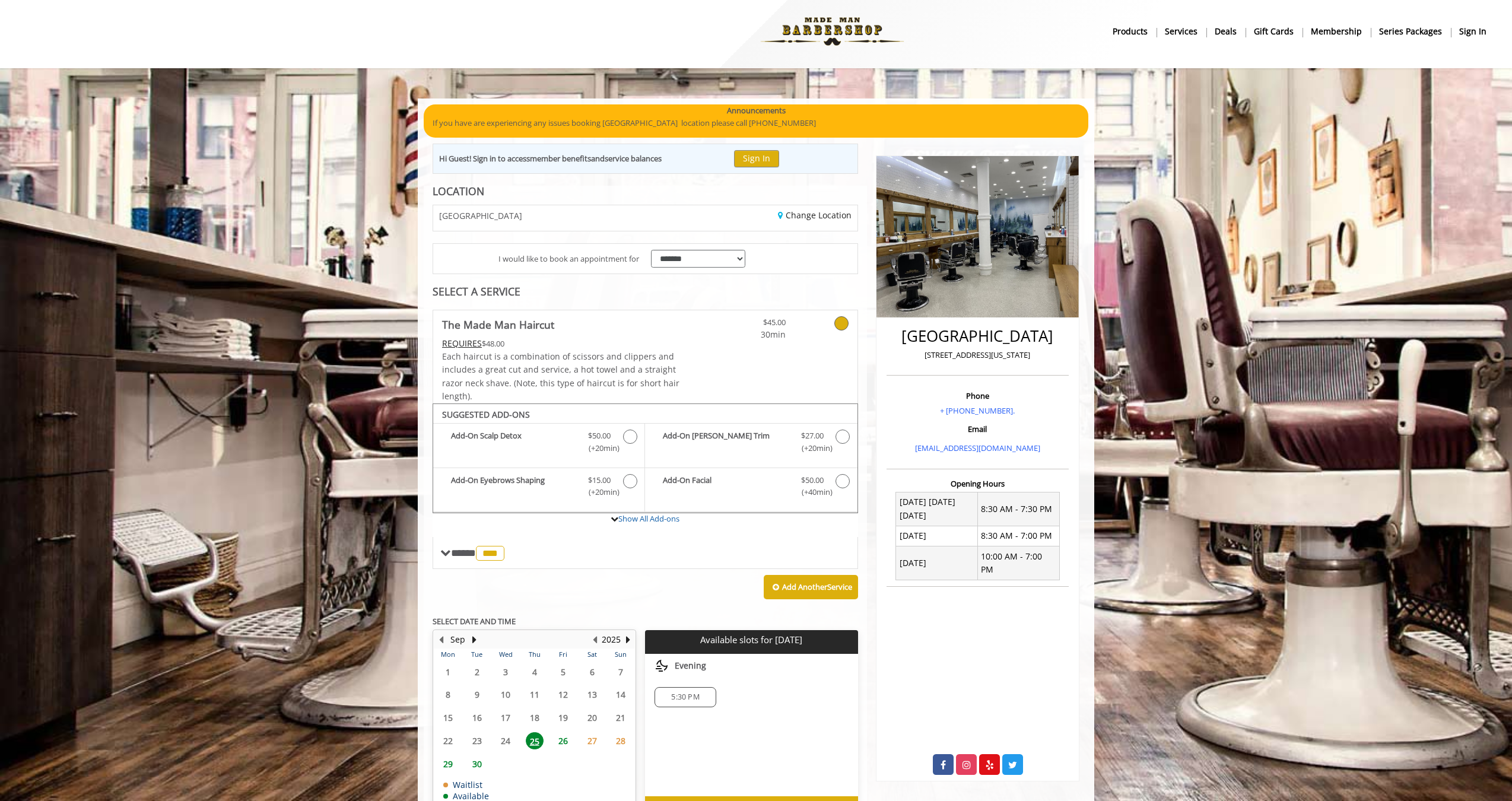
click at [705, 707] on div "5:30 PM" at bounding box center [751, 698] width 212 height 39
click at [705, 698] on div "5:30 PM" at bounding box center [685, 698] width 61 height 20
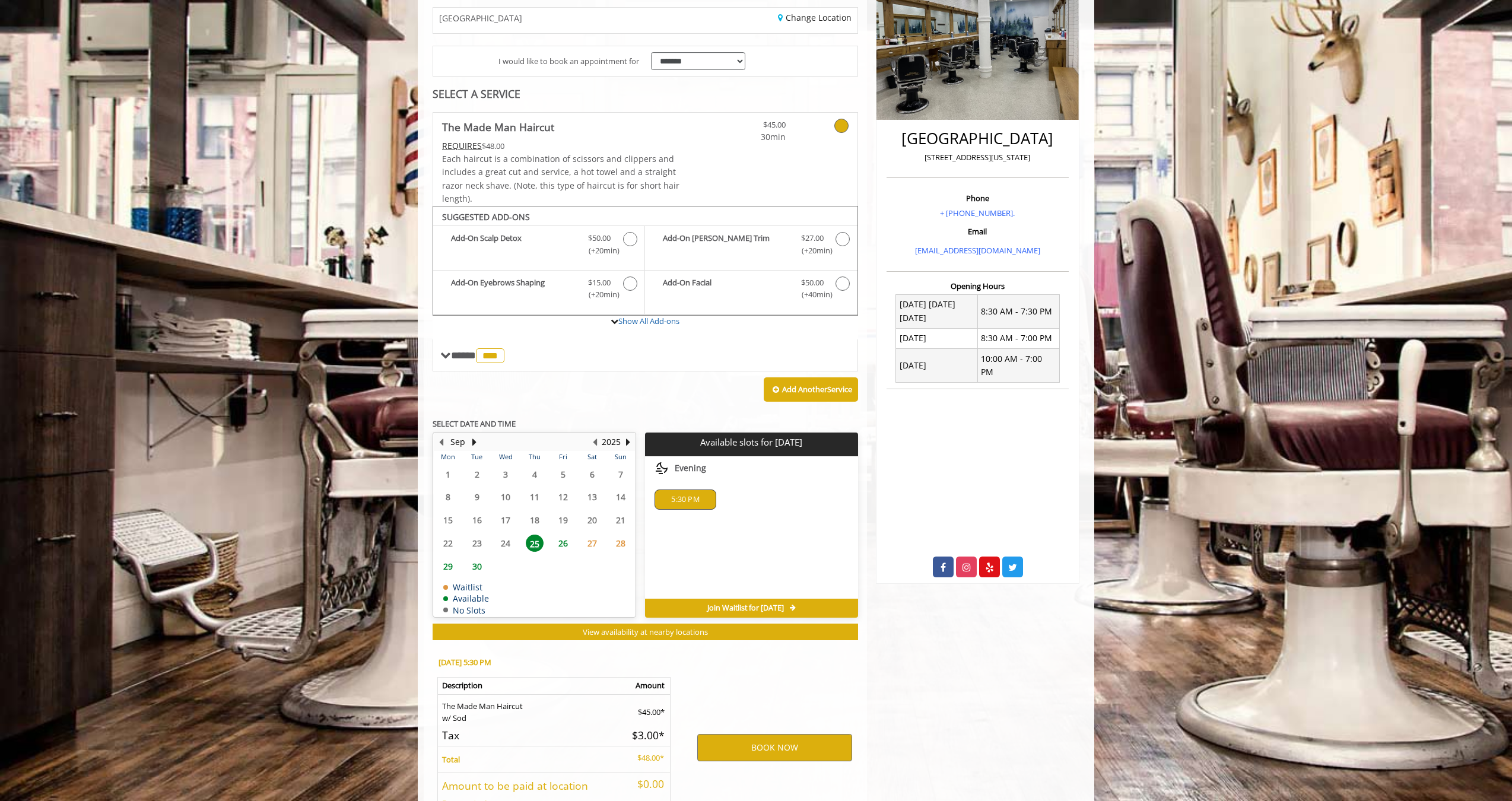
scroll to position [283, 0]
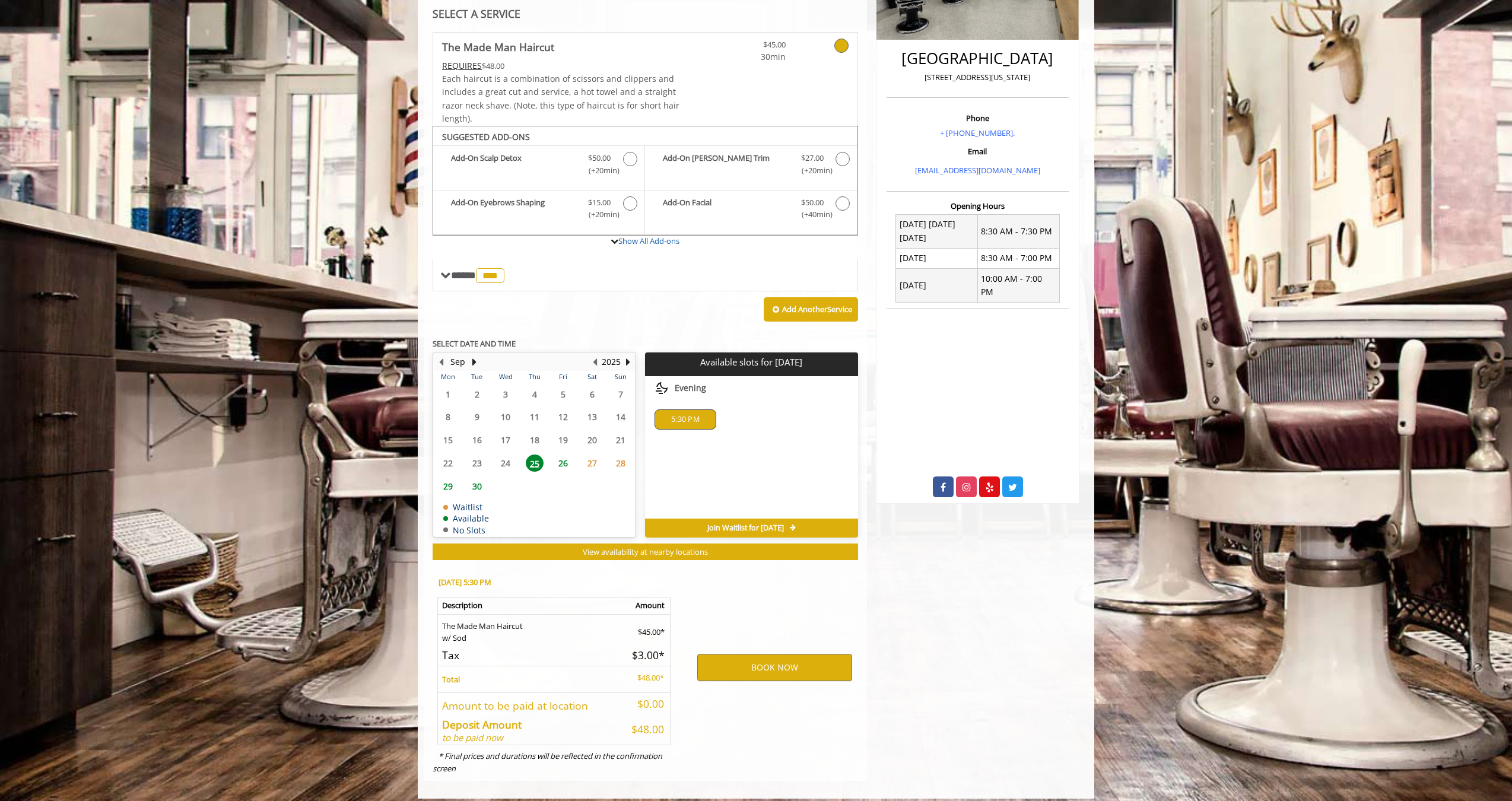
click at [725, 788] on div "**********" at bounding box center [756, 309] width 676 height 978
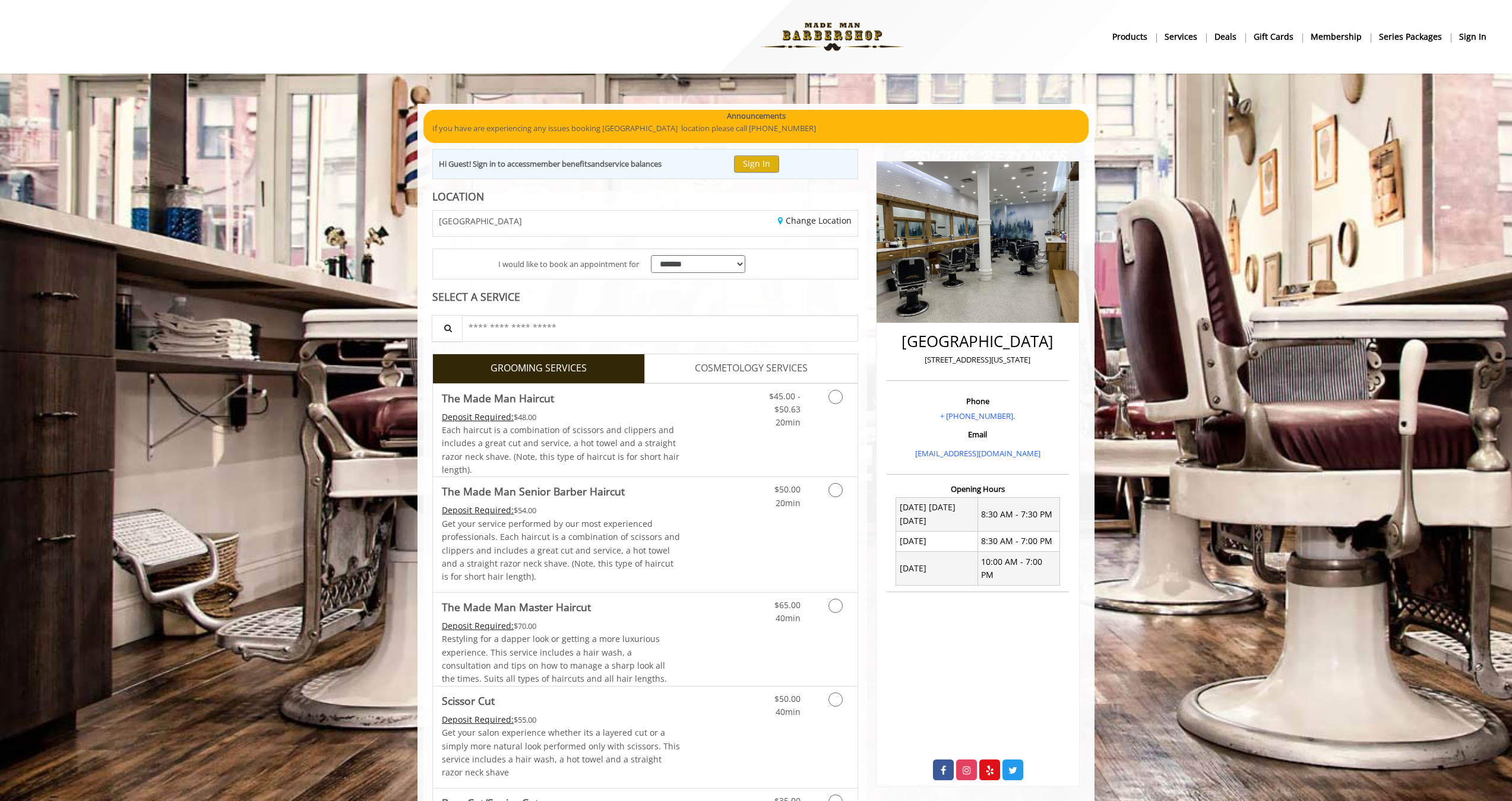
click at [745, 267] on div "**********" at bounding box center [698, 264] width 107 height 30
select select "*********"
